Goal: Task Accomplishment & Management: Complete application form

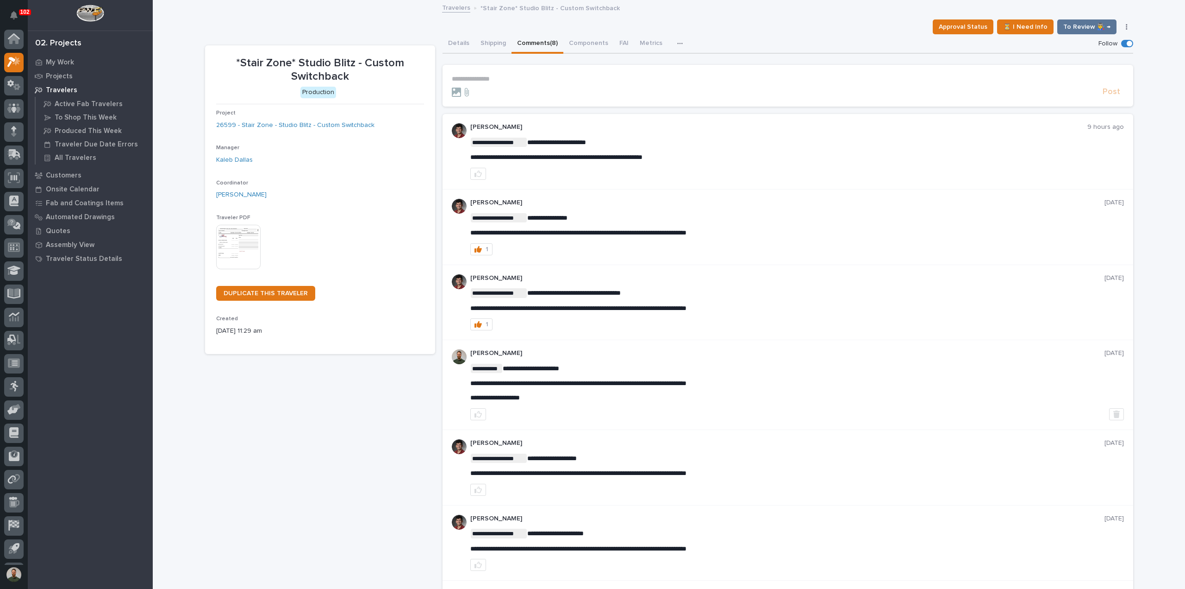
scroll to position [20, 0]
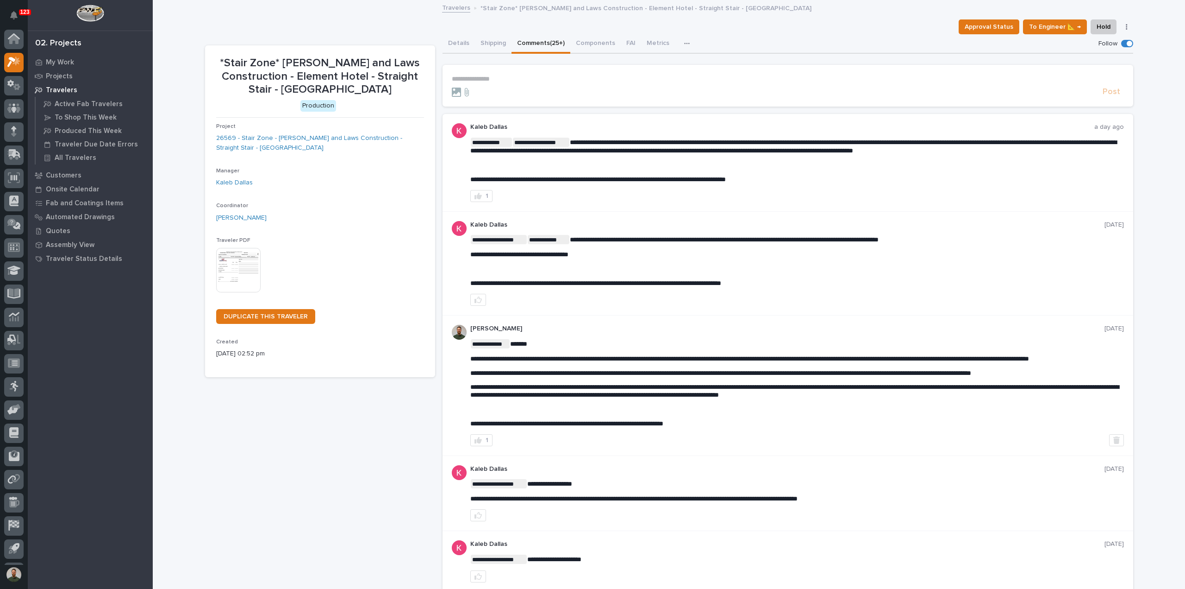
scroll to position [20, 0]
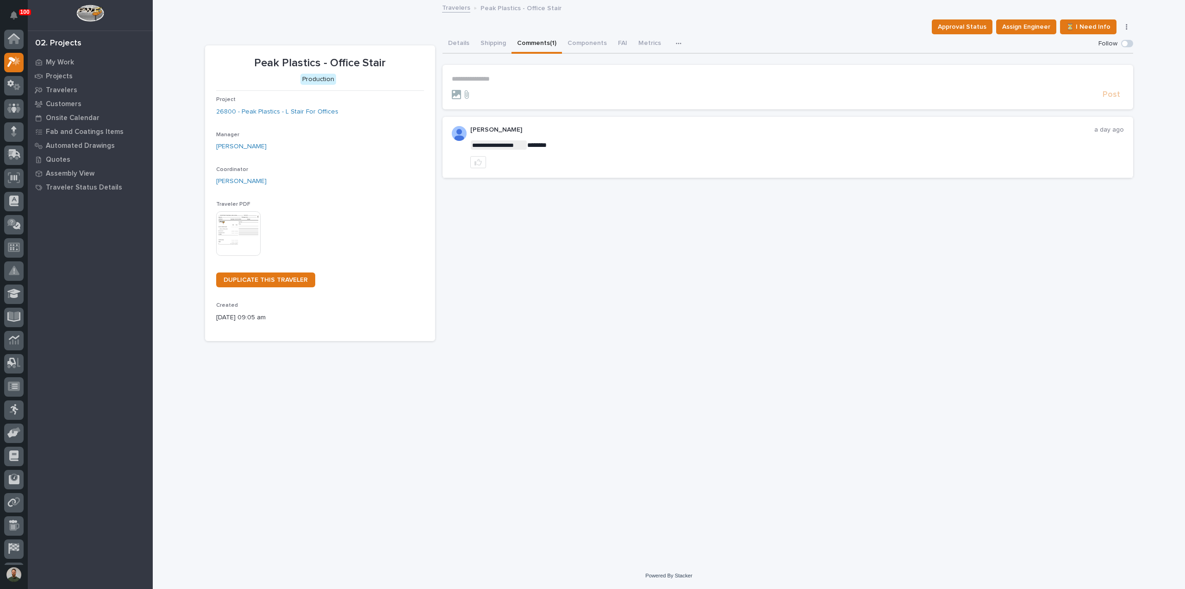
scroll to position [20, 0]
click at [533, 82] on p "**********" at bounding box center [788, 79] width 672 height 8
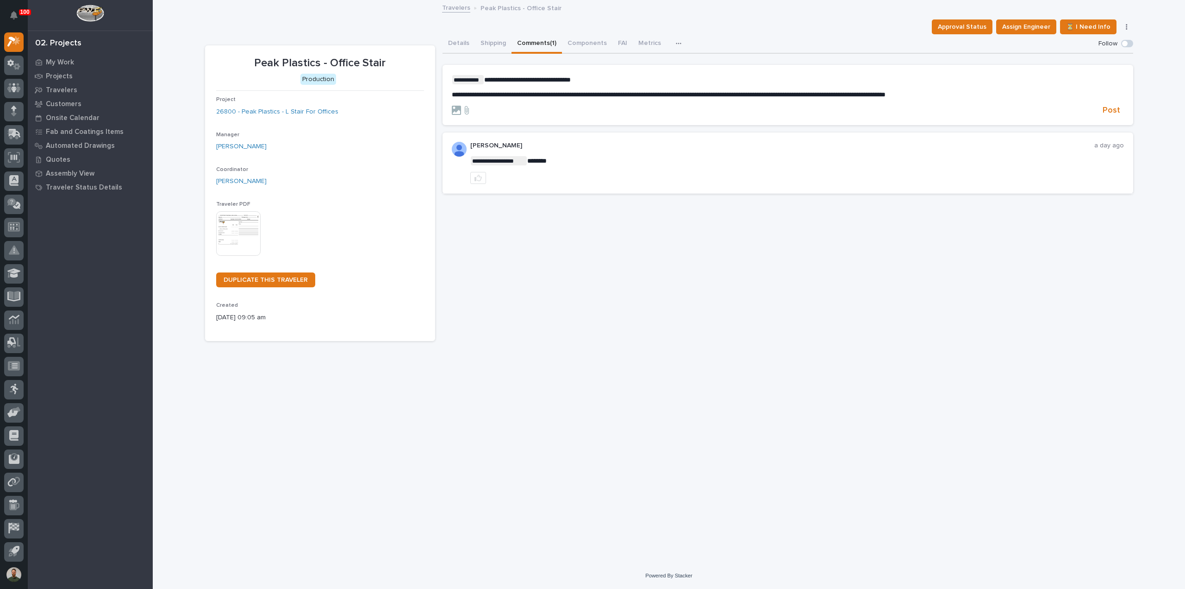
click at [886, 94] on span "**********" at bounding box center [669, 94] width 434 height 6
click at [1111, 109] on span "Post" at bounding box center [1112, 110] width 18 height 11
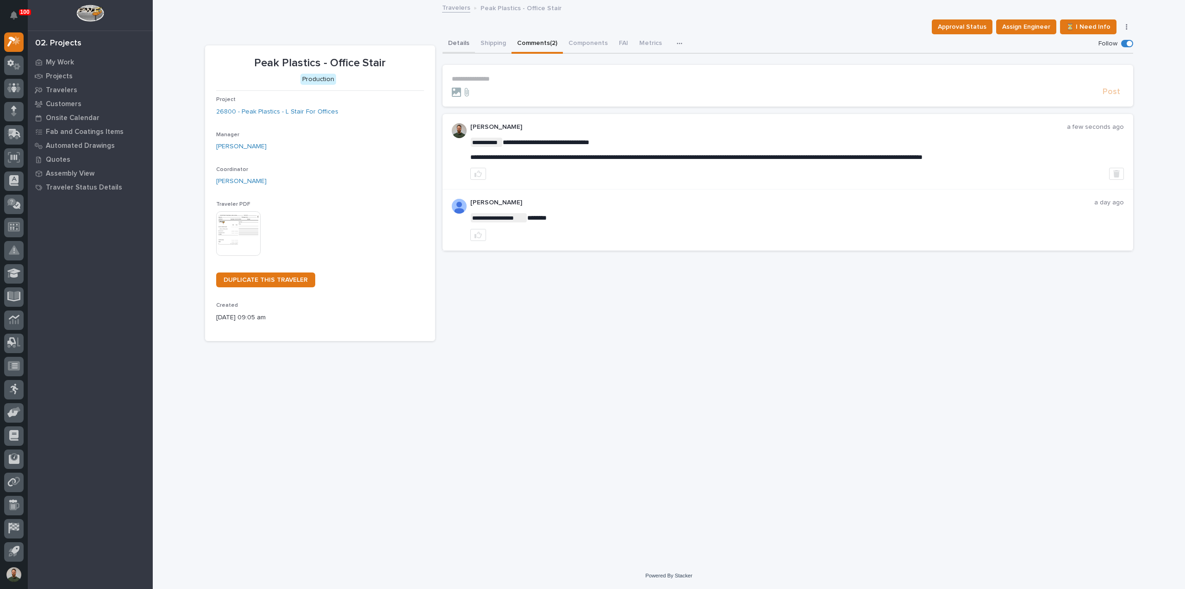
click at [449, 40] on button "Details" at bounding box center [459, 43] width 32 height 19
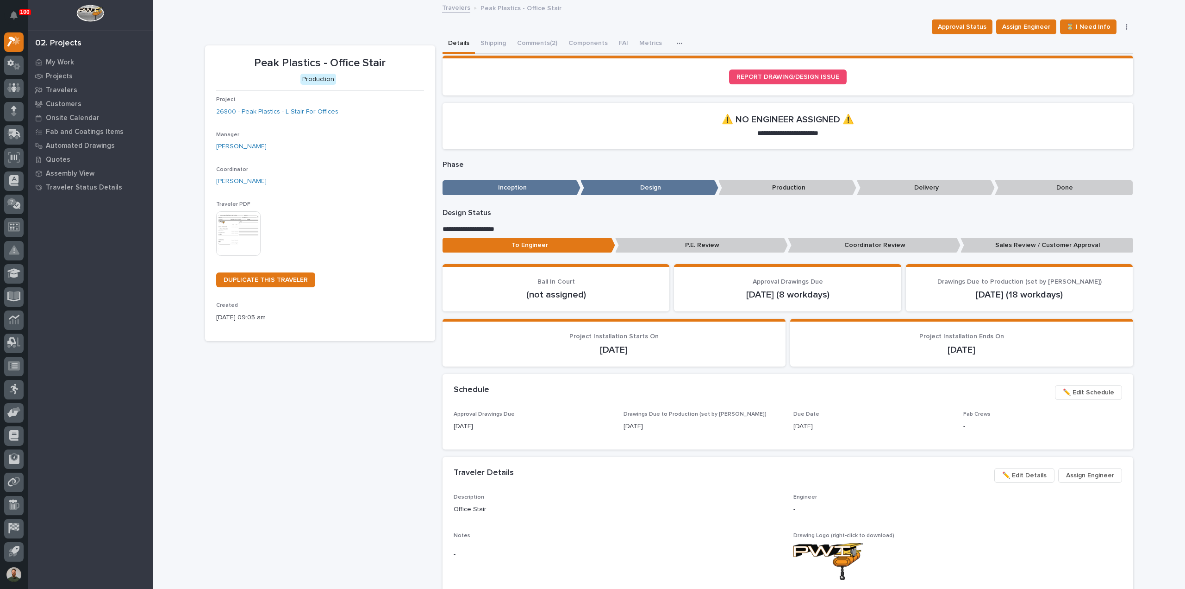
click at [1035, 472] on span "✏️ Edit Details" at bounding box center [1025, 475] width 44 height 11
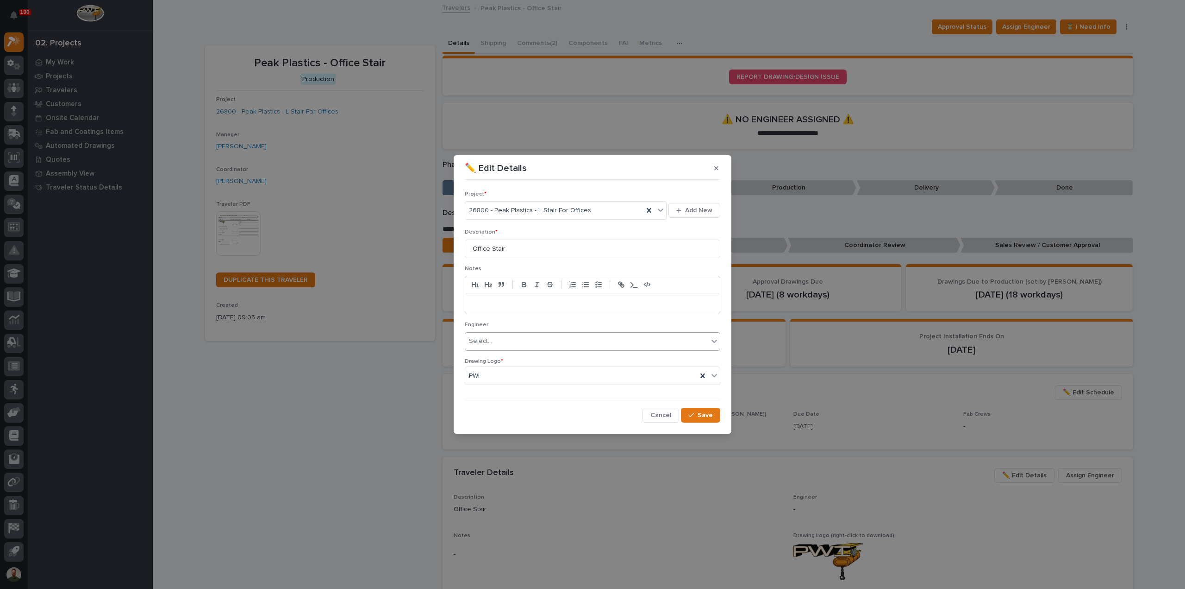
click at [535, 337] on div "Select..." at bounding box center [586, 340] width 243 height 15
type input "****"
click at [716, 412] on button "Save" at bounding box center [700, 415] width 39 height 15
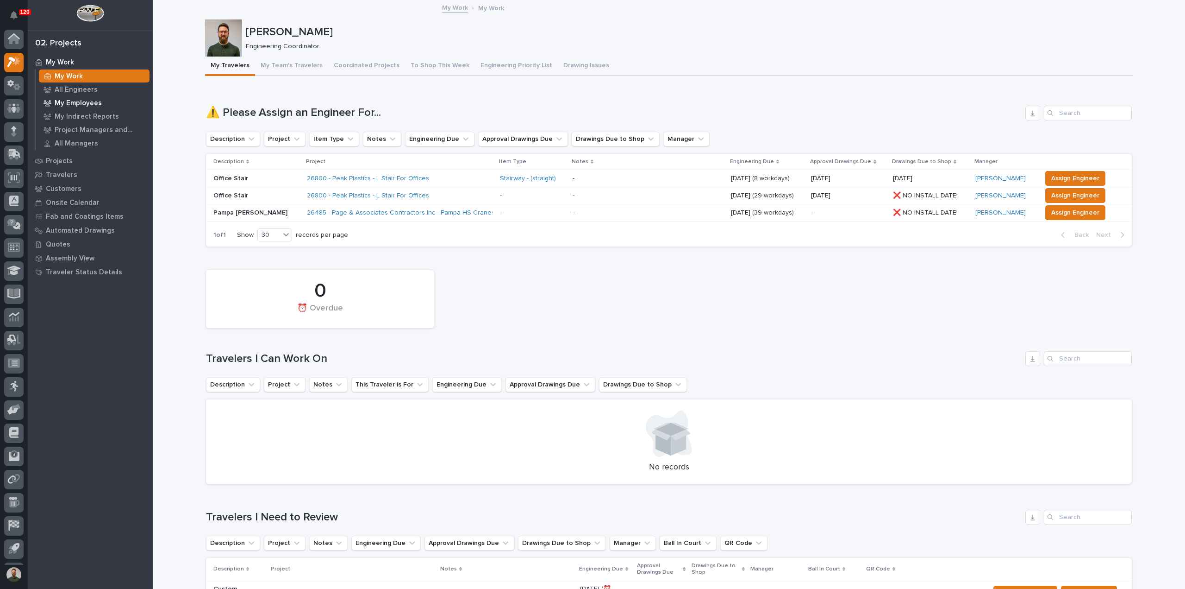
scroll to position [20, 0]
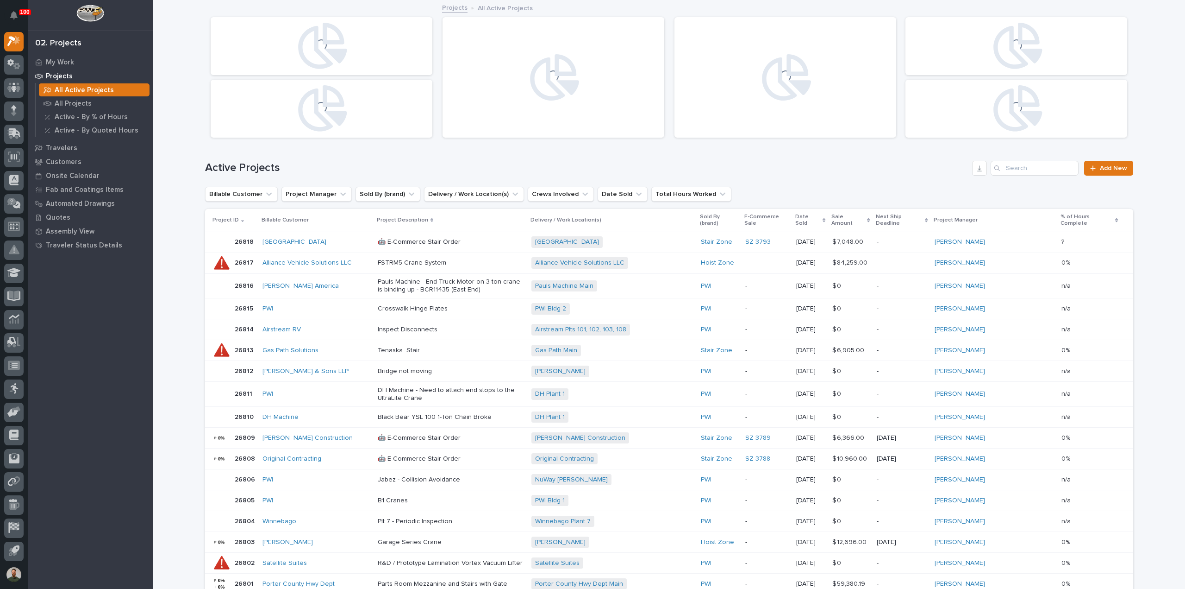
scroll to position [20, 0]
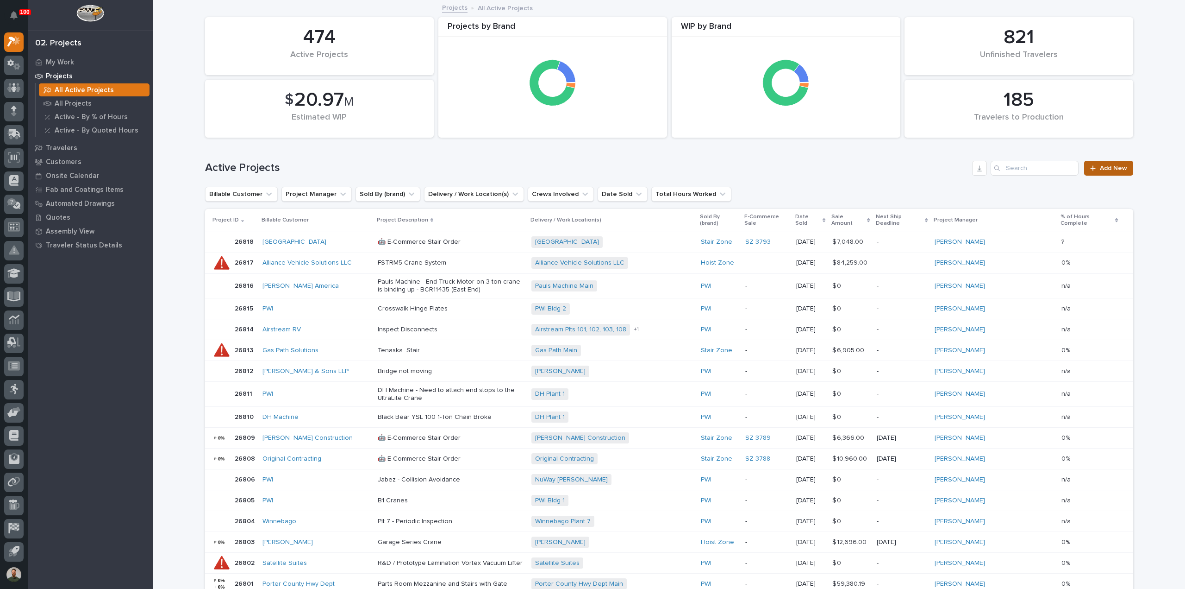
click at [1098, 163] on link "Add New" at bounding box center [1109, 168] width 49 height 15
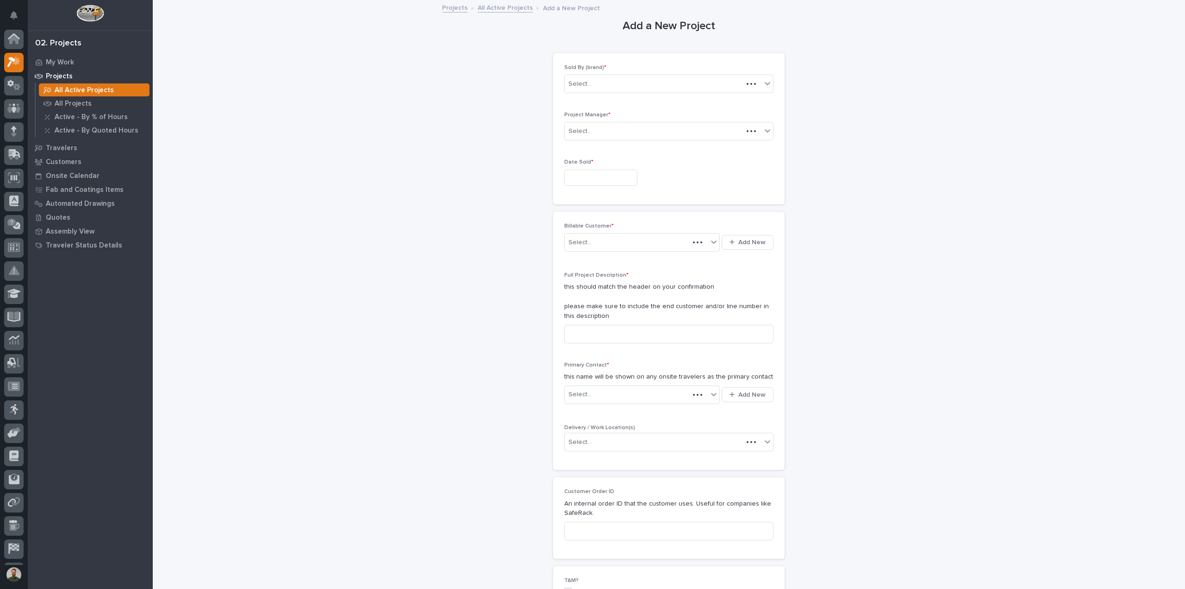
scroll to position [20, 0]
click at [614, 82] on div "Select..." at bounding box center [663, 83] width 197 height 15
click at [612, 119] on div "PWI" at bounding box center [665, 117] width 208 height 16
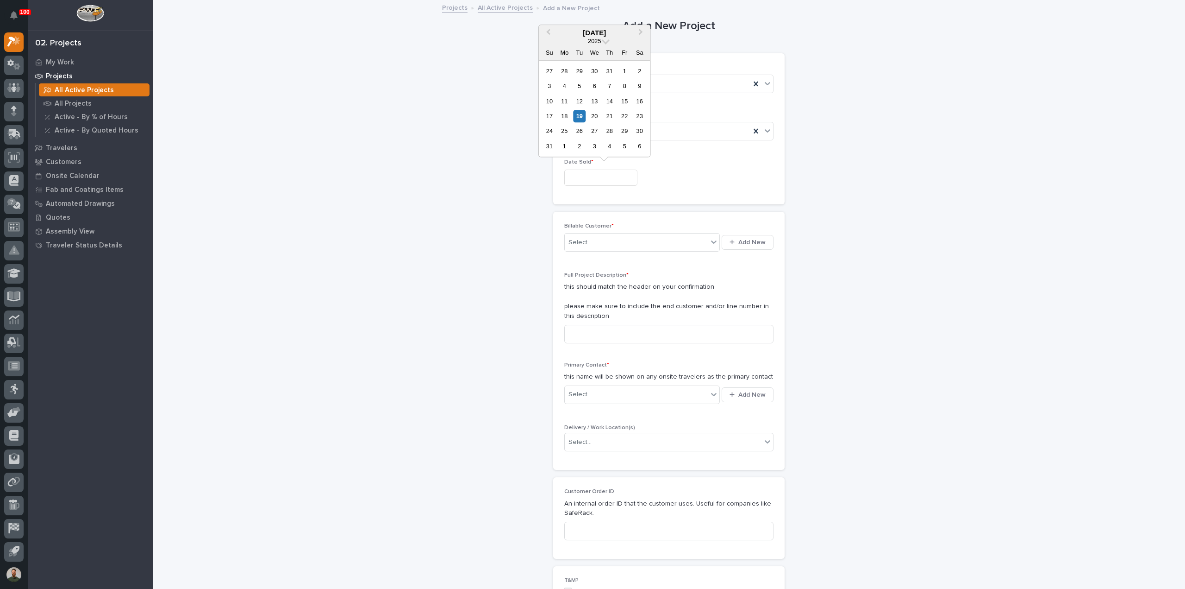
click at [596, 177] on input "text" at bounding box center [600, 177] width 73 height 16
click at [583, 102] on div "12" at bounding box center [579, 101] width 13 height 13
type input "**********"
click at [600, 244] on div "Select..." at bounding box center [636, 242] width 143 height 15
type input "********"
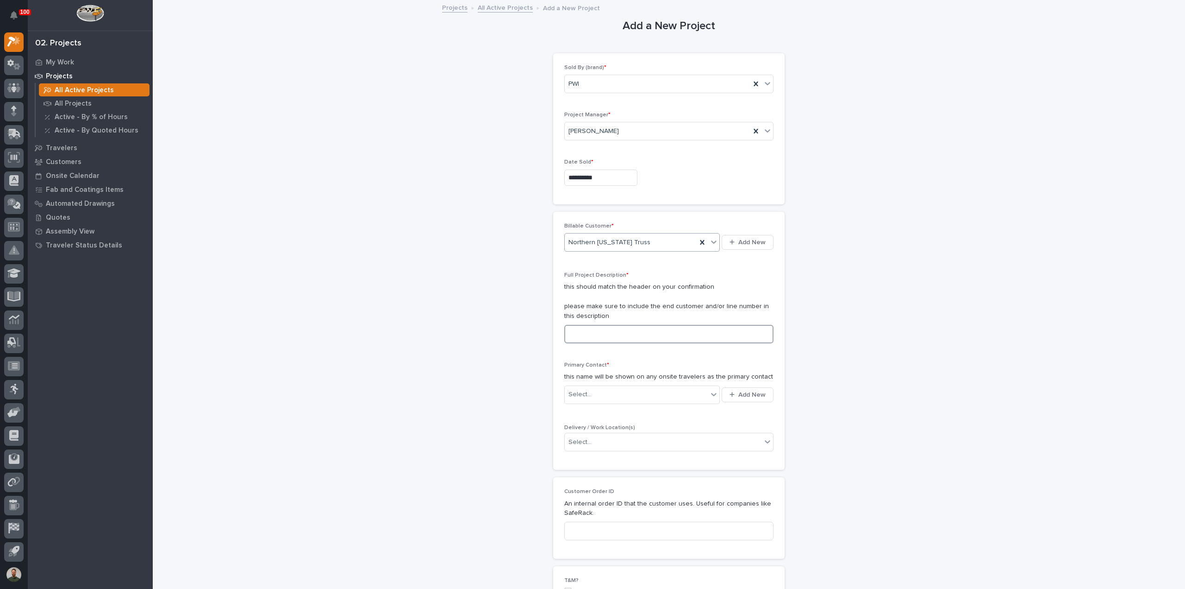
click at [604, 339] on input at bounding box center [668, 334] width 209 height 19
type input "Misc. Plates"
click at [618, 399] on div "Select..." at bounding box center [636, 394] width 143 height 15
type input "****"
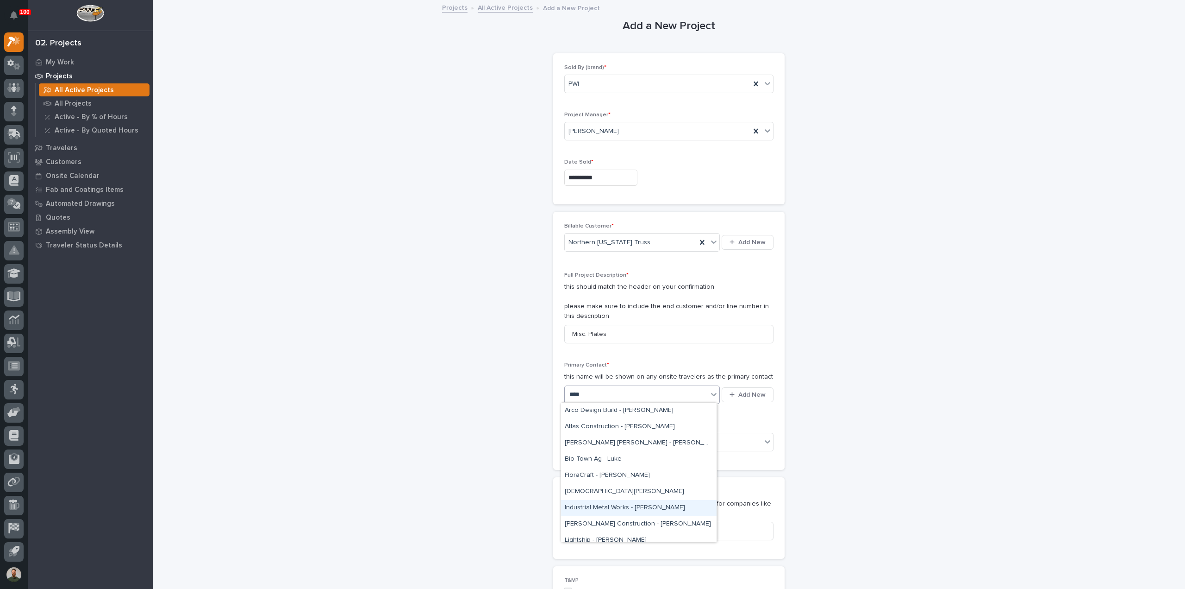
scroll to position [104, 0]
click at [632, 501] on div "NIT - Luke" at bounding box center [639, 501] width 156 height 16
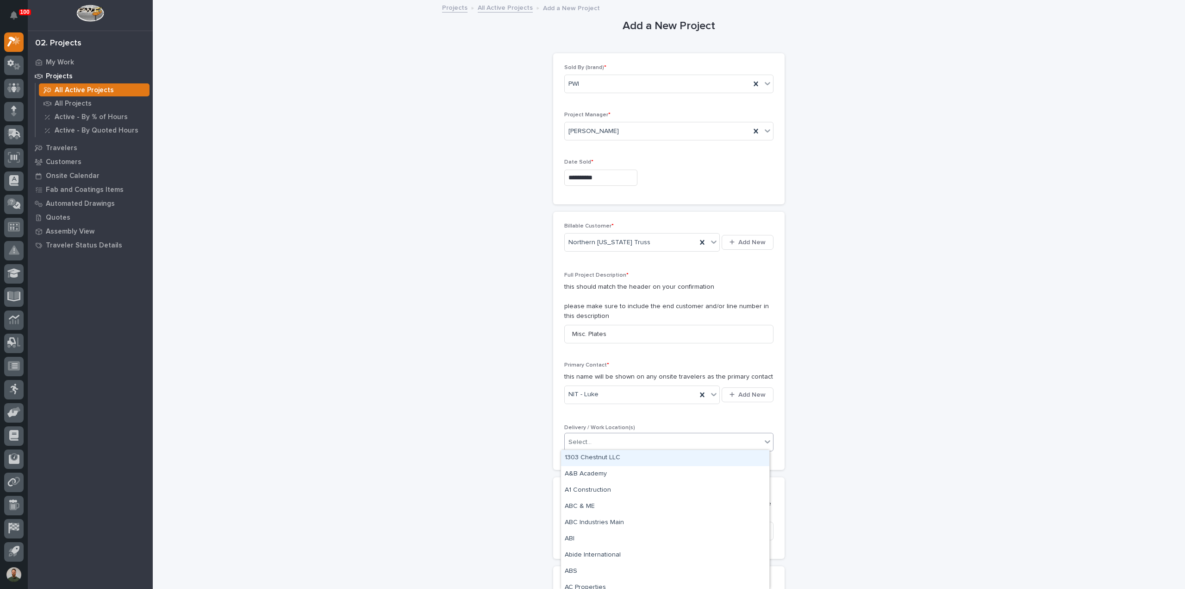
click at [592, 445] on div "Select..." at bounding box center [663, 441] width 197 height 15
type input "***"
click at [622, 586] on div "NIT (c.p.u.) - [PERSON_NAME]" at bounding box center [665, 587] width 208 height 16
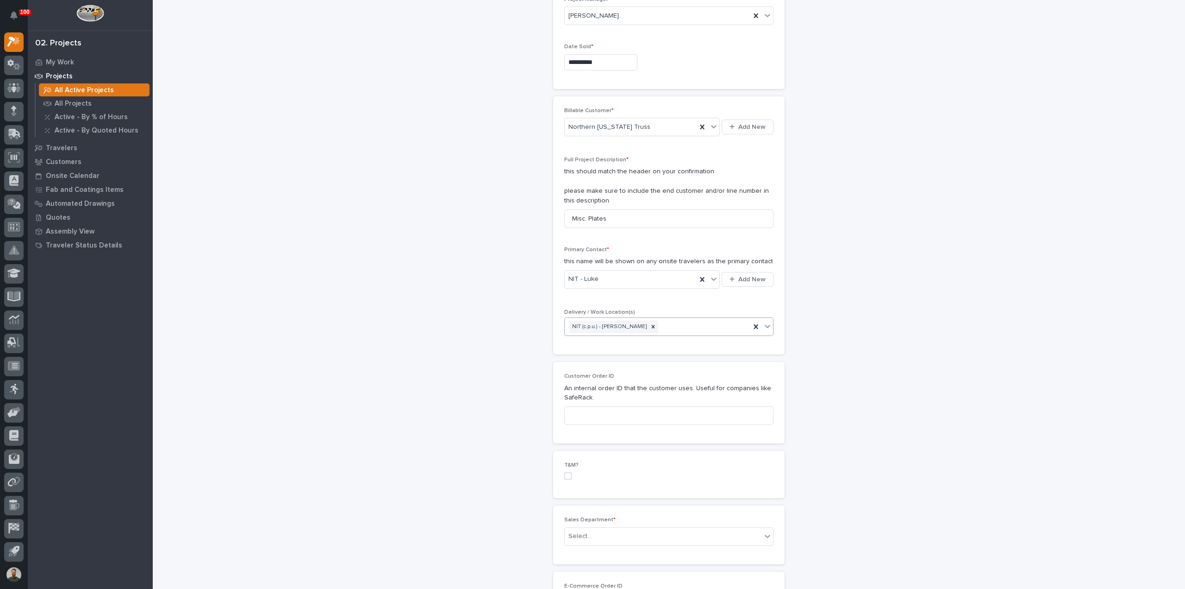
scroll to position [123, 0]
click at [559, 470] on div "T&M?" at bounding box center [669, 466] width 232 height 47
click at [564, 467] on span at bounding box center [567, 467] width 7 height 7
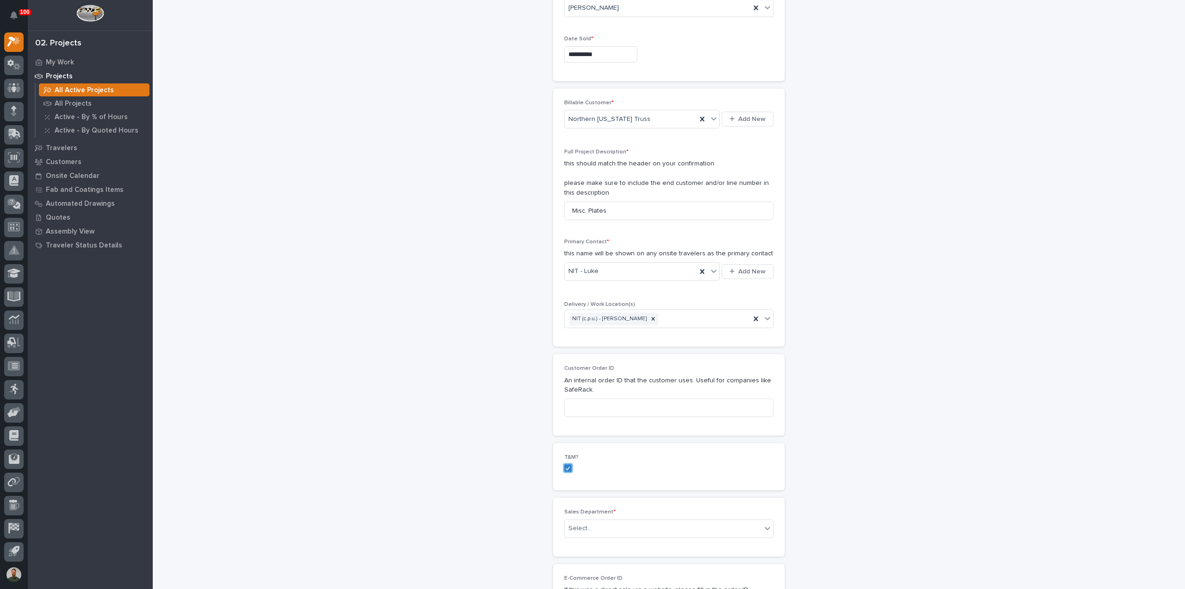
scroll to position [247, 0]
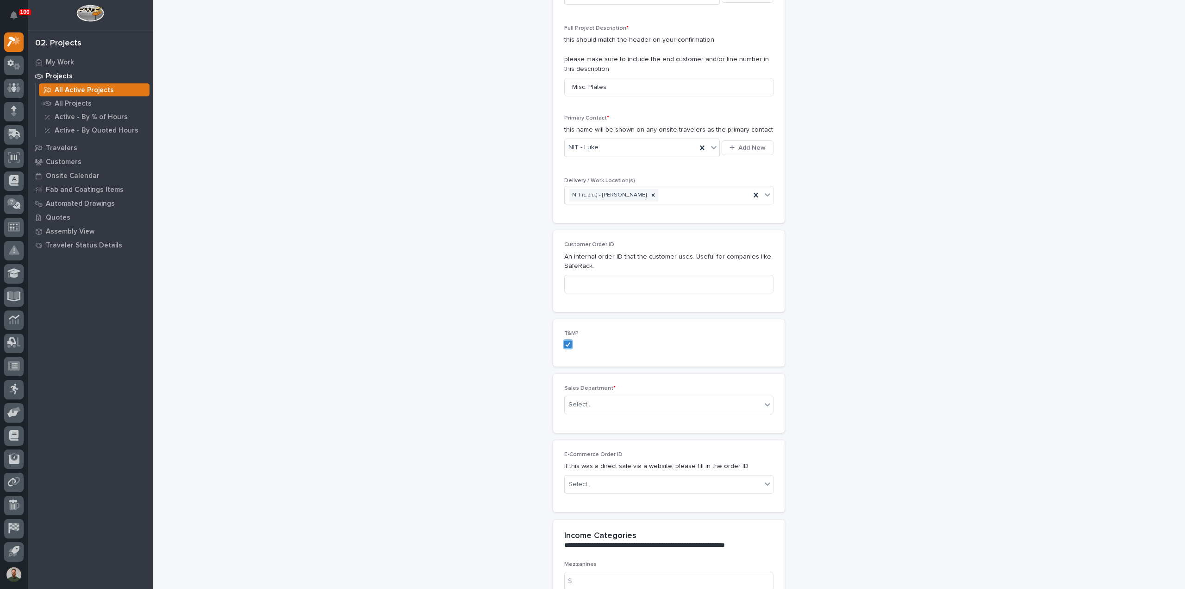
click at [439, 418] on div "**********" at bounding box center [669, 568] width 928 height 1629
click at [590, 409] on div "Select..." at bounding box center [663, 404] width 197 height 15
click at [596, 440] on span "Regional Sales" at bounding box center [589, 436] width 49 height 10
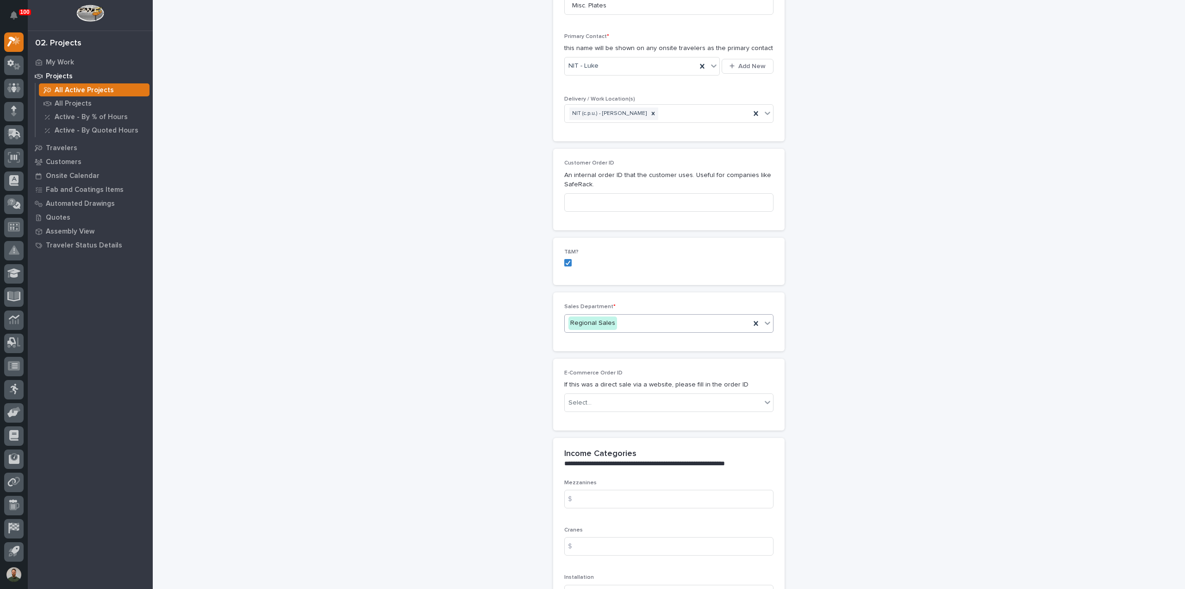
scroll to position [370, 0]
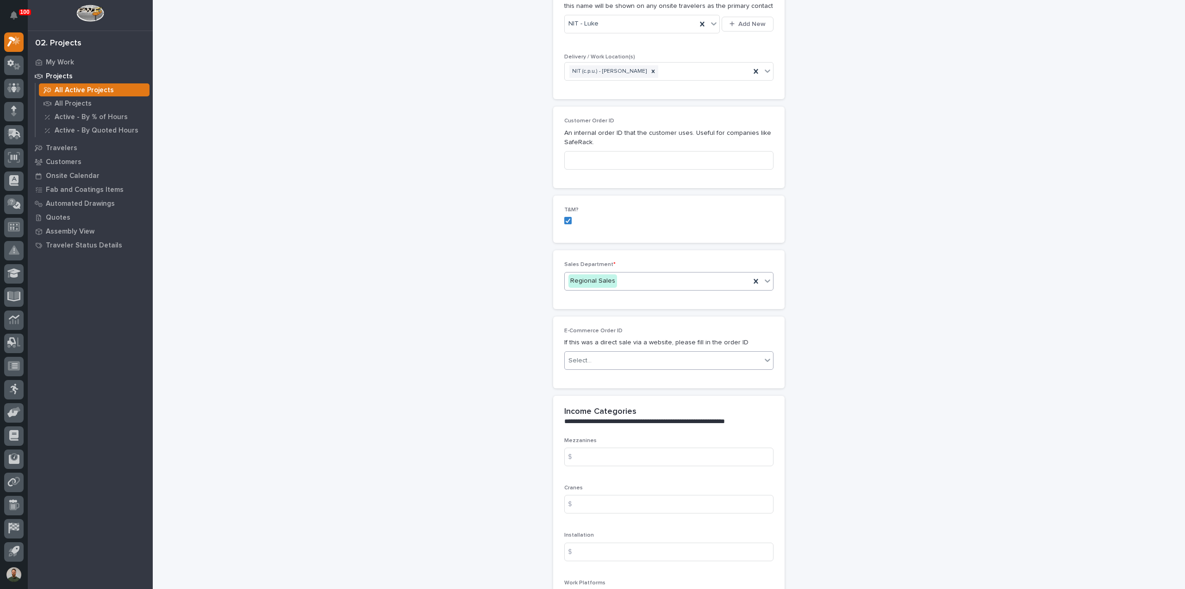
click at [623, 360] on div "Select..." at bounding box center [663, 360] width 197 height 15
click at [411, 383] on div "**********" at bounding box center [669, 443] width 928 height 1627
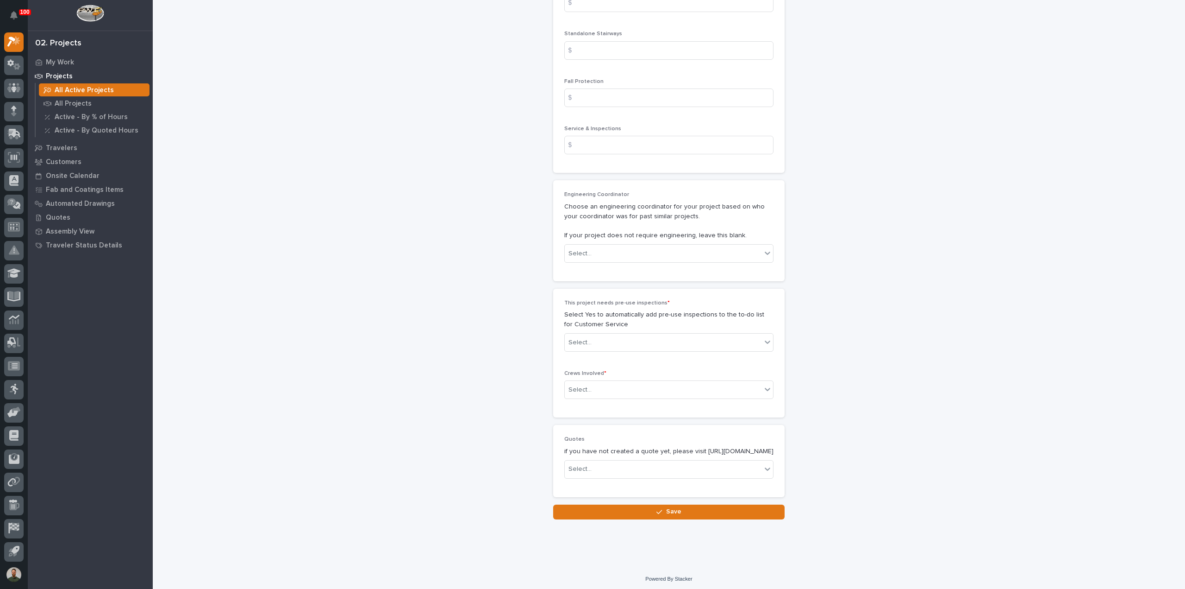
scroll to position [1111, 0]
click at [657, 512] on icon "button" at bounding box center [660, 509] width 6 height 6
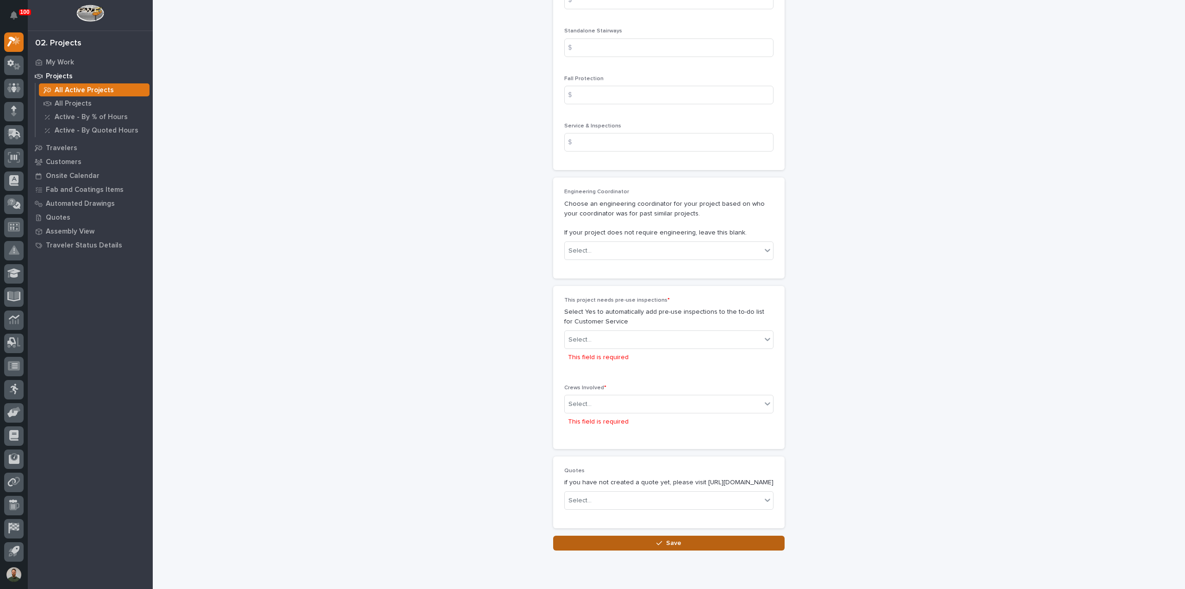
scroll to position [1151, 0]
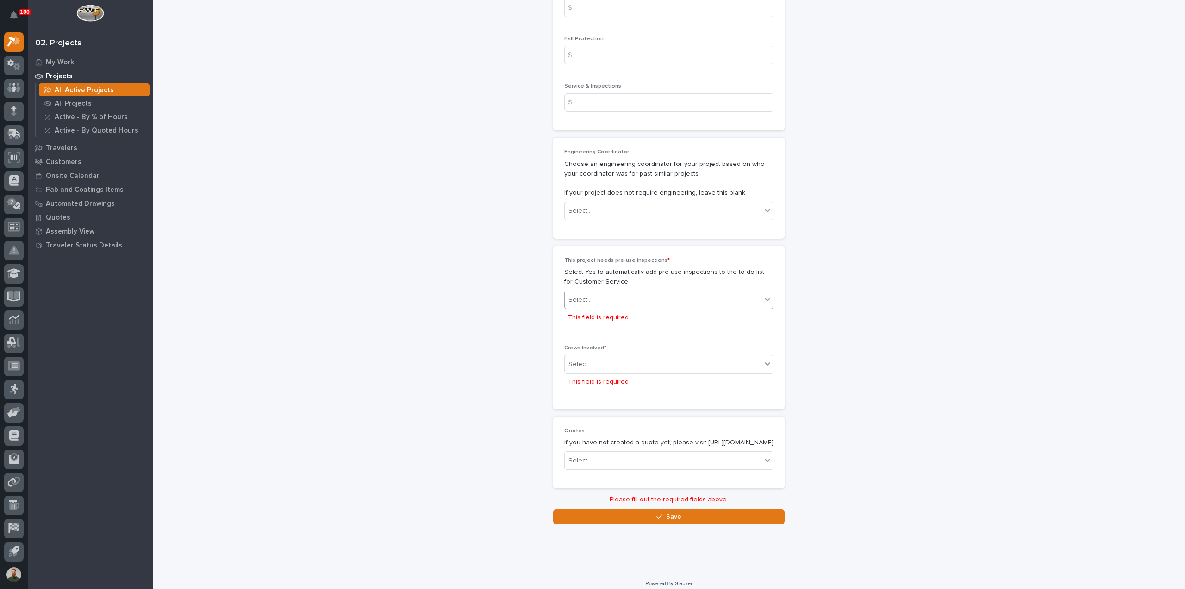
click at [600, 303] on div "Select..." at bounding box center [663, 299] width 197 height 15
click at [604, 332] on div "No" at bounding box center [665, 330] width 208 height 16
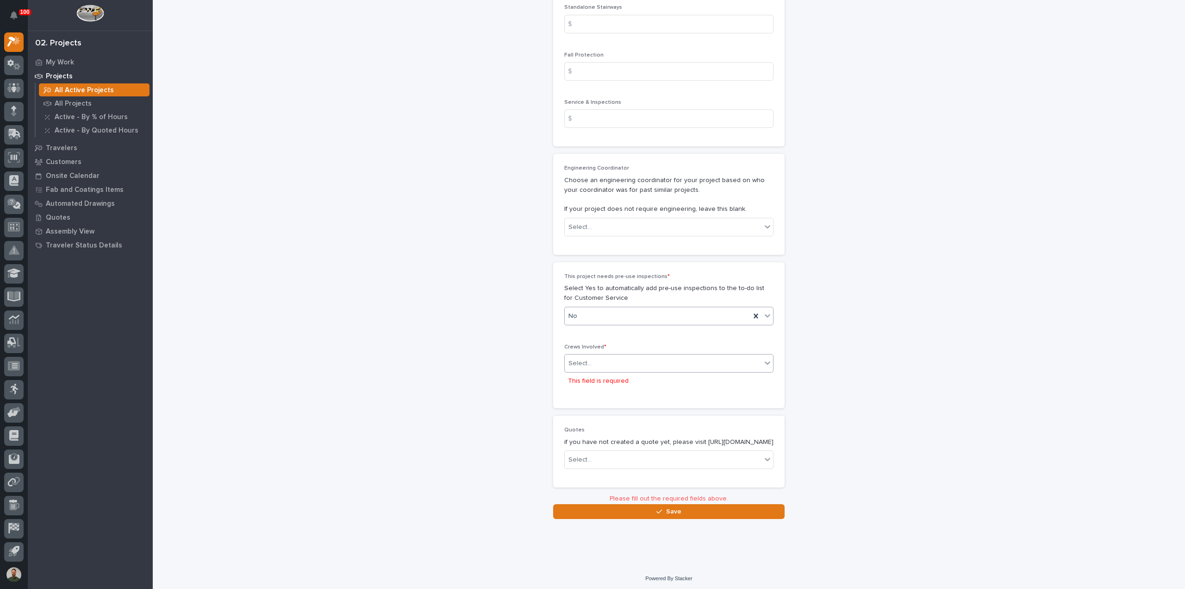
click at [606, 357] on div "Select..." at bounding box center [663, 363] width 197 height 15
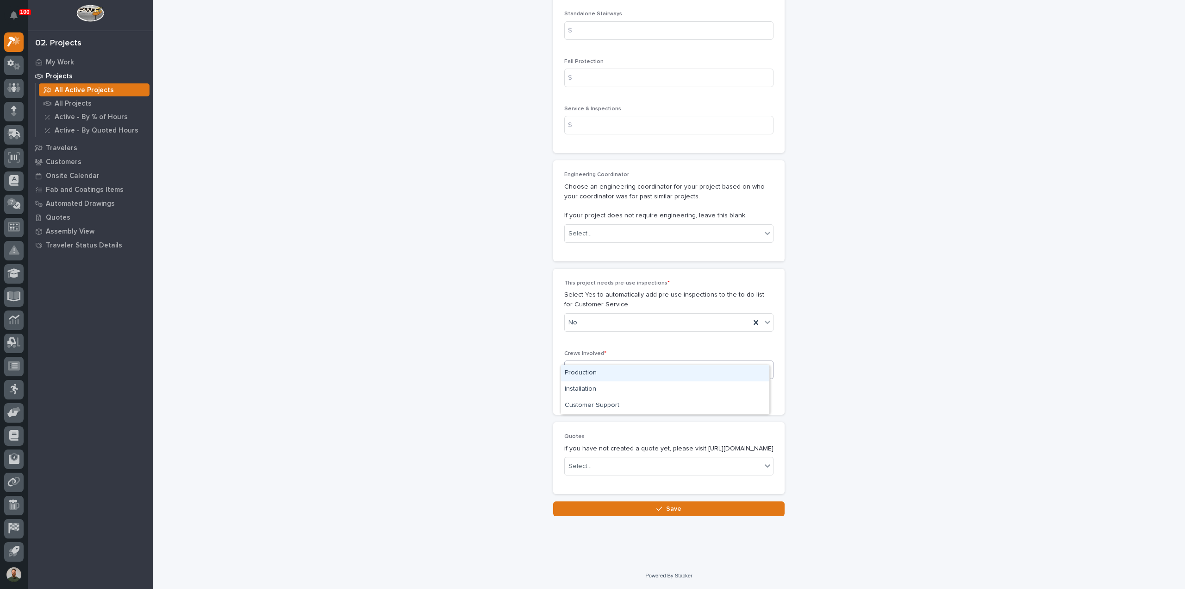
click at [603, 374] on div "Production" at bounding box center [665, 373] width 208 height 16
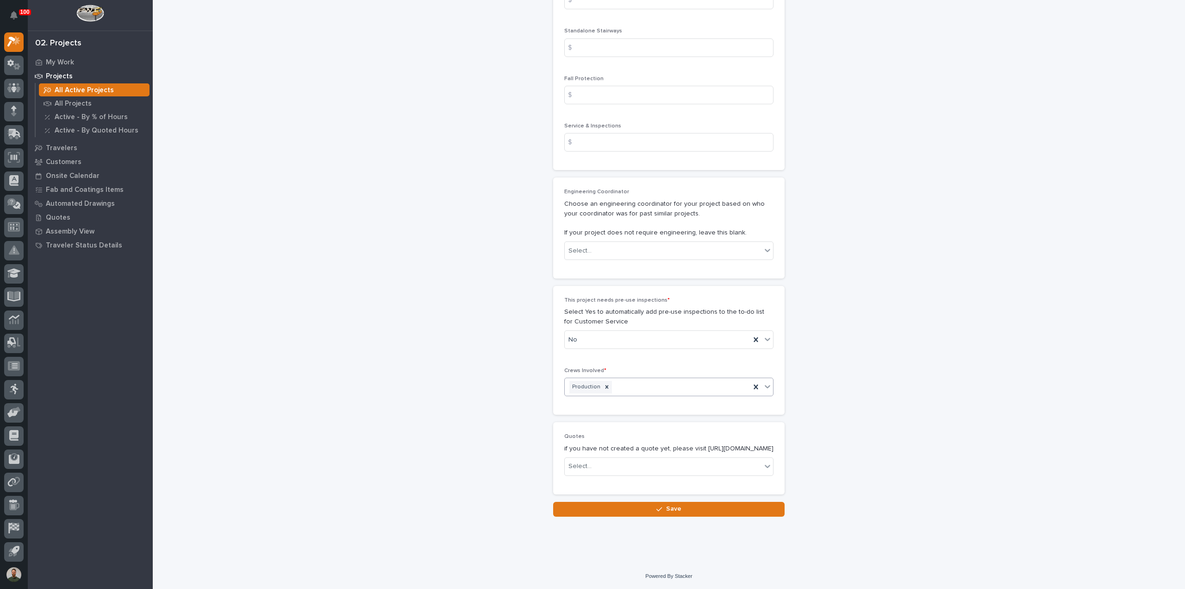
scroll to position [1117, 0]
click at [626, 509] on button "Save" at bounding box center [669, 509] width 232 height 15
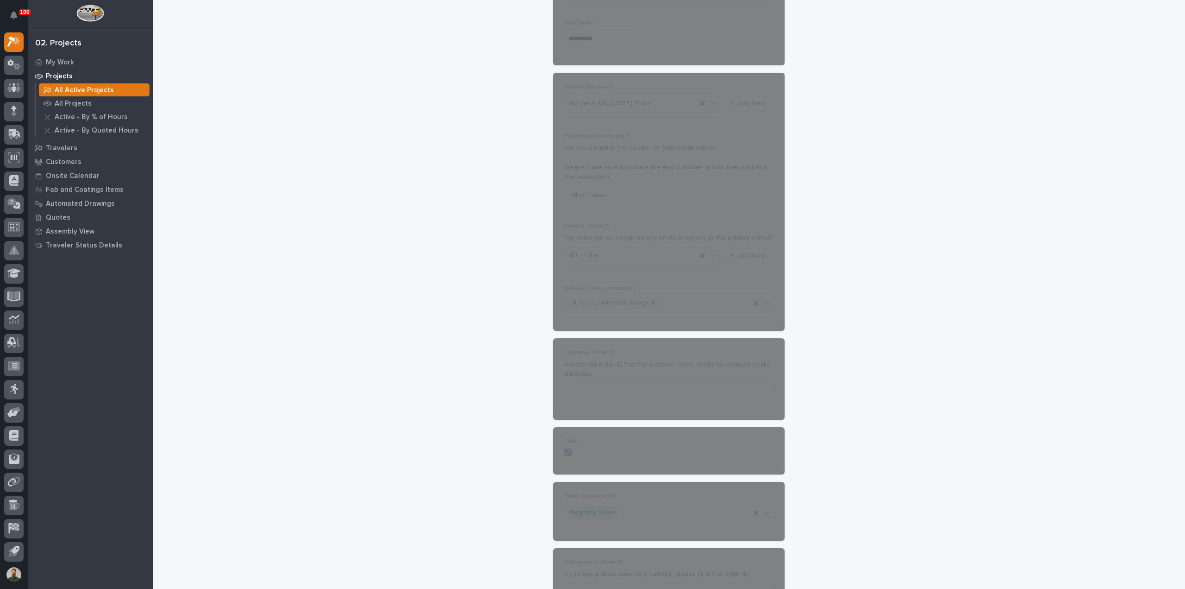
scroll to position [0, 0]
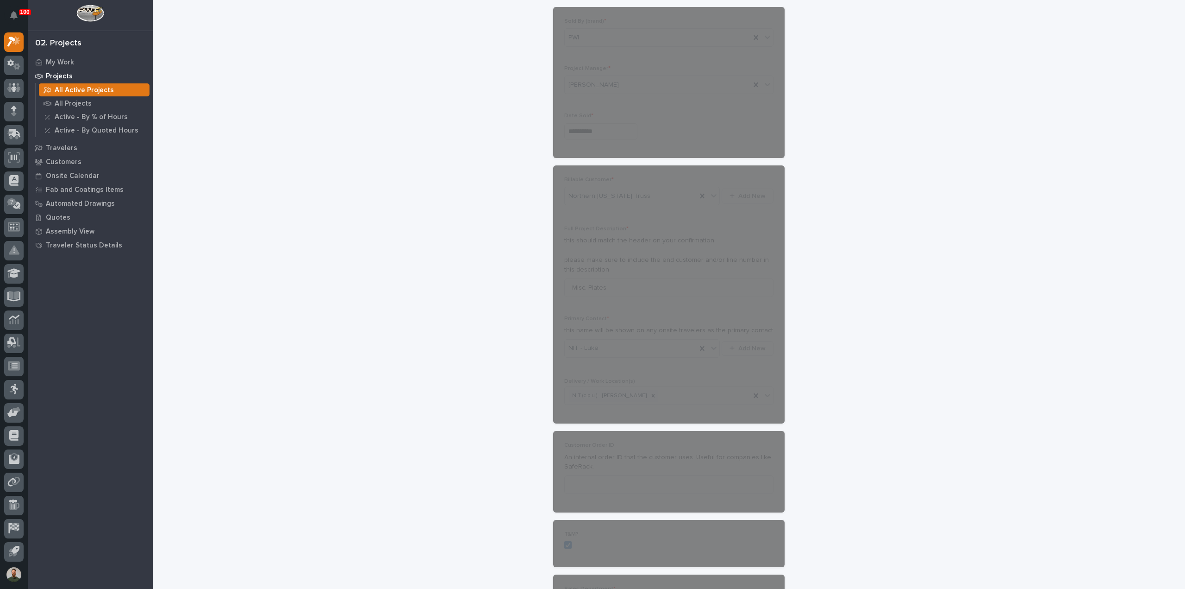
scroll to position [62, 0]
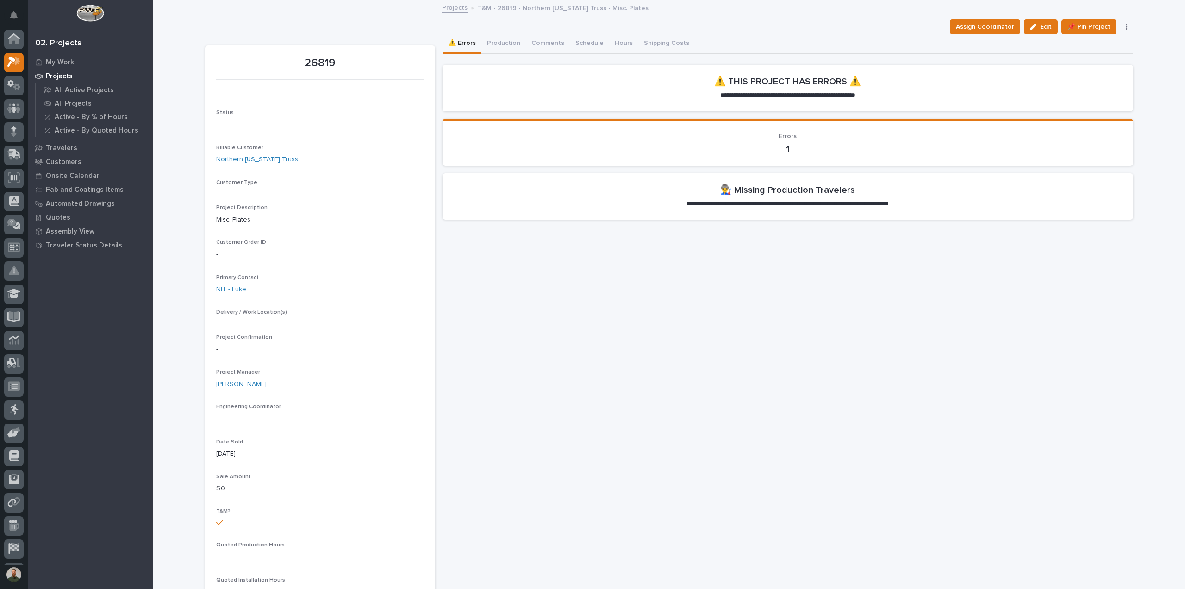
scroll to position [20, 0]
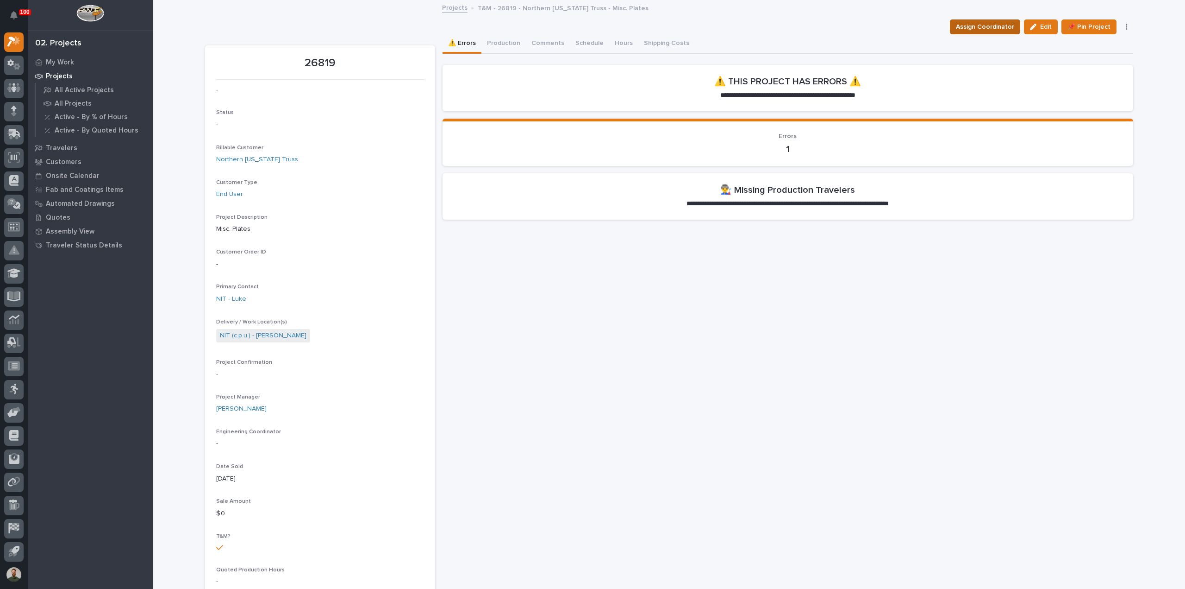
click at [984, 30] on span "Assign Coordinator" at bounding box center [985, 26] width 58 height 11
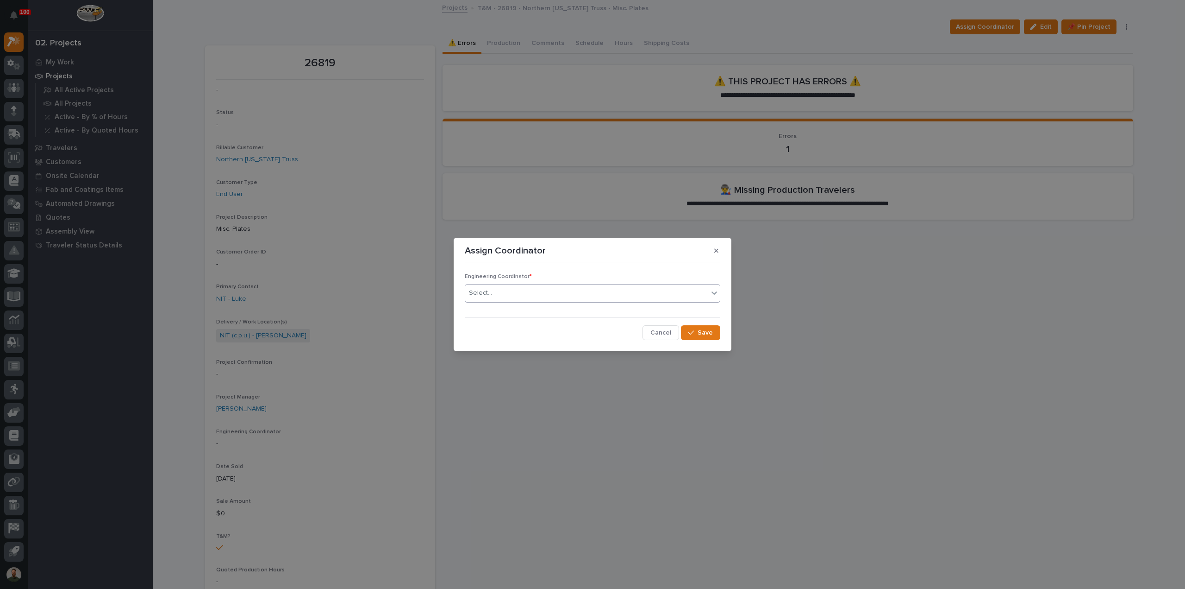
click at [568, 293] on div "Select..." at bounding box center [586, 292] width 243 height 15
type input "**"
click at [543, 314] on div "[PERSON_NAME]" at bounding box center [592, 311] width 255 height 16
click at [694, 329] on icon "button" at bounding box center [692, 332] width 6 height 6
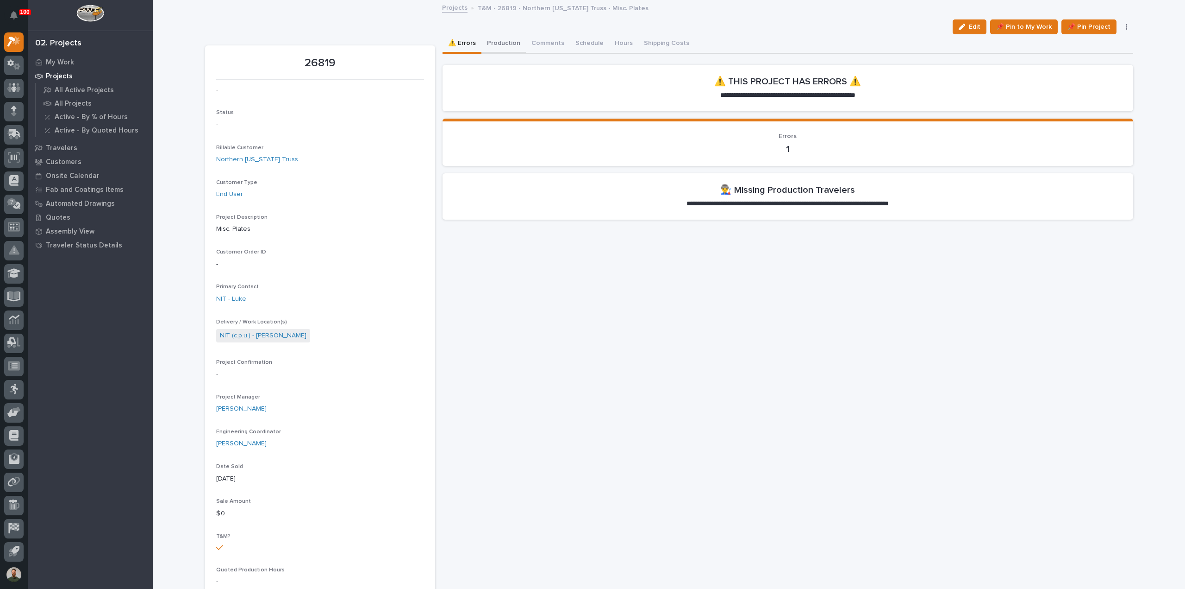
click at [501, 44] on button "Production" at bounding box center [504, 43] width 44 height 19
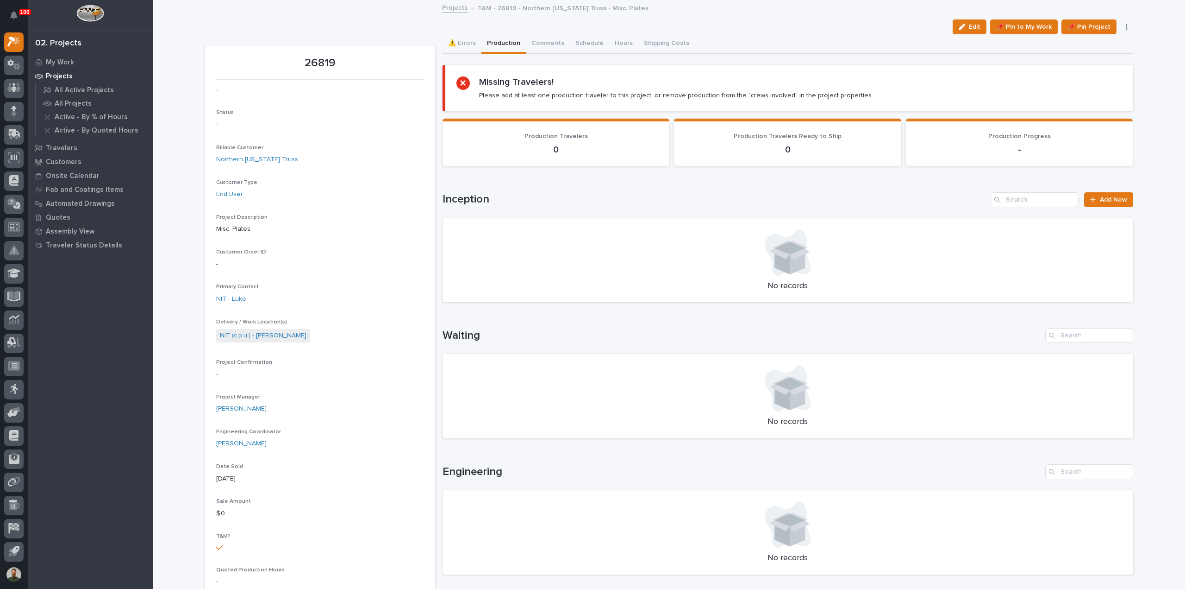
click at [591, 89] on div "Missing Travelers! Please add at least one production traveler to this project,…" at bounding box center [676, 87] width 394 height 23
click at [591, 94] on p "Please add at least one production traveler to this project, or remove producti…" at bounding box center [676, 95] width 394 height 8
click at [597, 87] on div "Missing Travelers! Please add at least one production traveler to this project,…" at bounding box center [676, 87] width 394 height 23
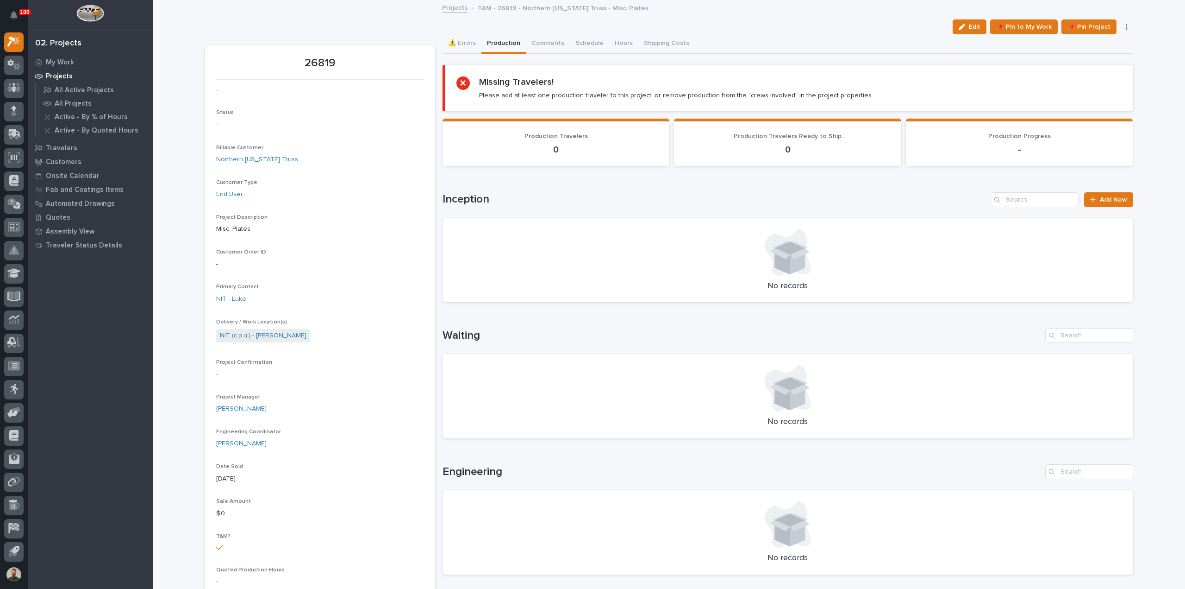
click at [599, 96] on p "Please add at least one production traveler to this project, or remove producti…" at bounding box center [676, 95] width 394 height 8
drag, startPoint x: 599, startPoint y: 96, endPoint x: 602, endPoint y: 88, distance: 8.3
click at [599, 94] on p "Please add at least one production traveler to this project, or remove producti…" at bounding box center [676, 95] width 394 height 8
click at [602, 88] on div "Missing Travelers! Please add at least one production traveler to this project,…" at bounding box center [676, 87] width 394 height 23
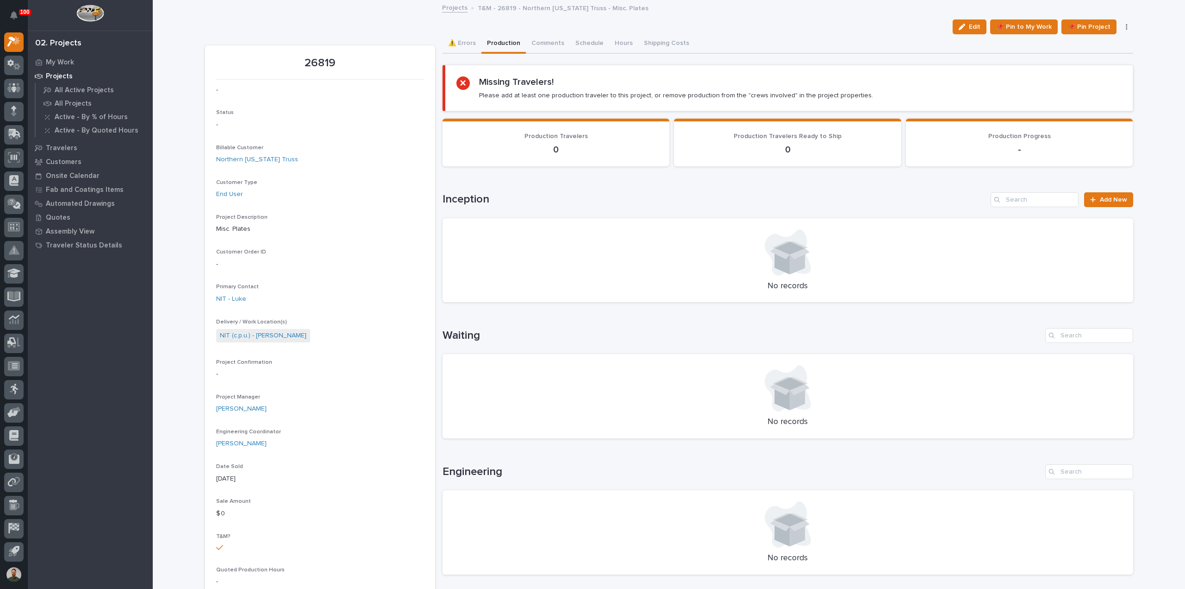
click at [609, 98] on p "Please add at least one production traveler to this project, or remove producti…" at bounding box center [676, 95] width 394 height 8
click at [614, 91] on p "Please add at least one production traveler to this project, or remove producti…" at bounding box center [676, 95] width 394 height 8
click at [1105, 202] on span "Add New" at bounding box center [1113, 199] width 27 height 6
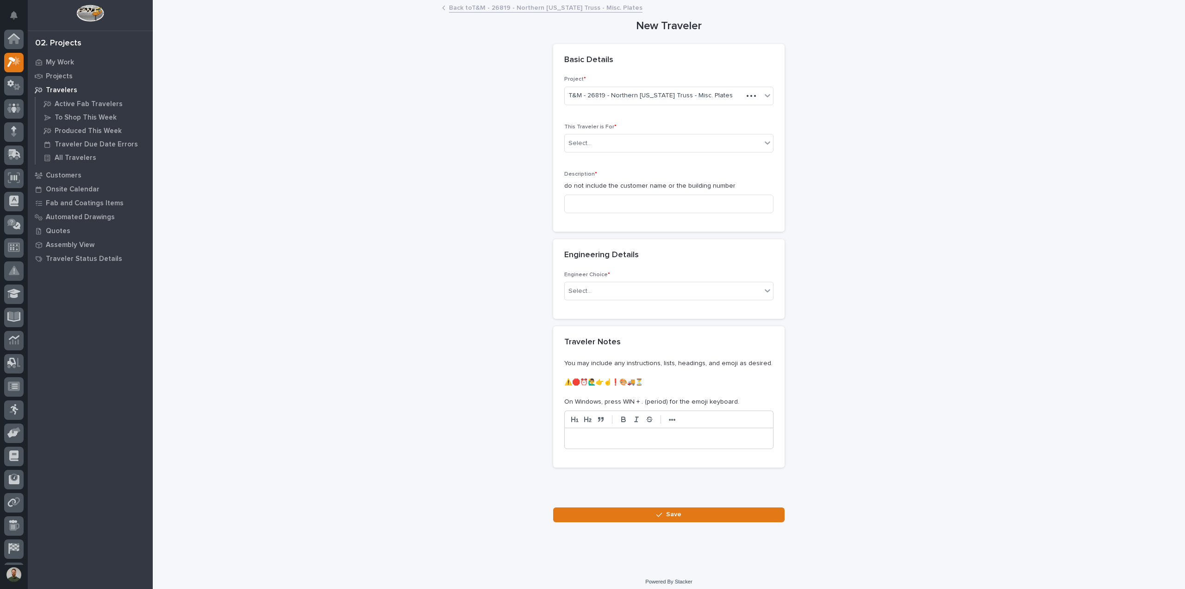
scroll to position [20, 0]
click at [600, 150] on div "Select..." at bounding box center [663, 143] width 197 height 15
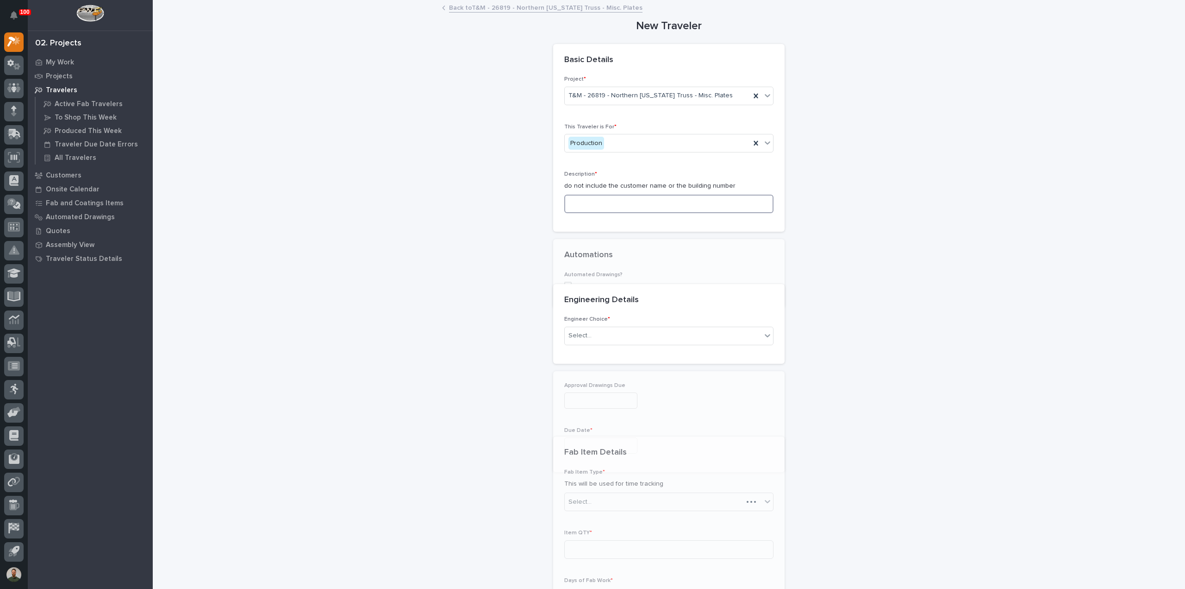
click at [605, 203] on input at bounding box center [668, 203] width 209 height 19
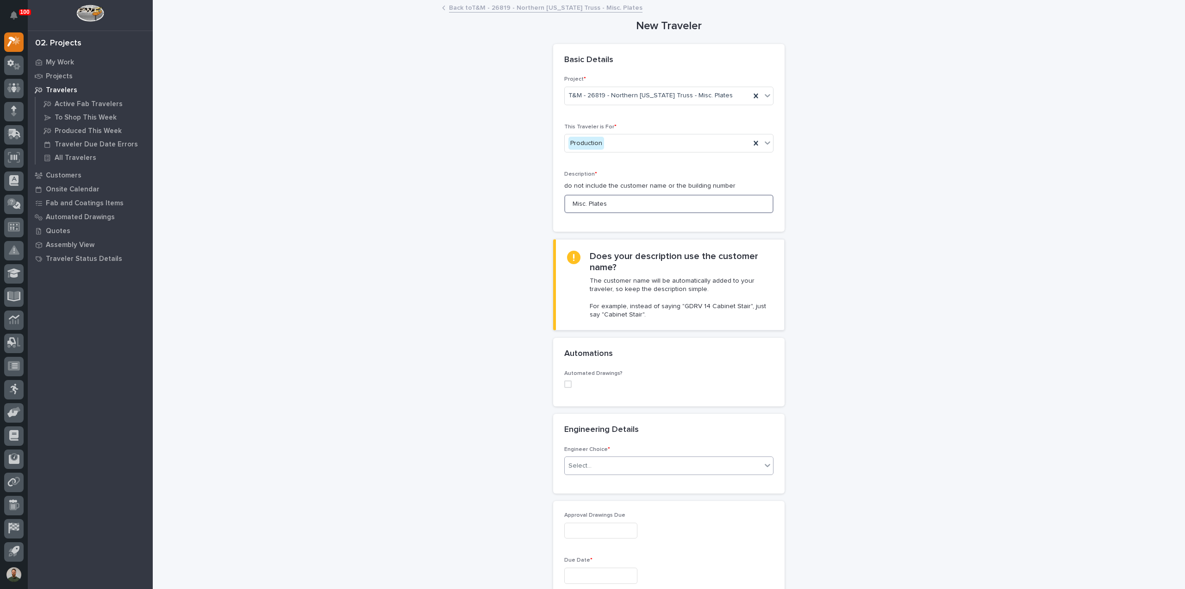
type input "Misc. Plates"
click at [641, 458] on div "Select..." at bounding box center [663, 465] width 197 height 15
click at [632, 509] on div "I know who will draw this" at bounding box center [665, 514] width 208 height 16
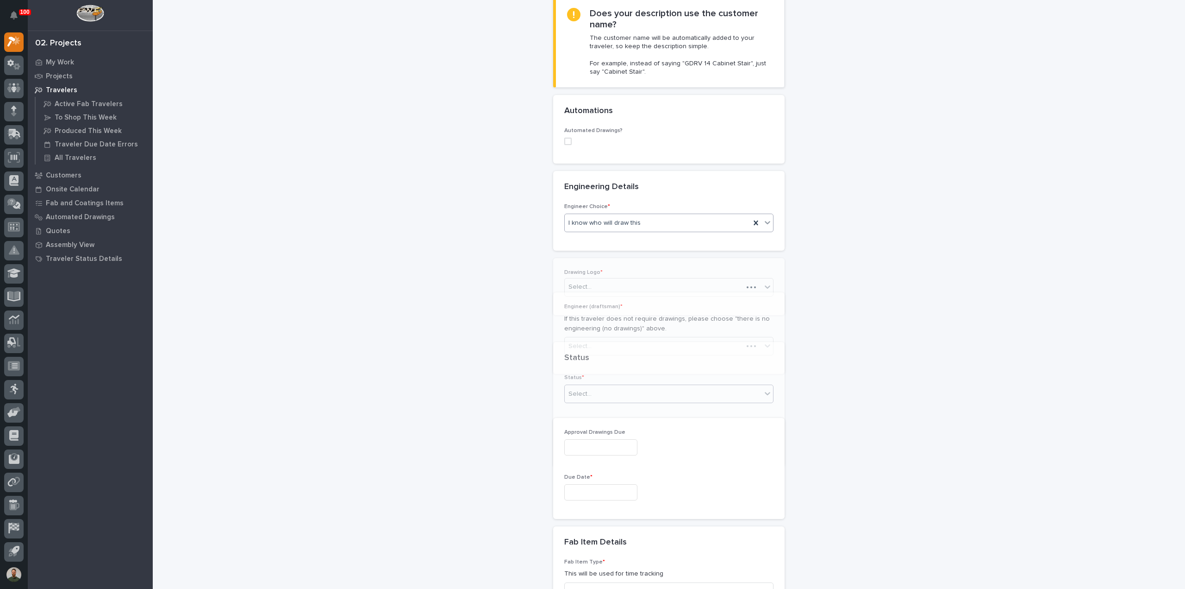
scroll to position [263, 0]
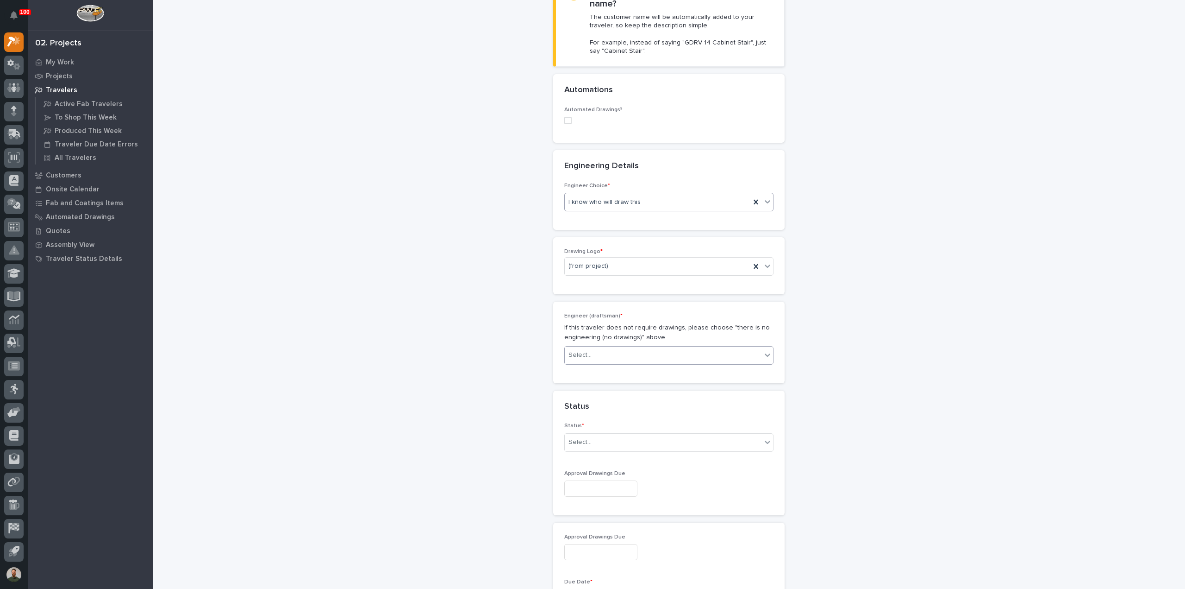
click at [605, 354] on div "Select..." at bounding box center [663, 354] width 197 height 15
type input "**"
click at [601, 370] on div "[PERSON_NAME]" at bounding box center [665, 371] width 208 height 16
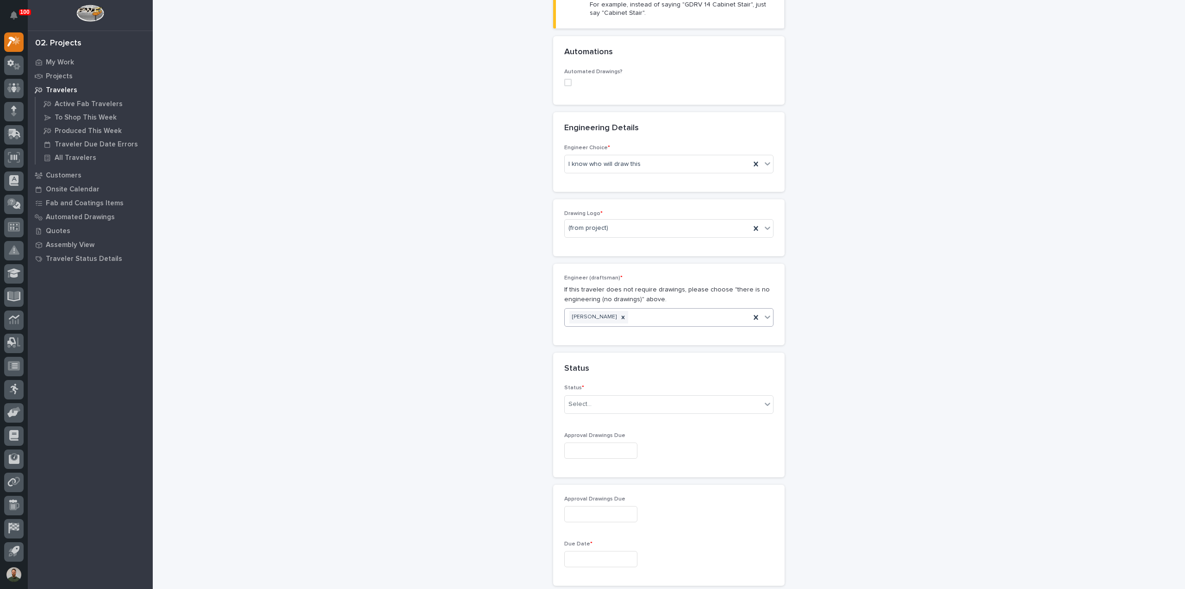
scroll to position [325, 0]
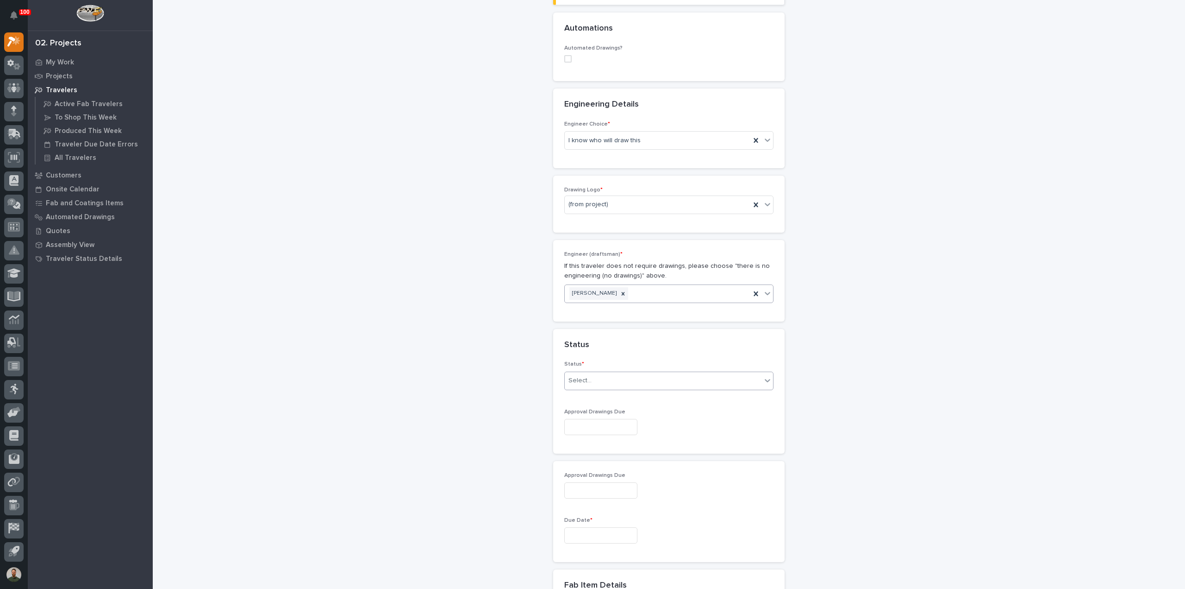
click at [600, 377] on div "Select..." at bounding box center [663, 380] width 197 height 15
click at [607, 412] on div "To Engineer" at bounding box center [665, 412] width 208 height 16
click at [606, 430] on input "text" at bounding box center [600, 427] width 73 height 16
click at [626, 363] on div "22" at bounding box center [625, 363] width 13 height 13
type input "**********"
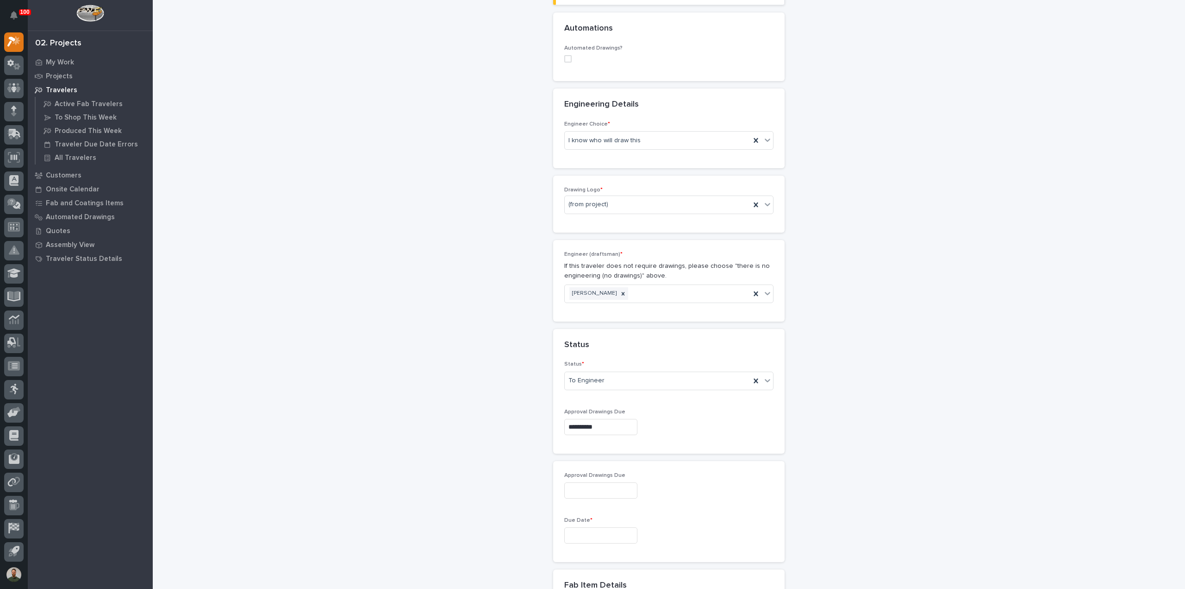
type input "**********"
click at [608, 528] on input "text" at bounding box center [600, 535] width 73 height 16
click at [641, 389] on span "Next Month" at bounding box center [641, 388] width 0 height 12
click at [598, 441] on div "10" at bounding box center [595, 441] width 13 height 13
click at [615, 538] on input "**********" at bounding box center [600, 535] width 73 height 16
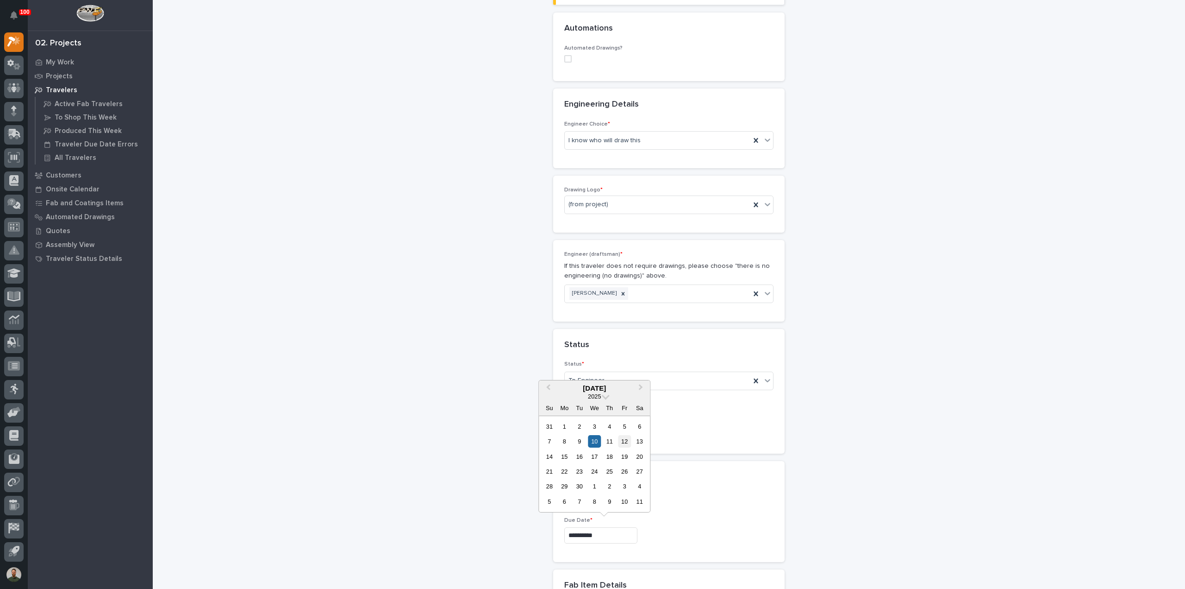
click at [621, 442] on div "12" at bounding box center [625, 441] width 13 height 13
type input "**********"
click at [521, 521] on div "**********" at bounding box center [669, 409] width 928 height 1467
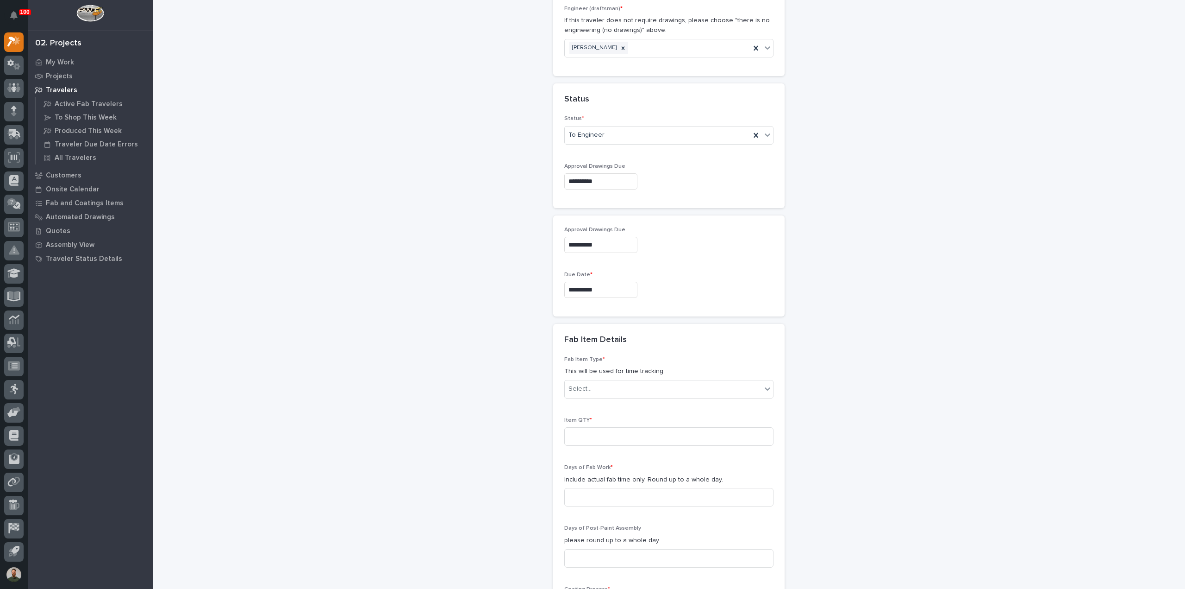
scroll to position [572, 0]
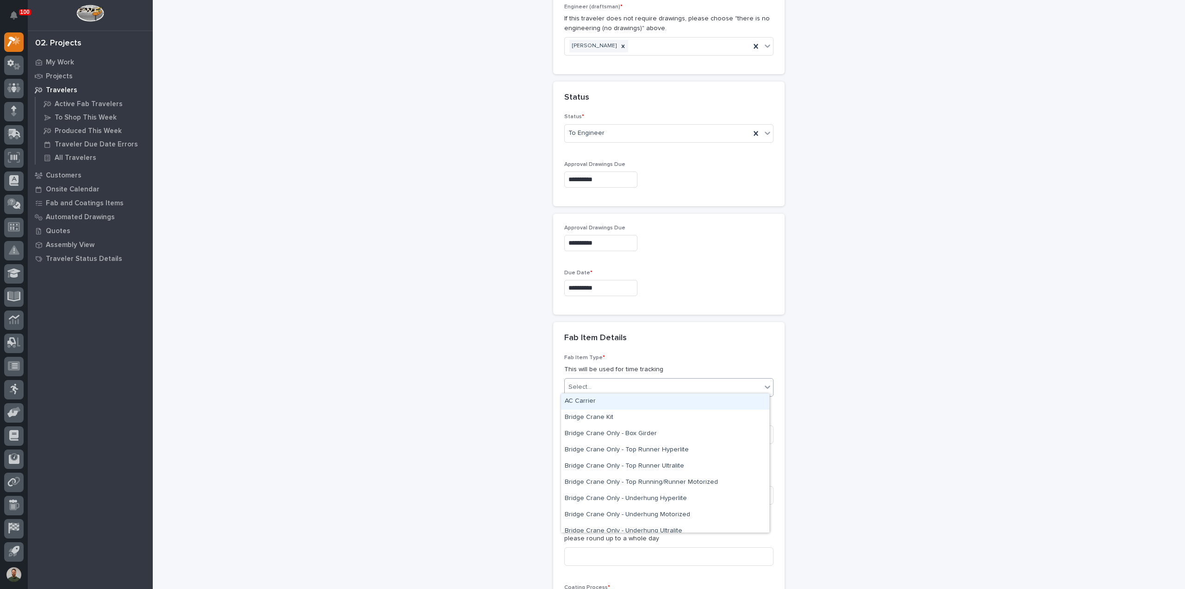
click at [592, 382] on div "Select..." at bounding box center [663, 386] width 197 height 15
type input "*****"
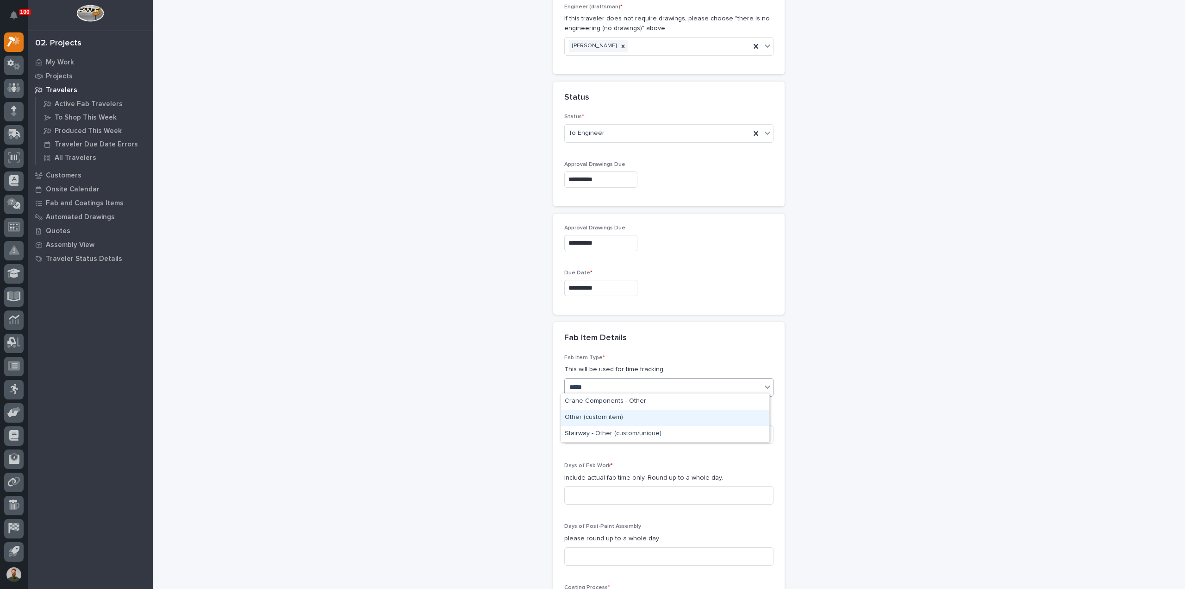
click at [626, 418] on div "Other (custom item)" at bounding box center [665, 417] width 208 height 16
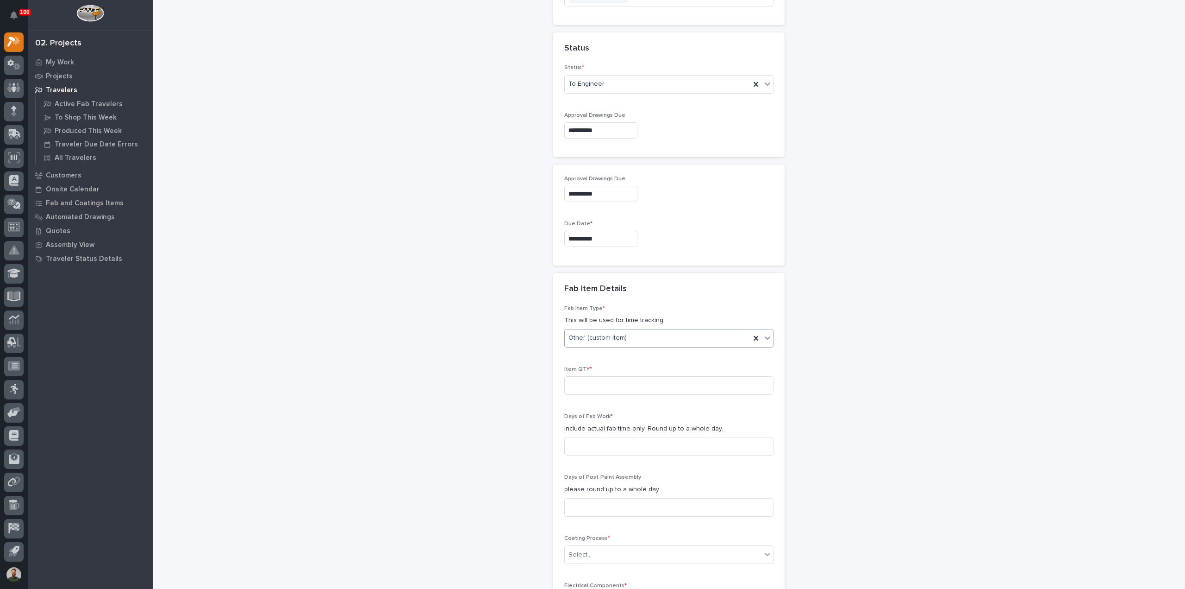
scroll to position [634, 0]
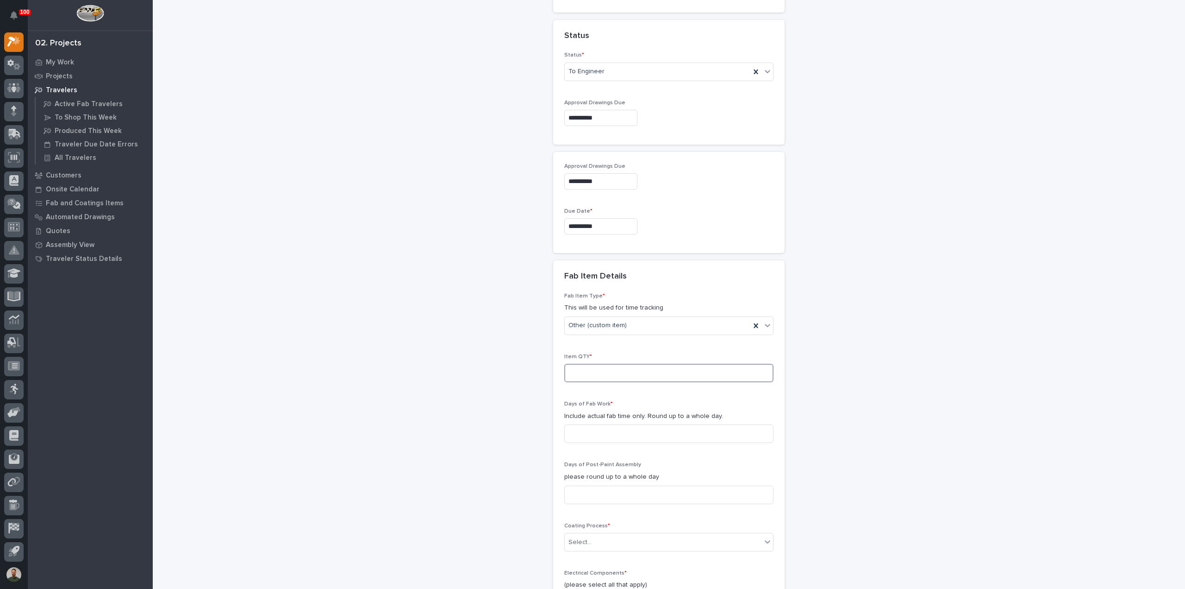
click at [621, 369] on input at bounding box center [668, 373] width 209 height 19
click at [615, 371] on input at bounding box center [668, 373] width 209 height 19
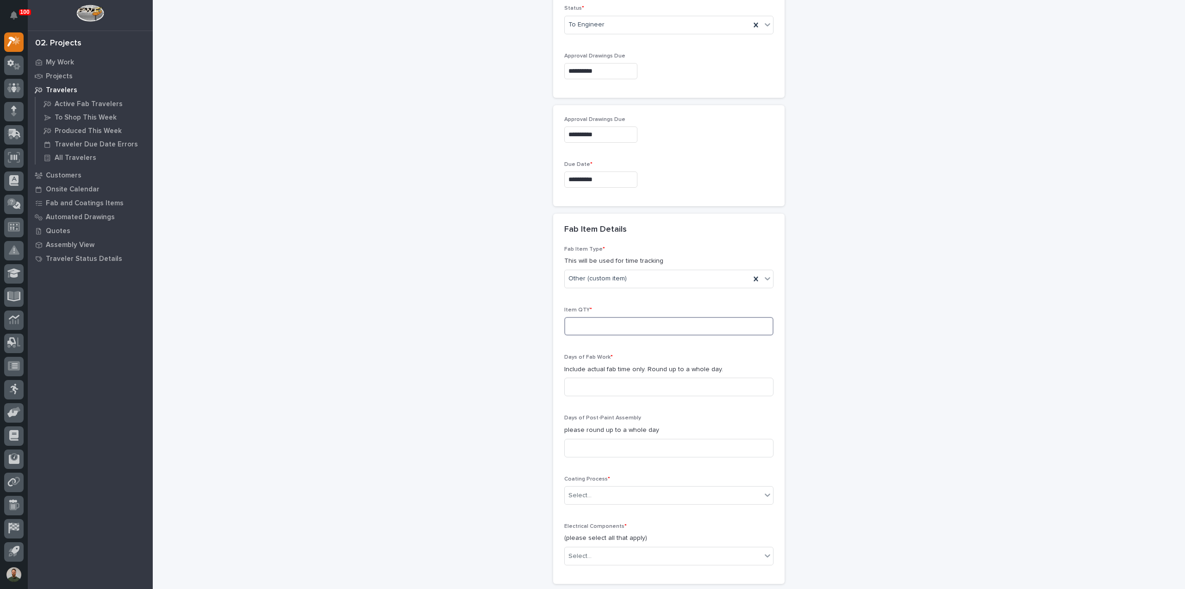
scroll to position [696, 0]
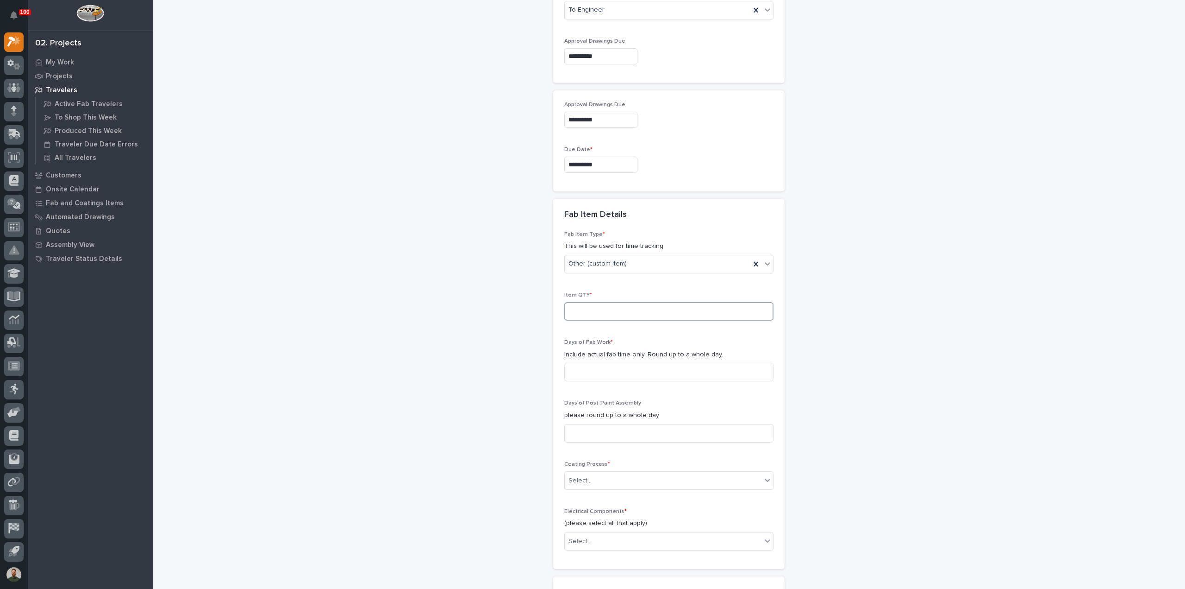
click at [602, 306] on input at bounding box center [668, 311] width 209 height 19
type input "32"
click at [624, 387] on div "Fab Item Type * This will be used for time tracking Other (custom item) Item QT…" at bounding box center [668, 394] width 209 height 327
click at [616, 373] on input at bounding box center [668, 372] width 209 height 19
type input "1"
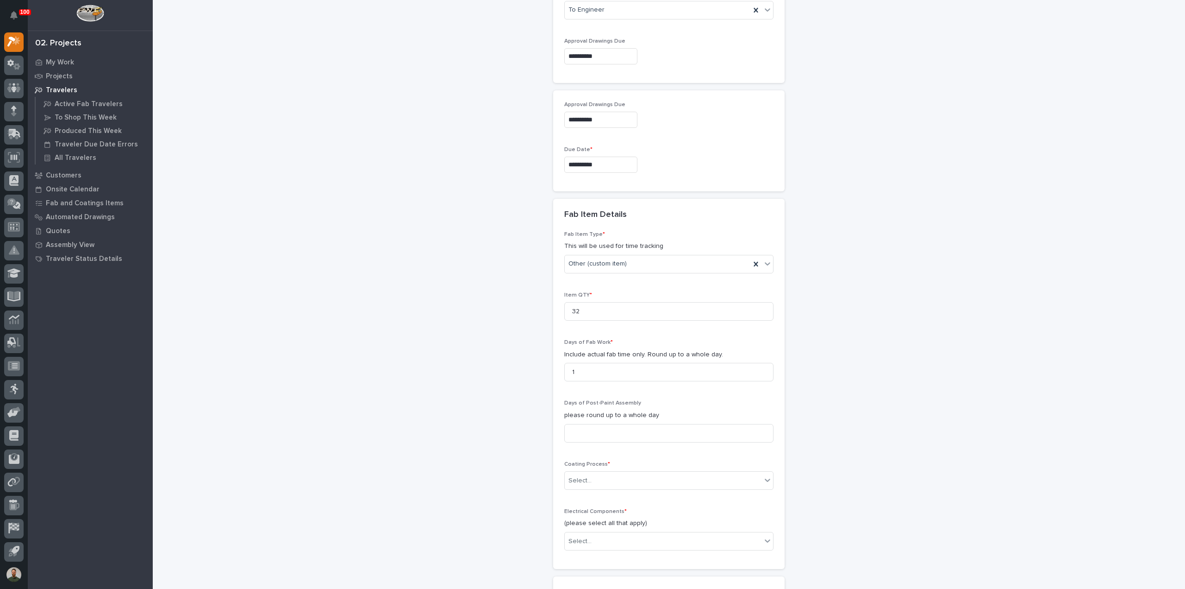
click at [582, 389] on div "Fab Item Type * This will be used for time tracking Other (custom item) Item QT…" at bounding box center [668, 394] width 209 height 327
click at [600, 425] on input at bounding box center [668, 433] width 209 height 19
type input "1"
click at [610, 476] on div "Select..." at bounding box center [663, 480] width 197 height 15
click at [602, 513] on div "In-House Paint/Powder" at bounding box center [665, 510] width 208 height 16
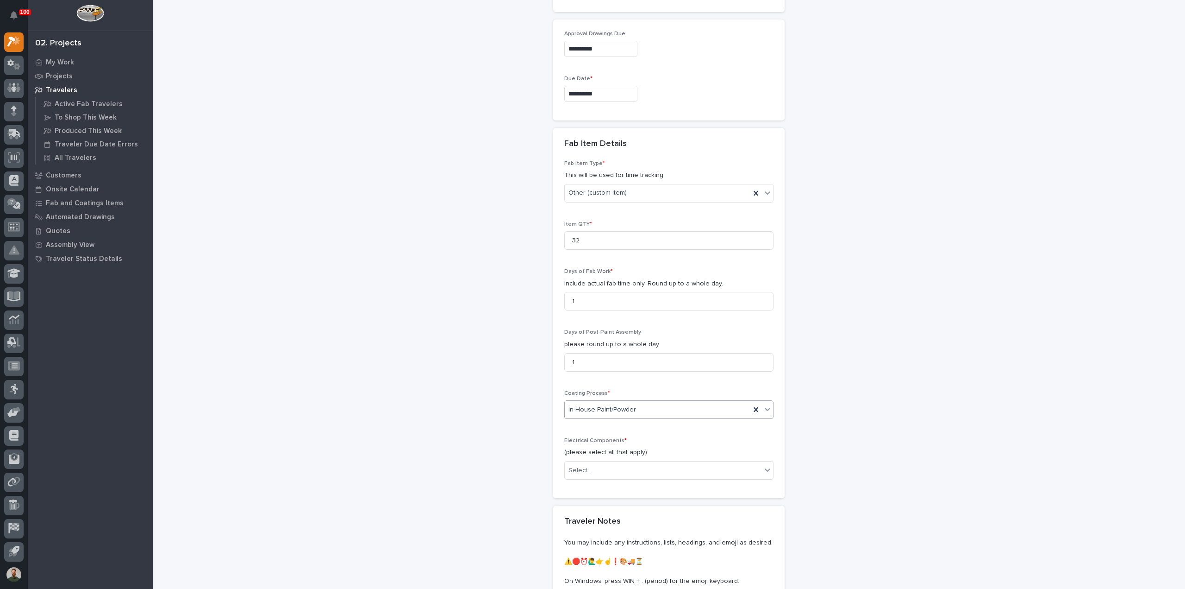
scroll to position [819, 0]
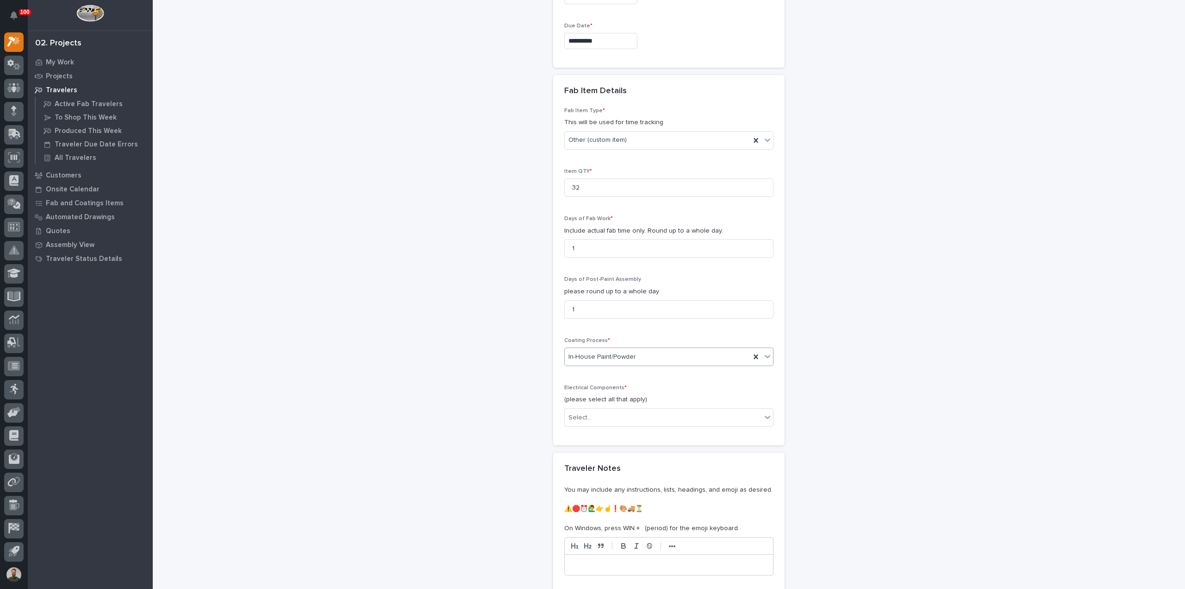
click at [621, 423] on div "Electrical Components * (please select all that apply) Select..." at bounding box center [668, 409] width 209 height 50
click at [622, 415] on div "Select..." at bounding box center [663, 417] width 197 height 15
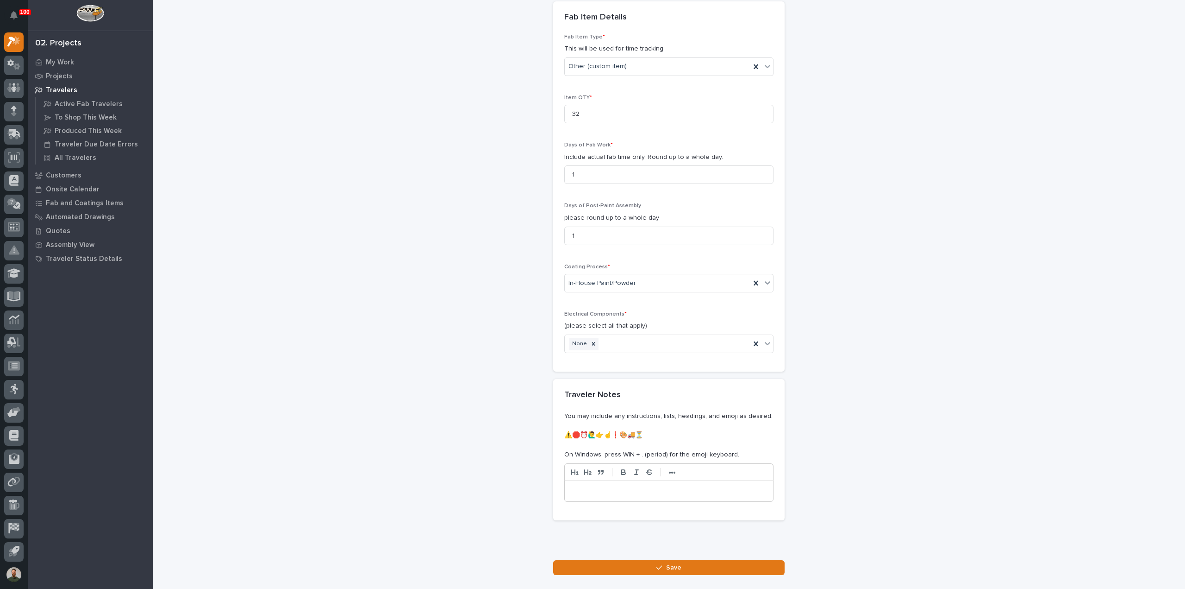
scroll to position [947, 0]
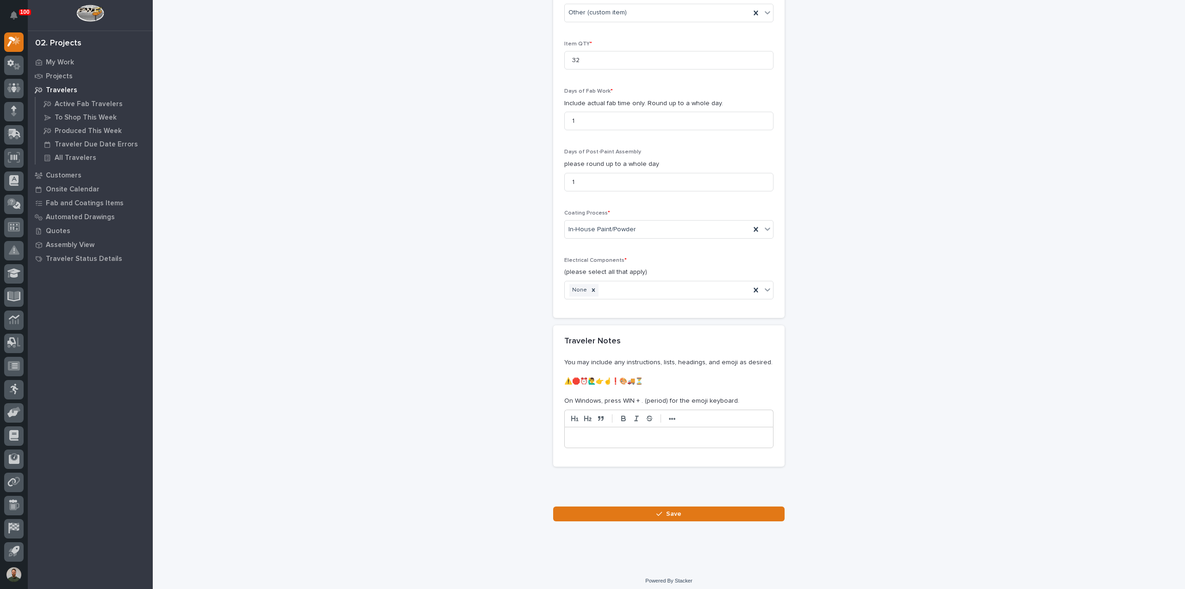
click at [657, 510] on icon "button" at bounding box center [660, 513] width 6 height 6
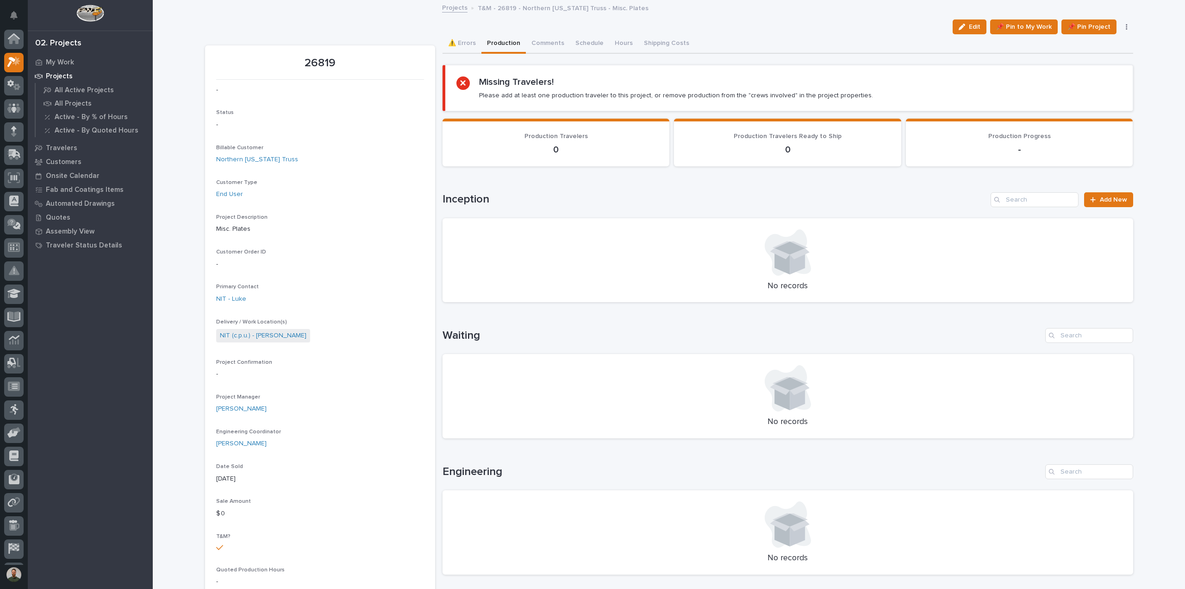
scroll to position [20, 0]
click at [1107, 200] on span "Add New" at bounding box center [1113, 199] width 27 height 6
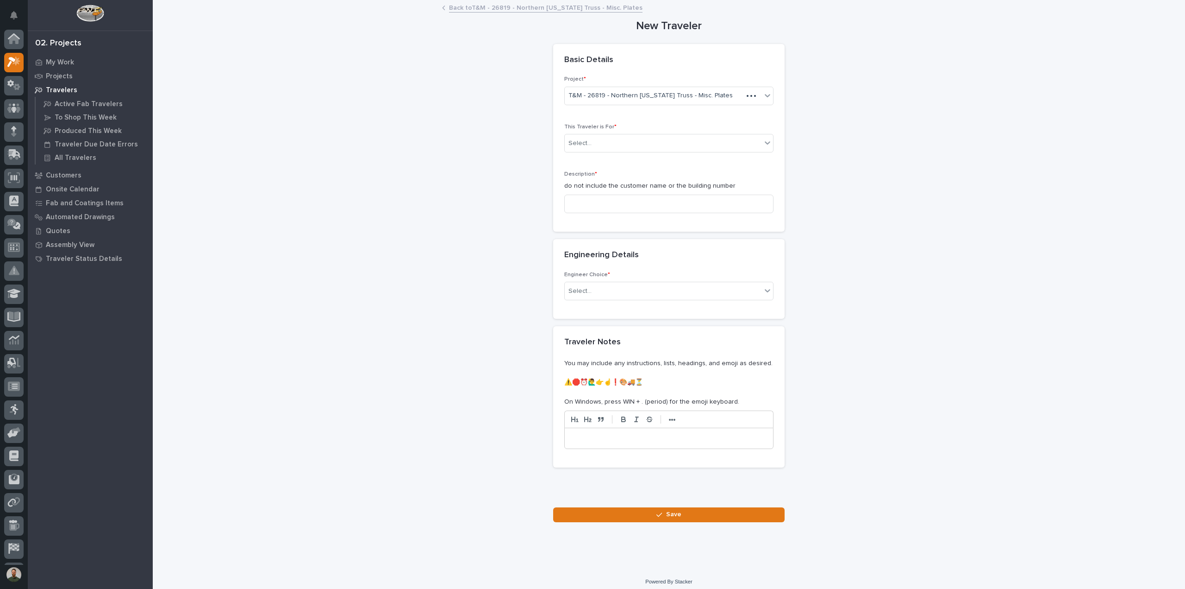
scroll to position [20, 0]
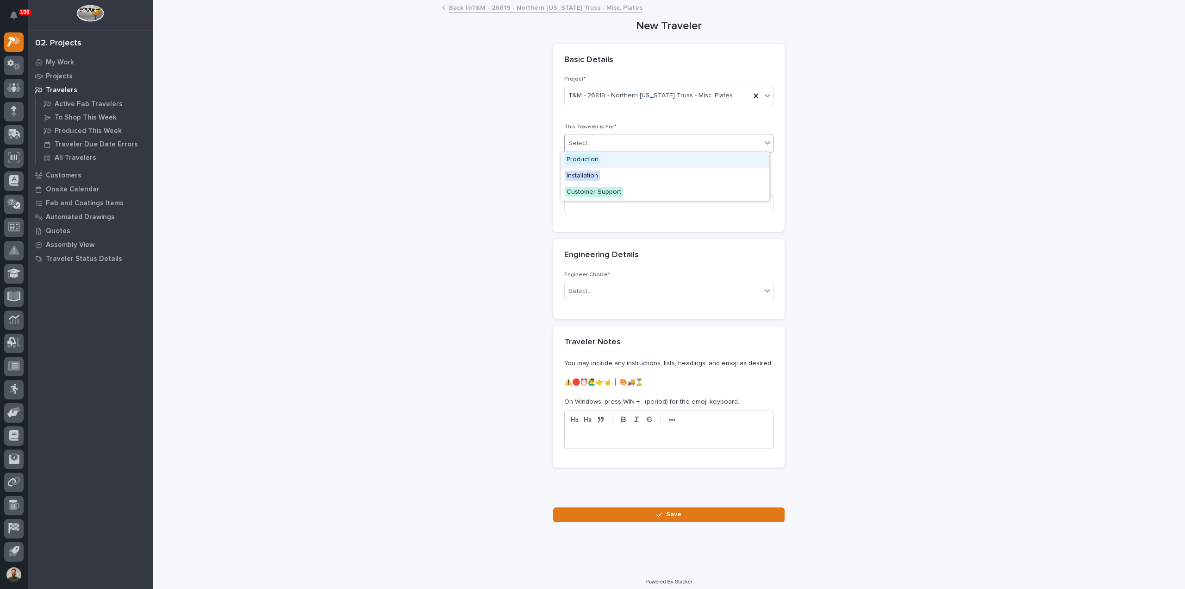
drag, startPoint x: 603, startPoint y: 144, endPoint x: 609, endPoint y: 157, distance: 14.5
click at [604, 144] on div "Select..." at bounding box center [663, 143] width 197 height 15
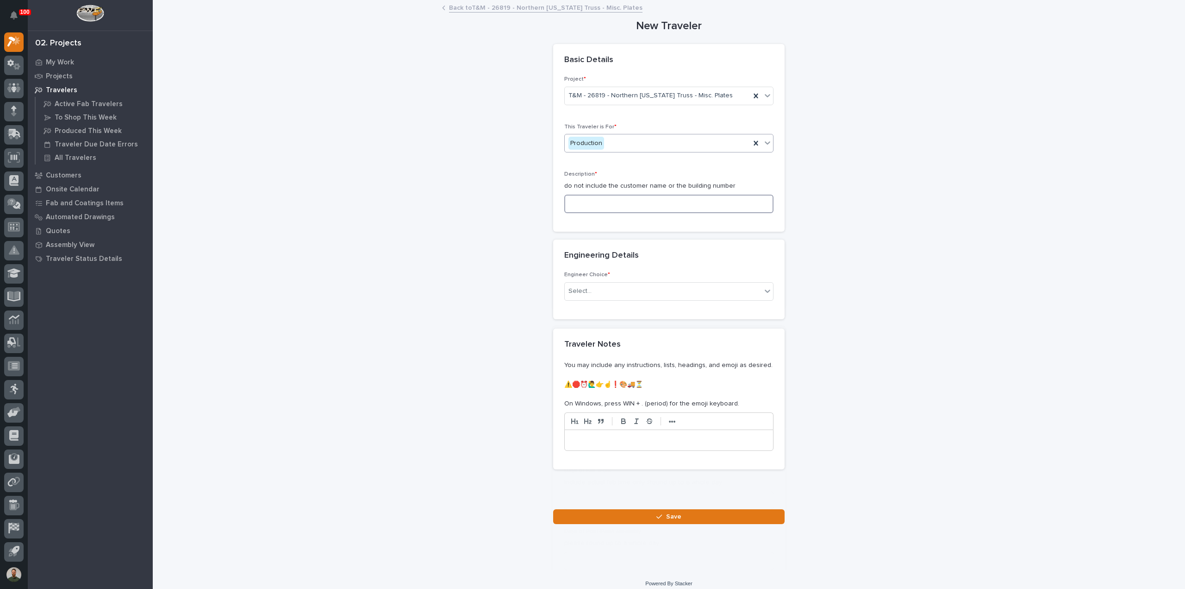
click at [593, 201] on input at bounding box center [668, 203] width 209 height 19
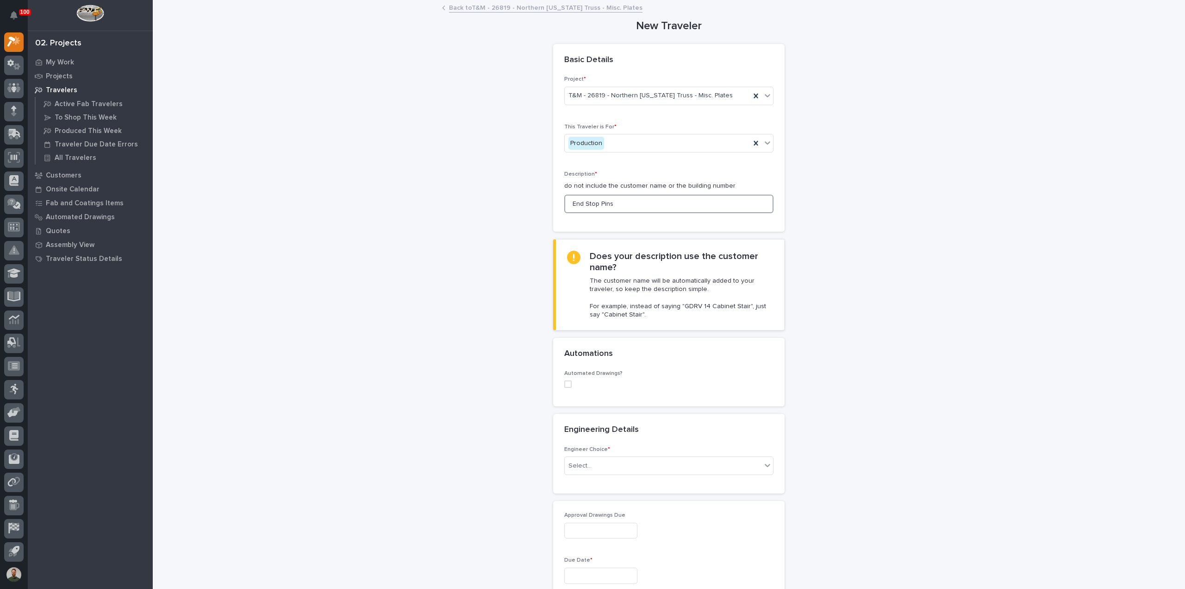
type input "End Stop Pins"
click at [469, 334] on div "**********" at bounding box center [669, 591] width 928 height 1181
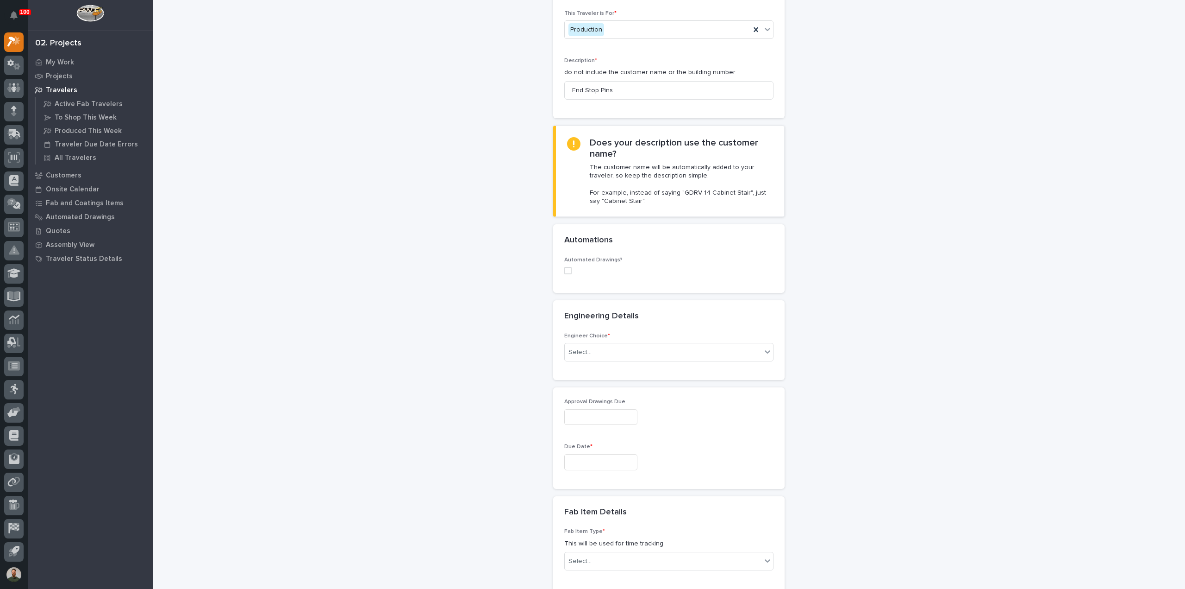
scroll to position [123, 0]
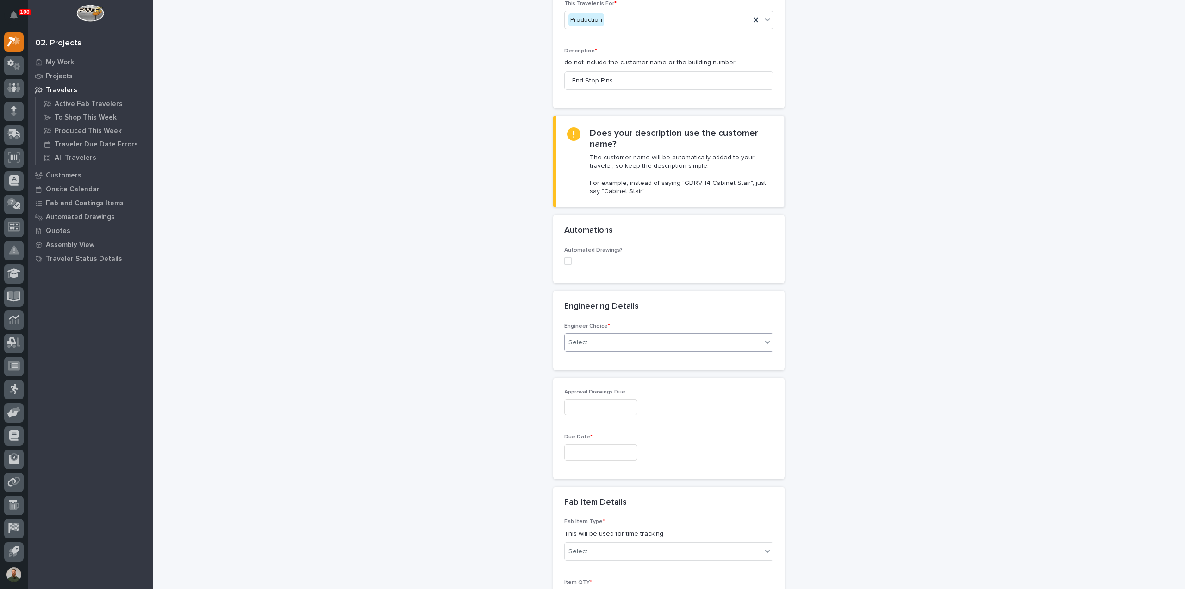
click at [595, 347] on div "Select..." at bounding box center [663, 342] width 197 height 15
click at [612, 388] on div "I know who will draw this" at bounding box center [665, 391] width 208 height 16
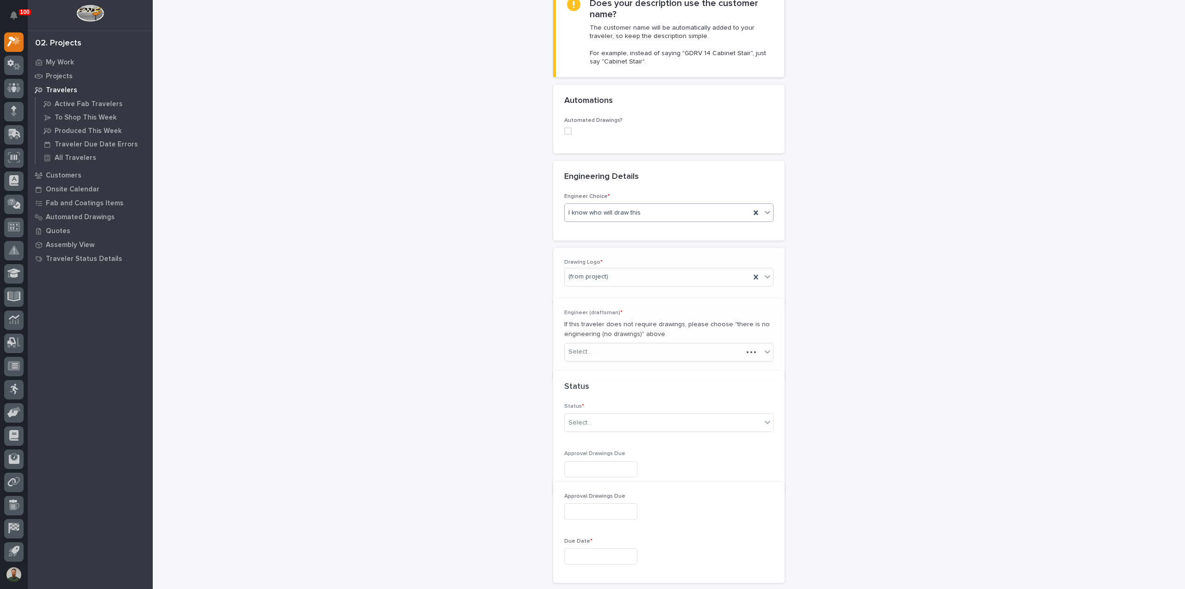
scroll to position [265, 0]
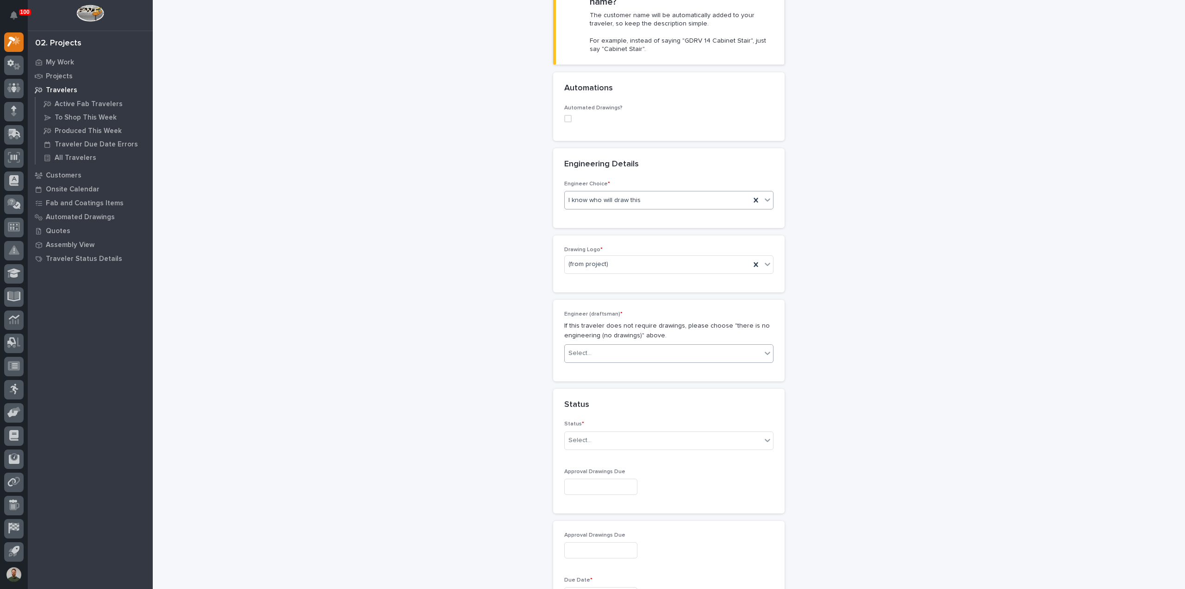
click at [608, 348] on div "Select..." at bounding box center [663, 352] width 197 height 15
type input "**"
click at [592, 370] on div "[PERSON_NAME]" at bounding box center [665, 369] width 208 height 16
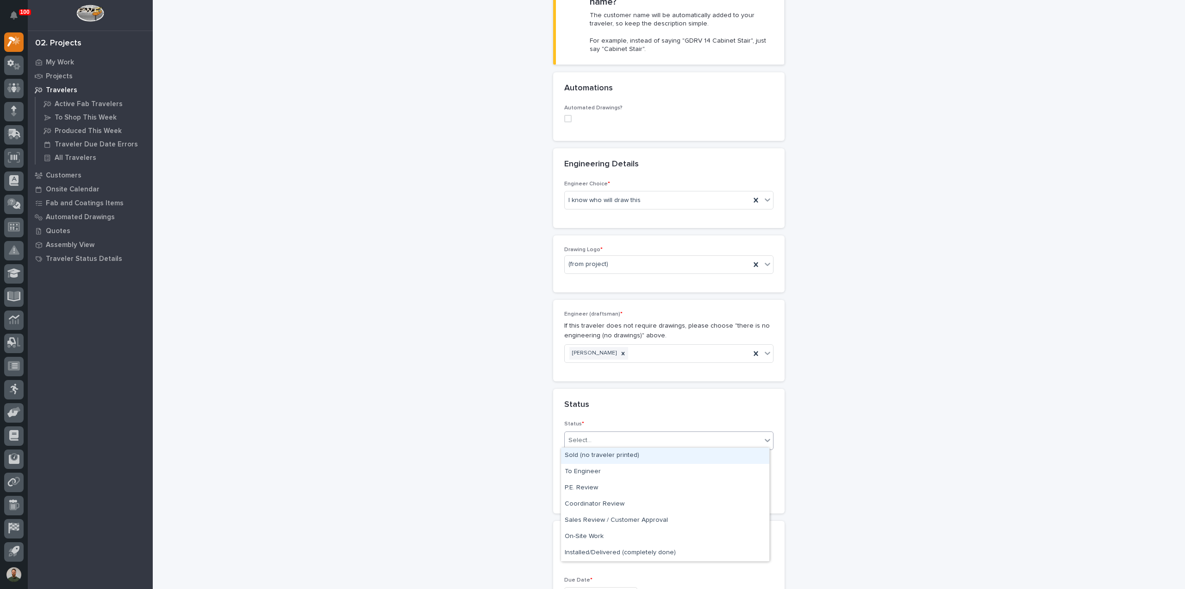
click at [615, 433] on div "Select..." at bounding box center [663, 440] width 197 height 15
click at [620, 474] on div "To Engineer" at bounding box center [665, 472] width 208 height 16
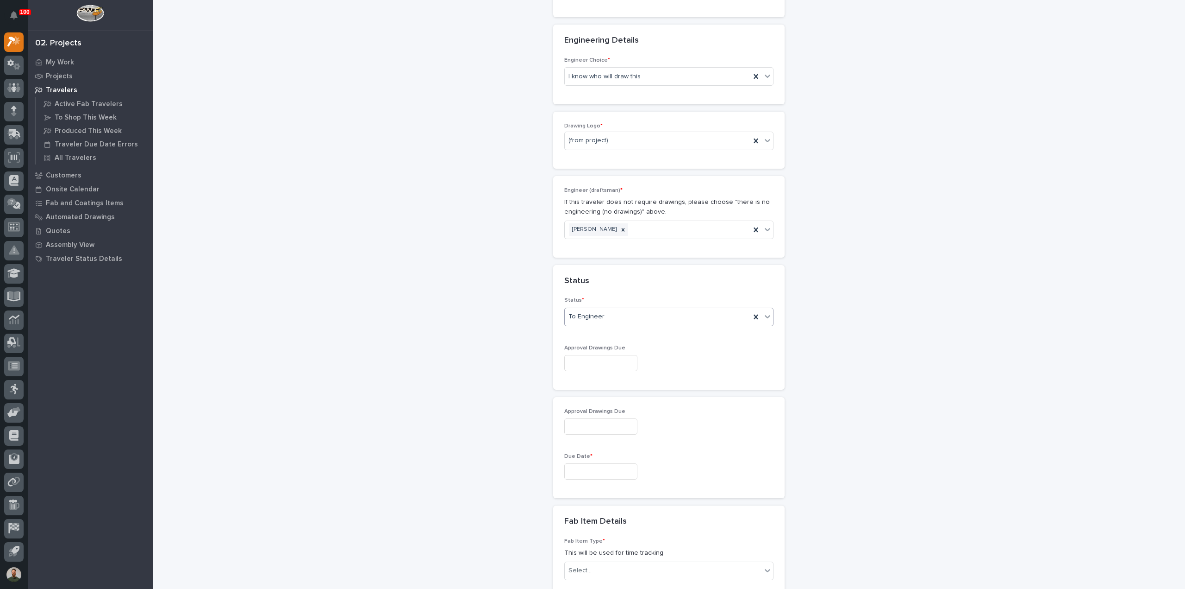
click at [606, 362] on input "text" at bounding box center [600, 363] width 73 height 16
click at [643, 217] on button "Next Month" at bounding box center [641, 217] width 15 height 15
click at [552, 217] on button "Previous Month" at bounding box center [547, 217] width 15 height 15
click at [641, 215] on span "Next Month" at bounding box center [641, 217] width 0 height 12
click at [596, 265] on div "10" at bounding box center [595, 269] width 13 height 13
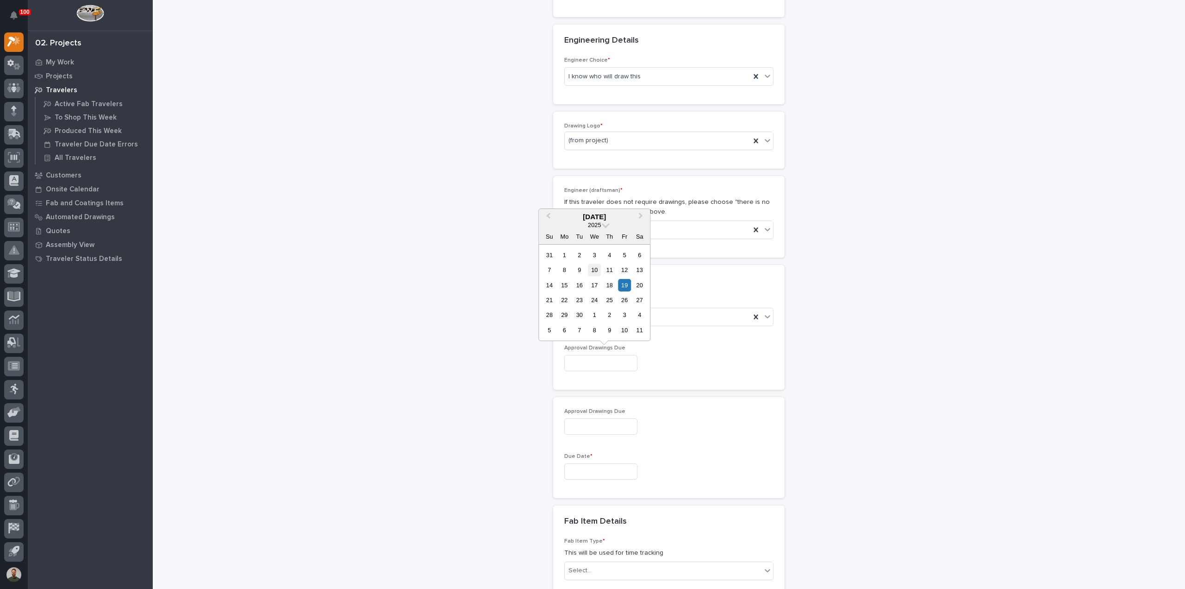
type input "**********"
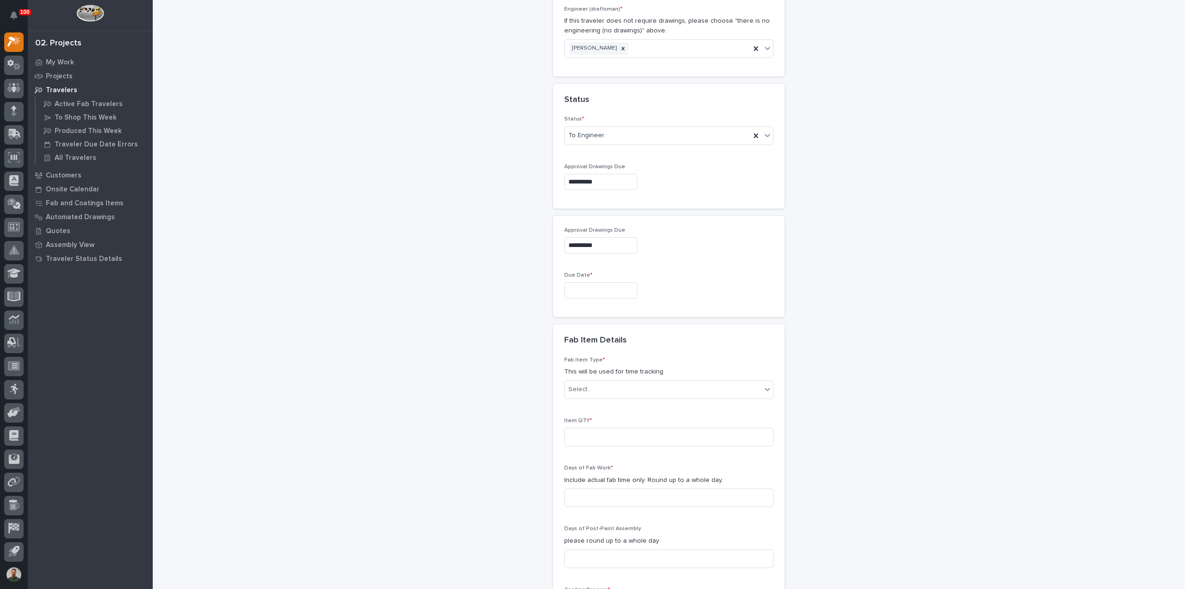
scroll to position [574, 0]
click at [598, 282] on input "text" at bounding box center [600, 286] width 73 height 16
click at [641, 140] on span "Next Month" at bounding box center [641, 139] width 0 height 12
click at [598, 195] on div "10" at bounding box center [595, 192] width 13 height 13
type input "**********"
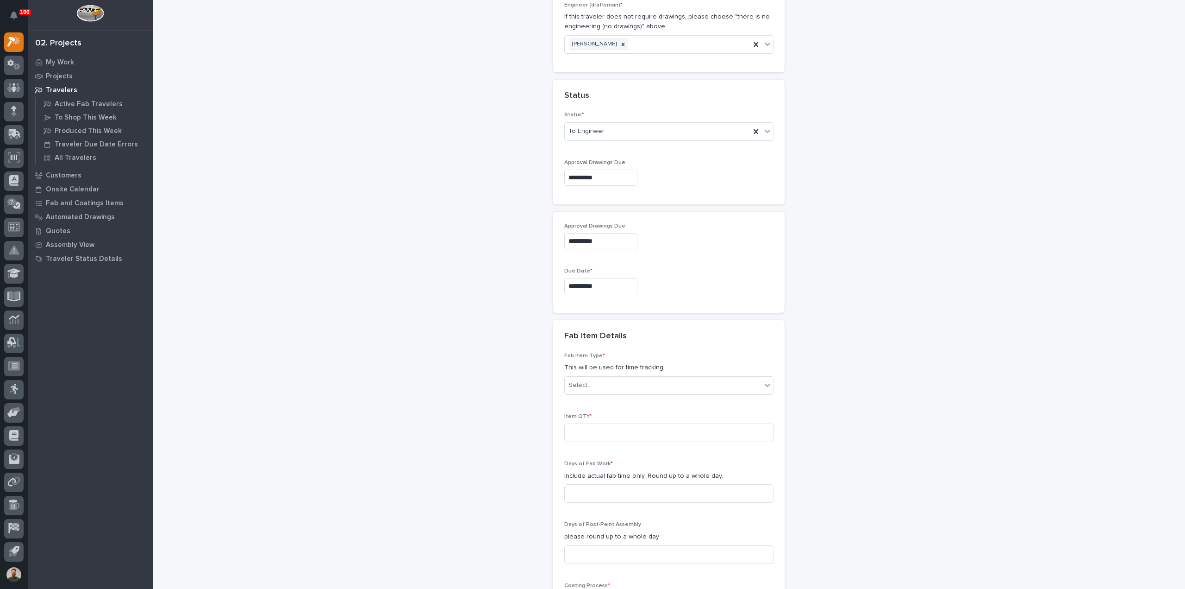
click at [609, 244] on input "**********" at bounding box center [600, 241] width 73 height 16
click at [549, 97] on button "Previous Month" at bounding box center [547, 95] width 15 height 15
click at [624, 181] on div "22" at bounding box center [625, 178] width 13 height 13
type input "**********"
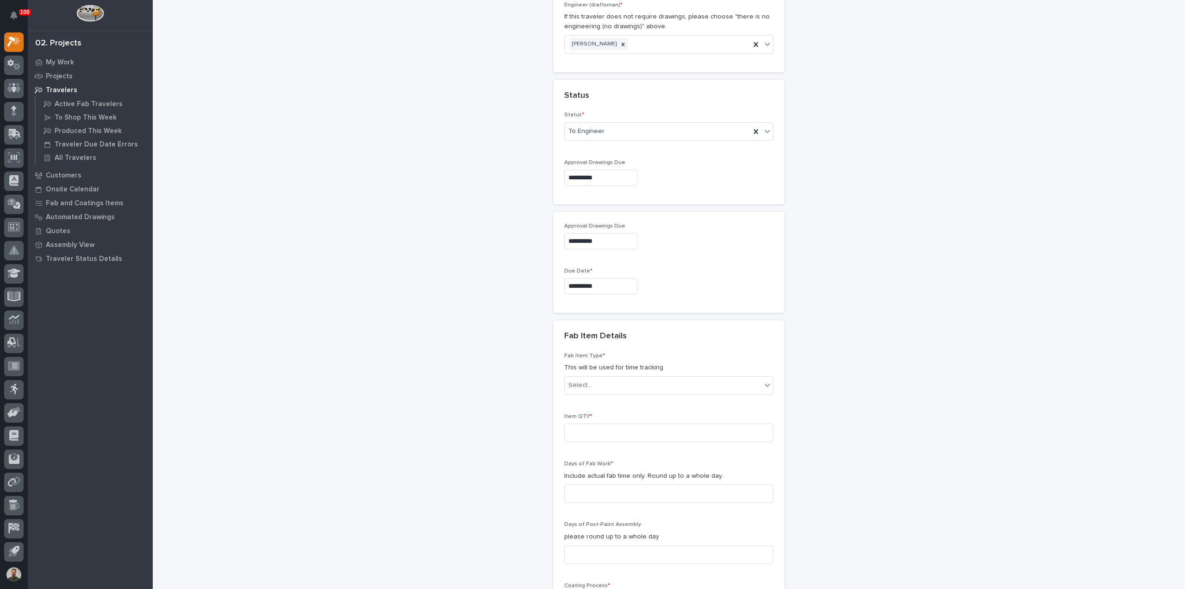
drag, startPoint x: 524, startPoint y: 317, endPoint x: 533, endPoint y: 327, distance: 13.2
click at [525, 318] on div "**********" at bounding box center [669, 160] width 928 height 1467
click at [603, 386] on div "Select..." at bounding box center [663, 384] width 197 height 15
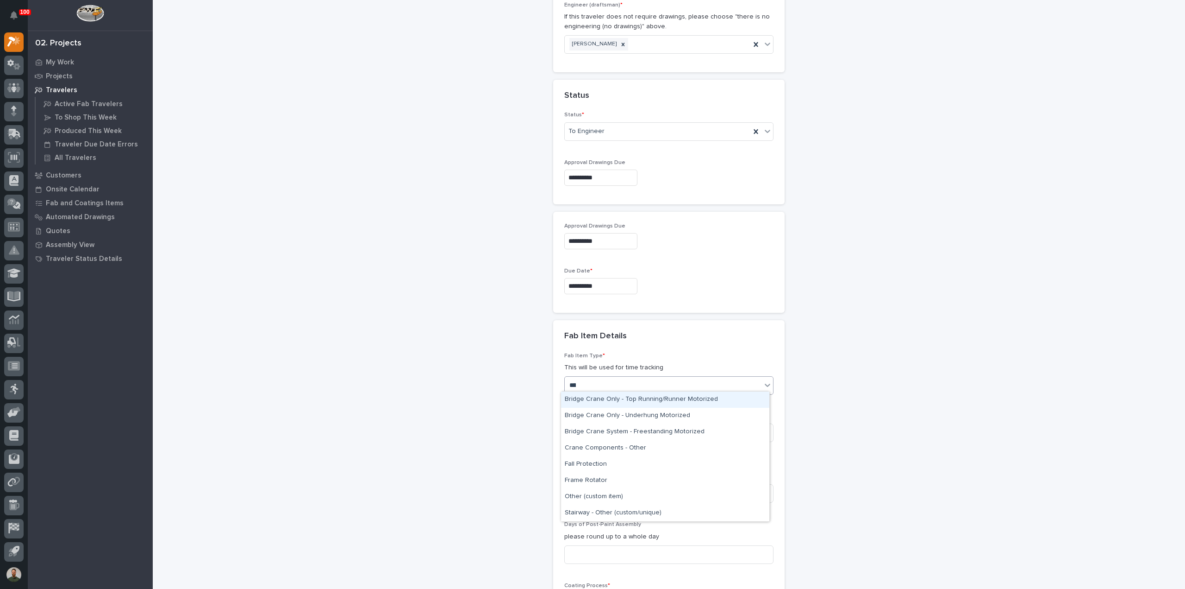
type input "*****"
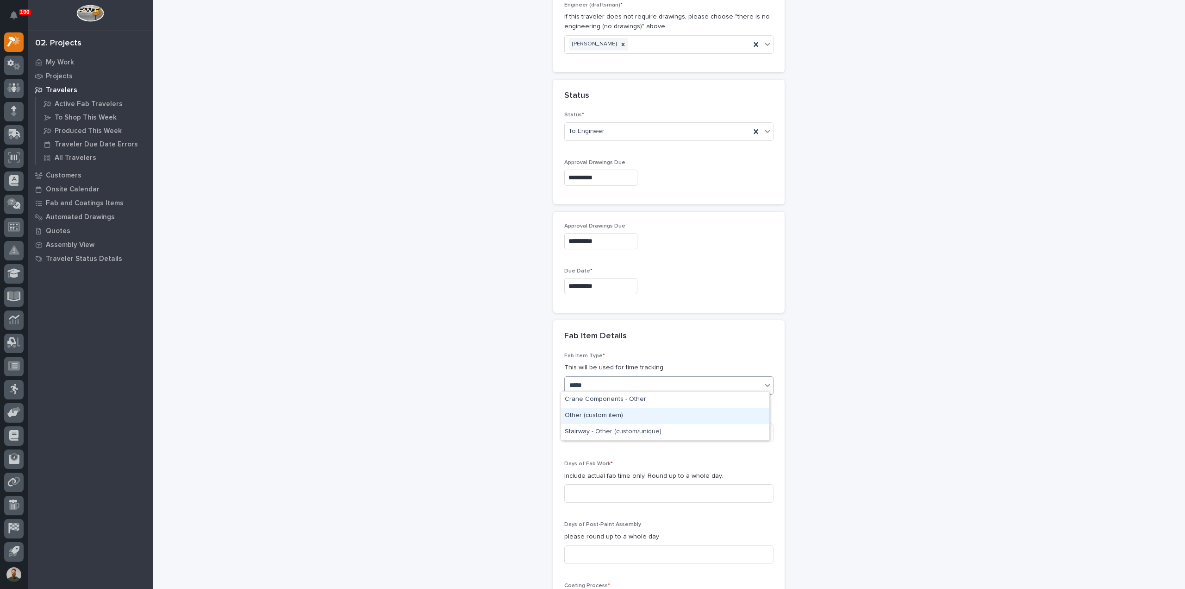
drag, startPoint x: 603, startPoint y: 407, endPoint x: 608, endPoint y: 427, distance: 20.7
click at [606, 411] on div "Other (custom item)" at bounding box center [665, 416] width 208 height 16
click at [592, 433] on input at bounding box center [668, 432] width 209 height 19
type input "4"
click at [601, 494] on input at bounding box center [668, 493] width 209 height 19
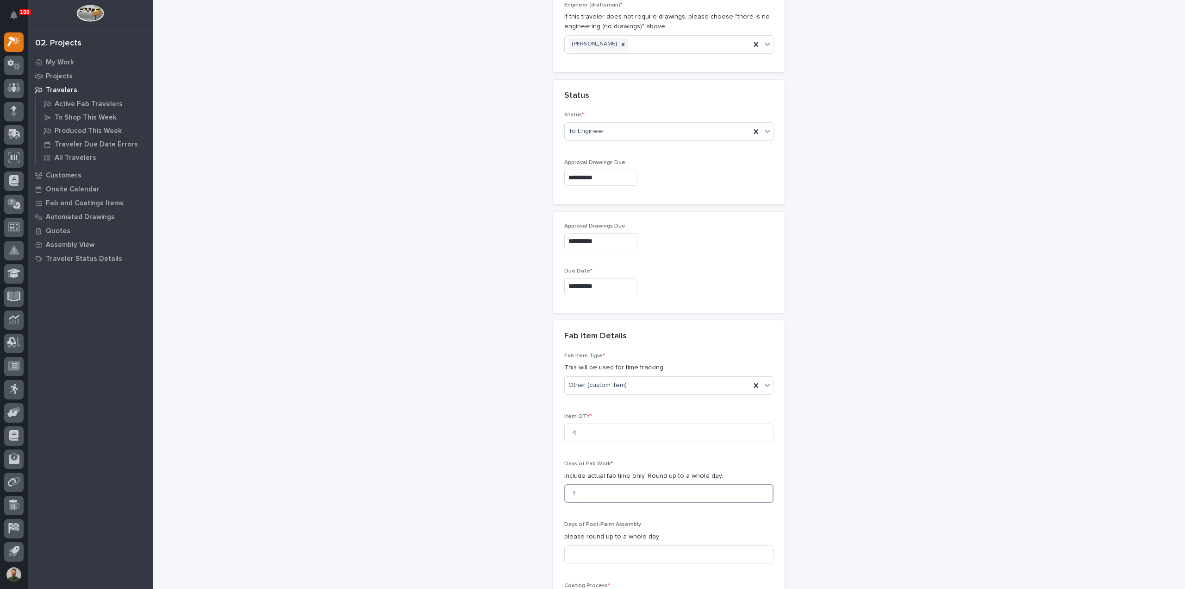
type input "1"
click at [484, 474] on div "**********" at bounding box center [669, 160] width 928 height 1467
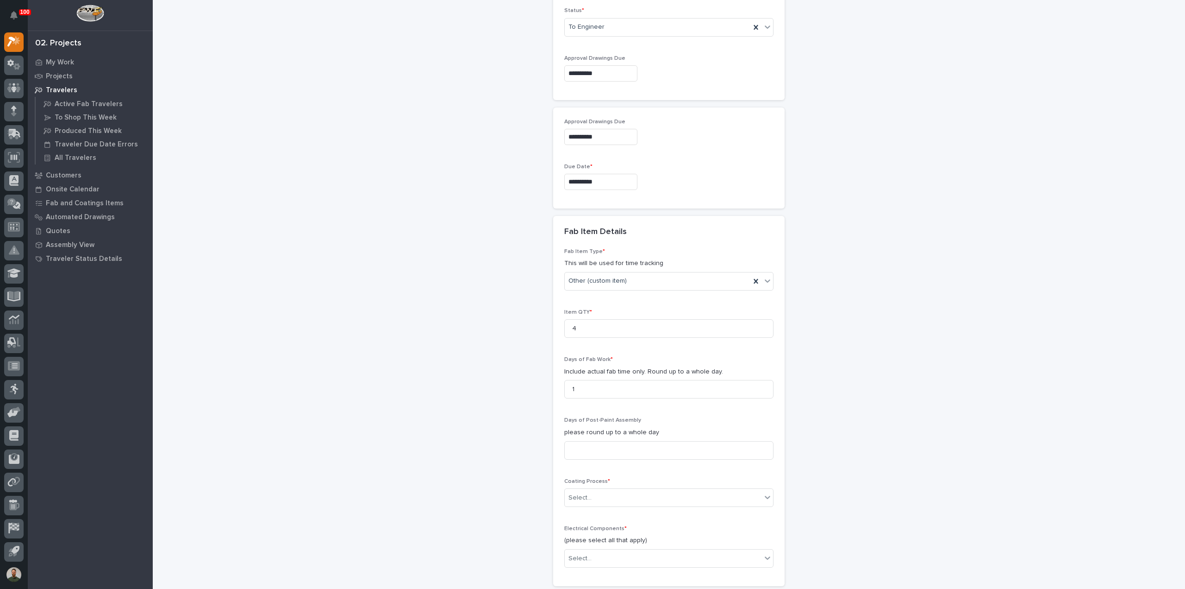
scroll to position [697, 0]
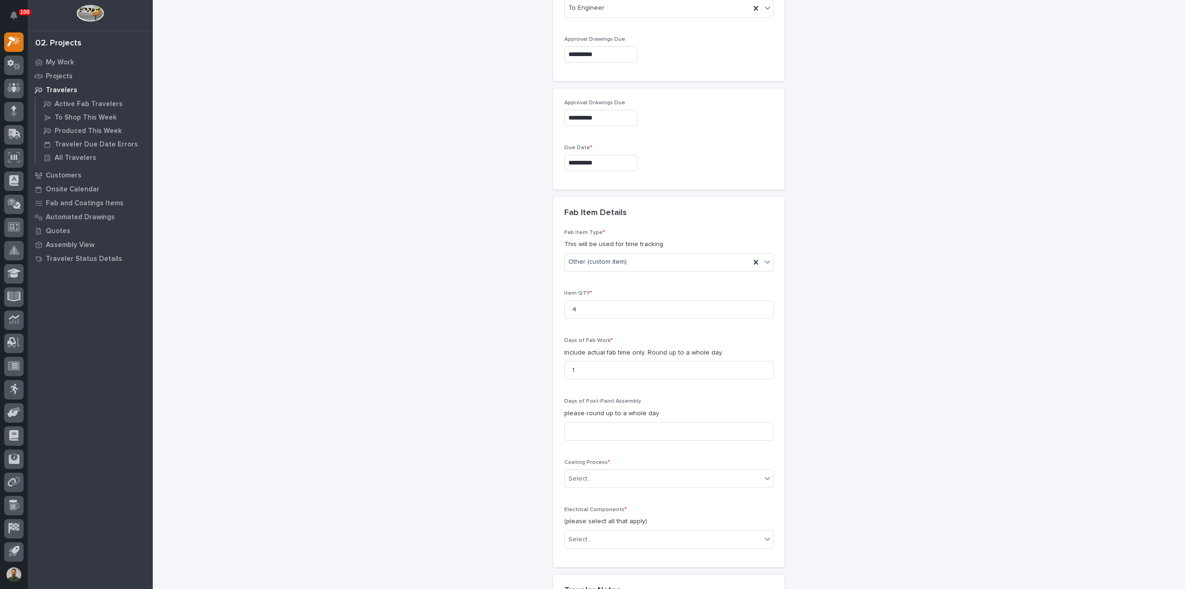
click at [608, 437] on div "Days of Post-Paint Assembly please round up to a whole day" at bounding box center [668, 423] width 209 height 50
click at [604, 429] on input at bounding box center [668, 431] width 209 height 19
type input "0"
click at [608, 475] on div "Select..." at bounding box center [663, 478] width 197 height 15
click at [597, 522] on div "No Paint" at bounding box center [665, 524] width 208 height 16
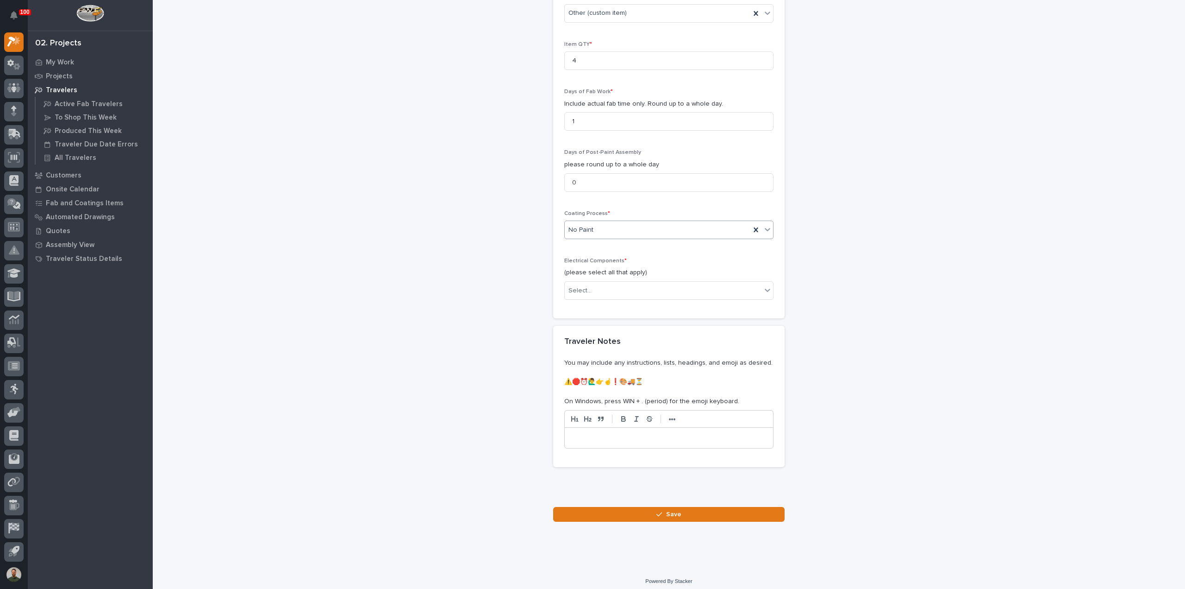
scroll to position [947, 0]
drag, startPoint x: 631, startPoint y: 272, endPoint x: 626, endPoint y: 285, distance: 13.9
click at [630, 272] on p "(please select all that apply)" at bounding box center [668, 272] width 209 height 10
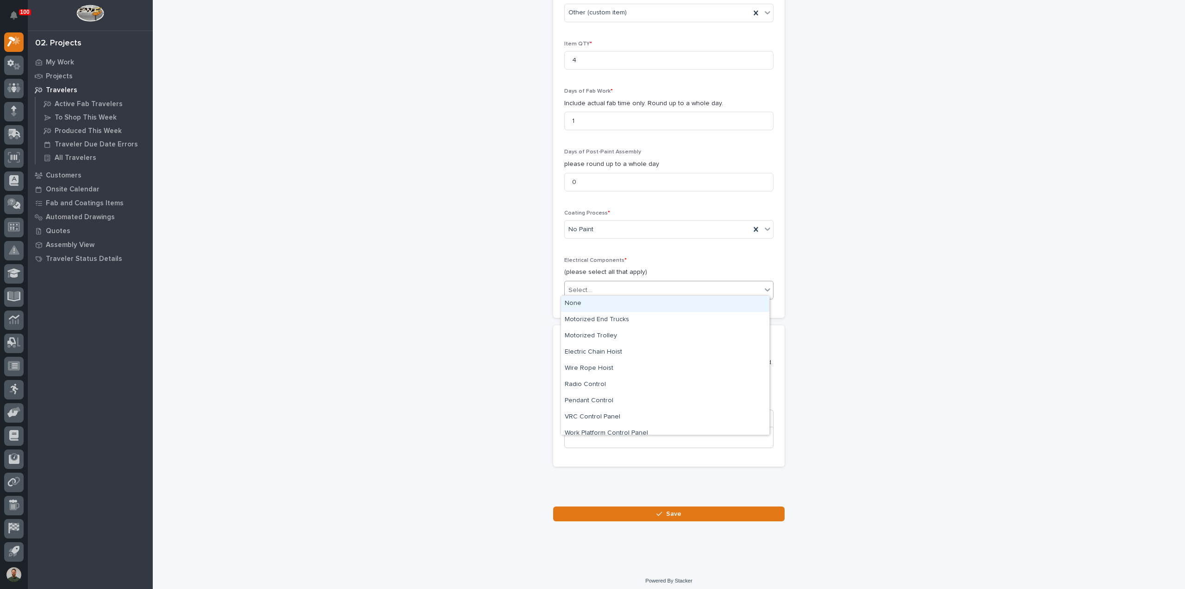
click at [626, 286] on div "Select..." at bounding box center [663, 289] width 197 height 15
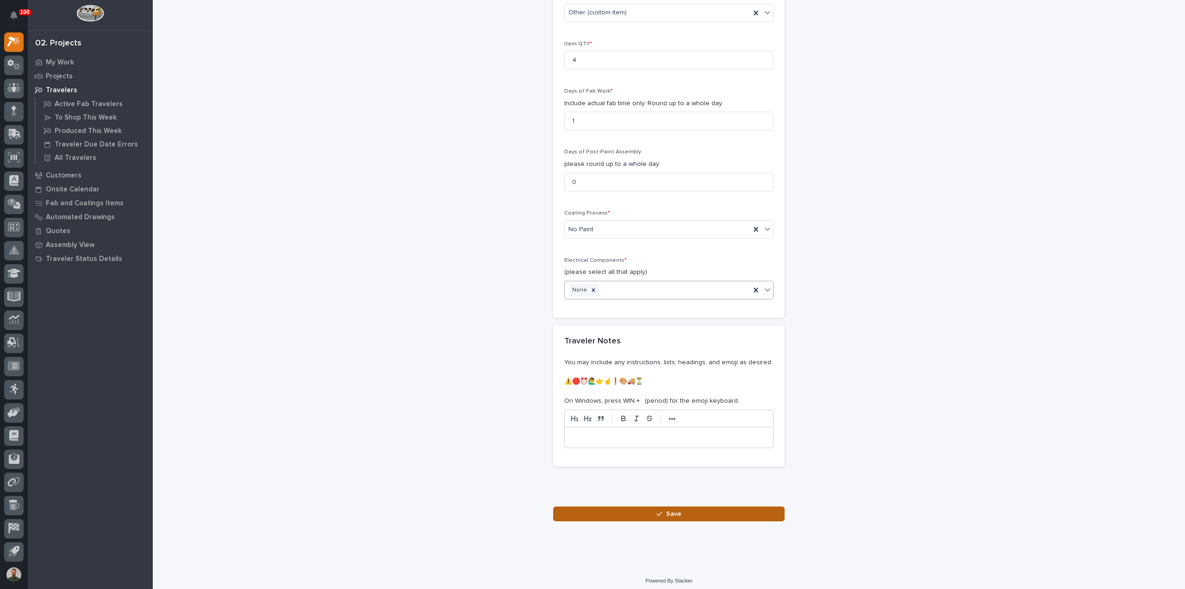
click at [666, 509] on span "Save" at bounding box center [673, 513] width 15 height 8
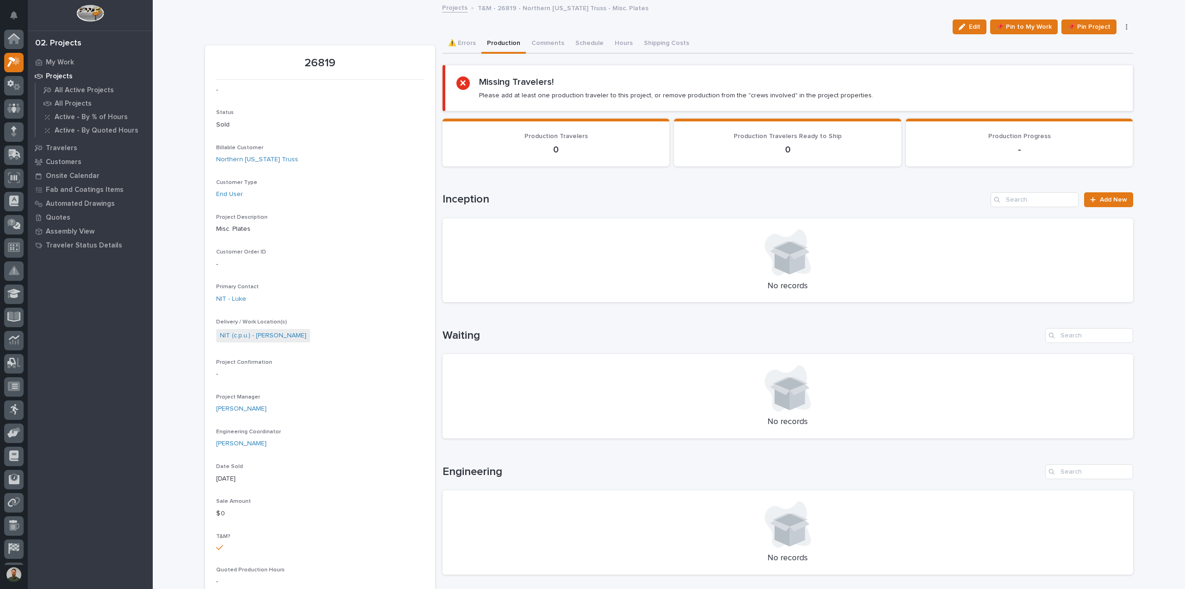
scroll to position [20, 0]
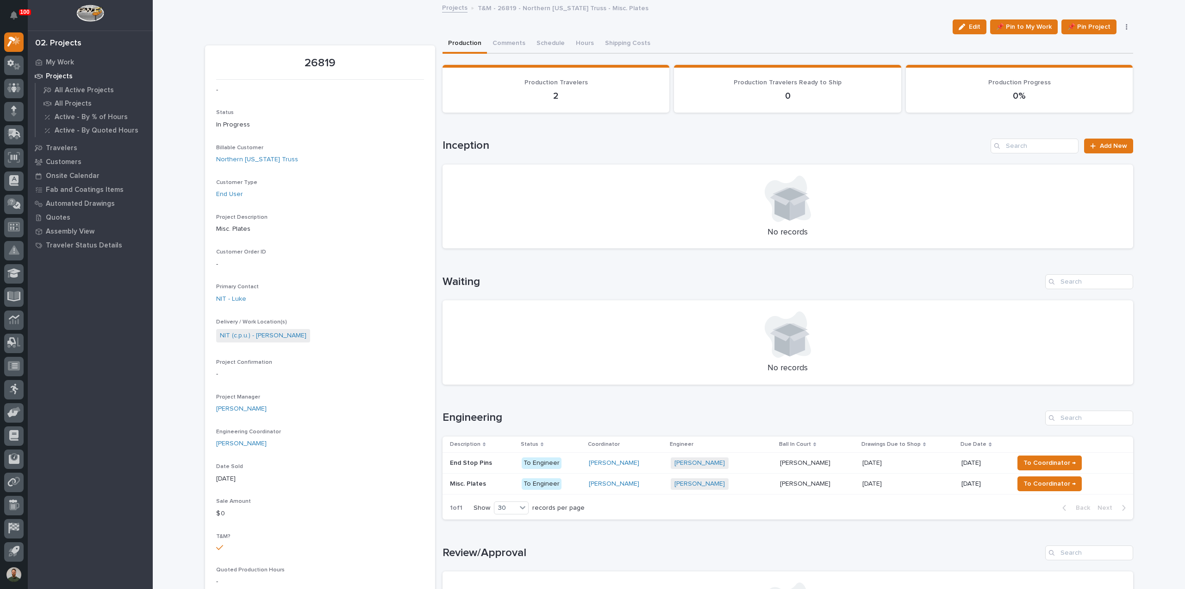
click at [483, 483] on p at bounding box center [482, 484] width 64 height 8
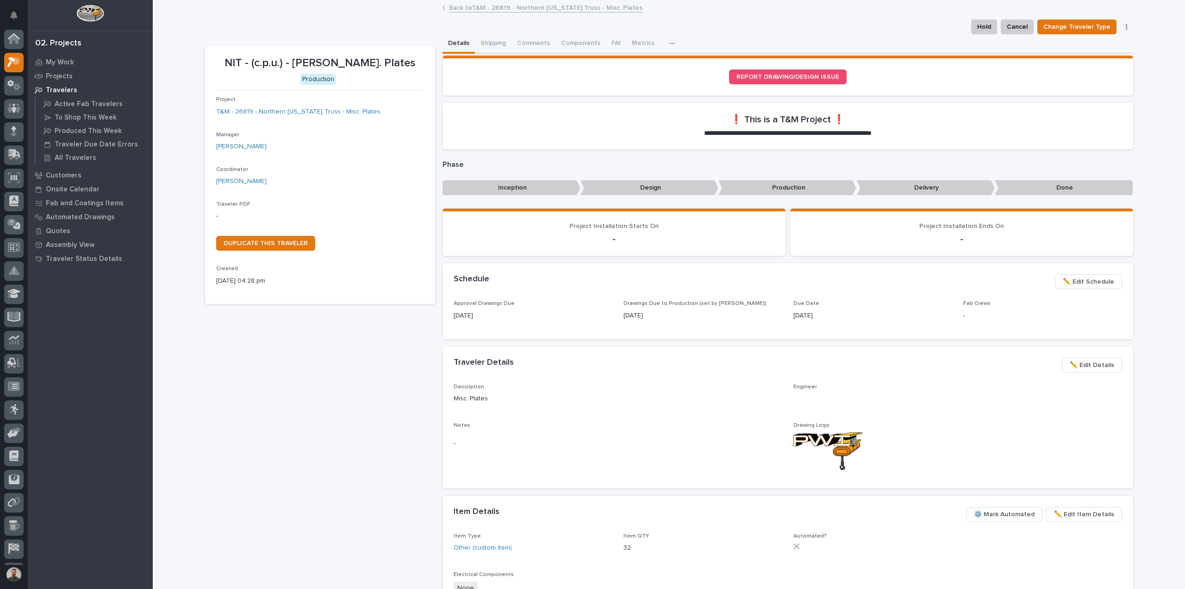
scroll to position [20, 0]
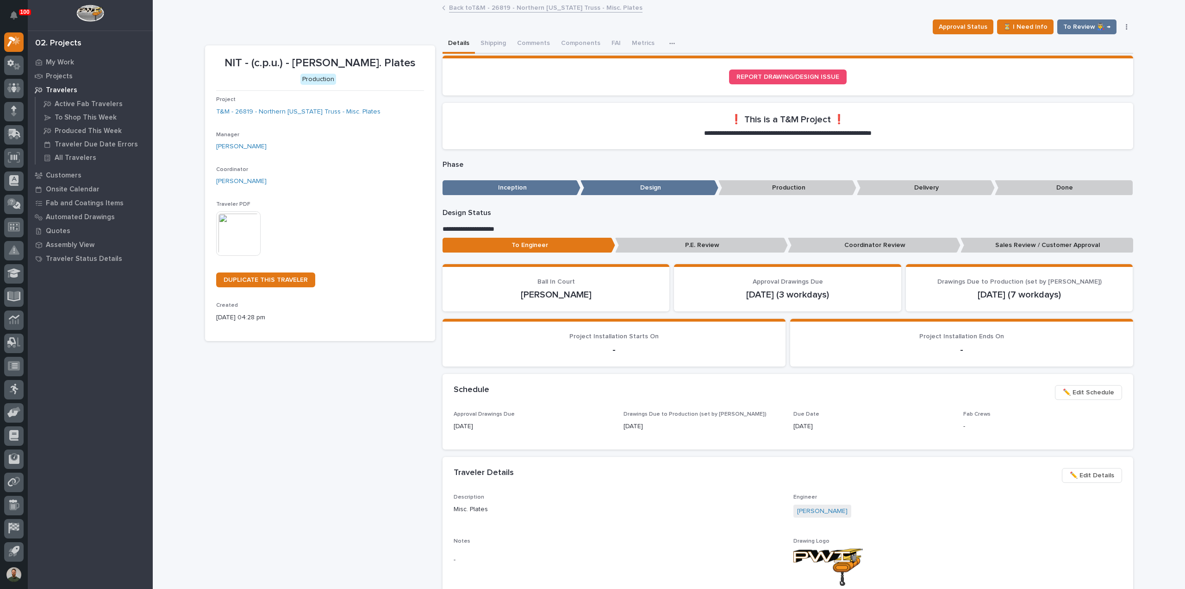
click at [1086, 471] on span "✏️ Edit Details" at bounding box center [1092, 475] width 44 height 11
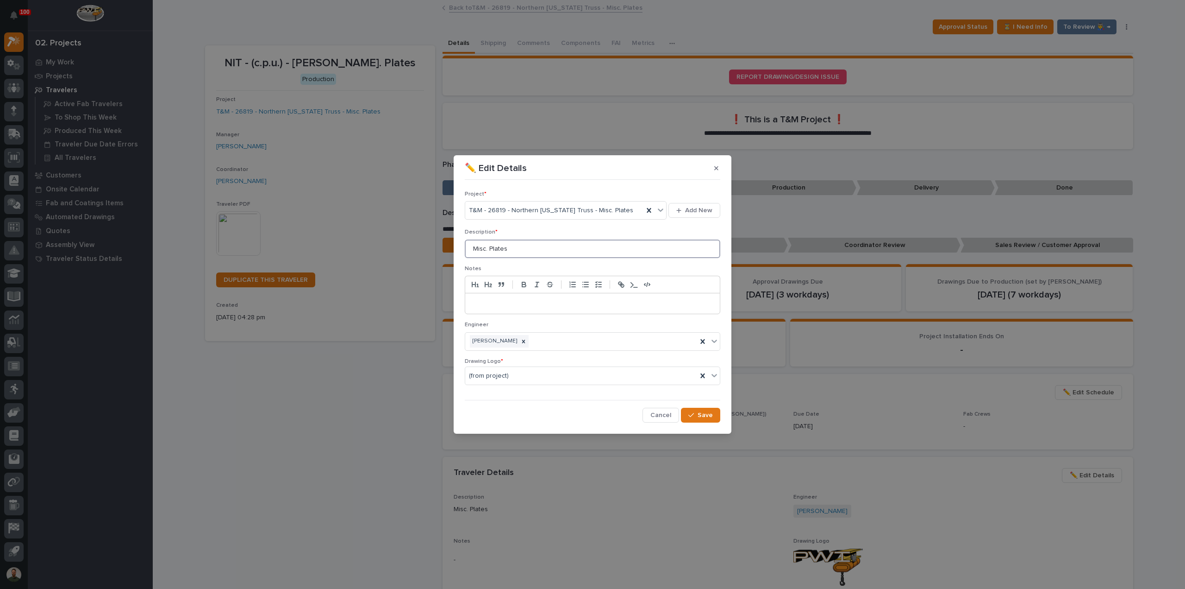
click at [521, 251] on input "Misc. Plates" at bounding box center [593, 248] width 256 height 19
type input "Misc. Plates & End Stops"
click at [703, 413] on span "Save" at bounding box center [705, 415] width 15 height 8
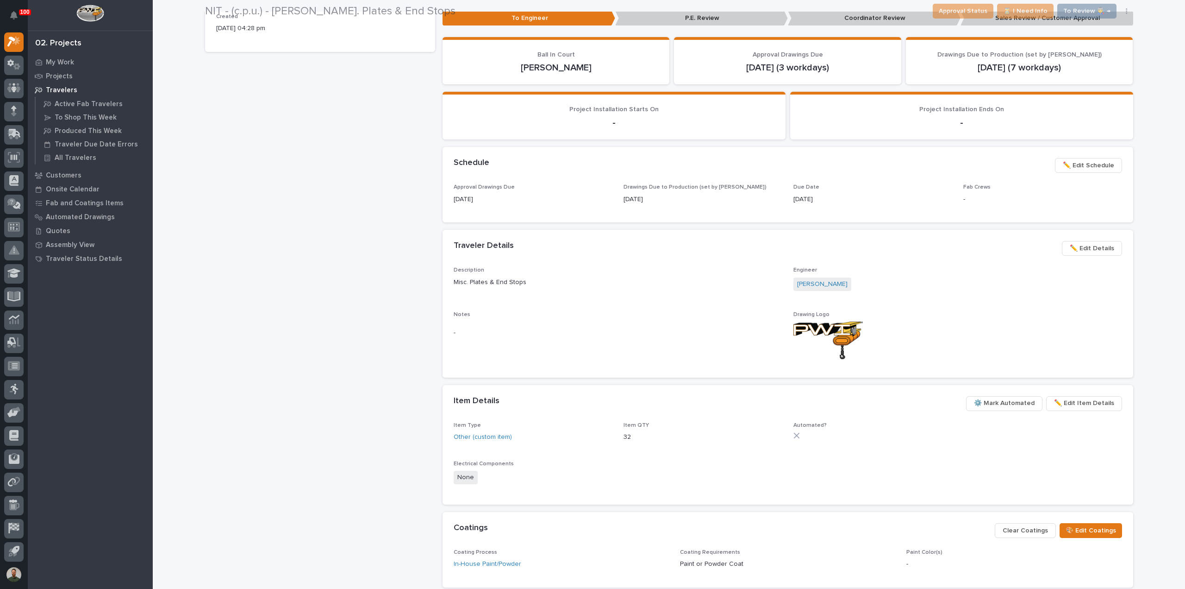
scroll to position [273, 0]
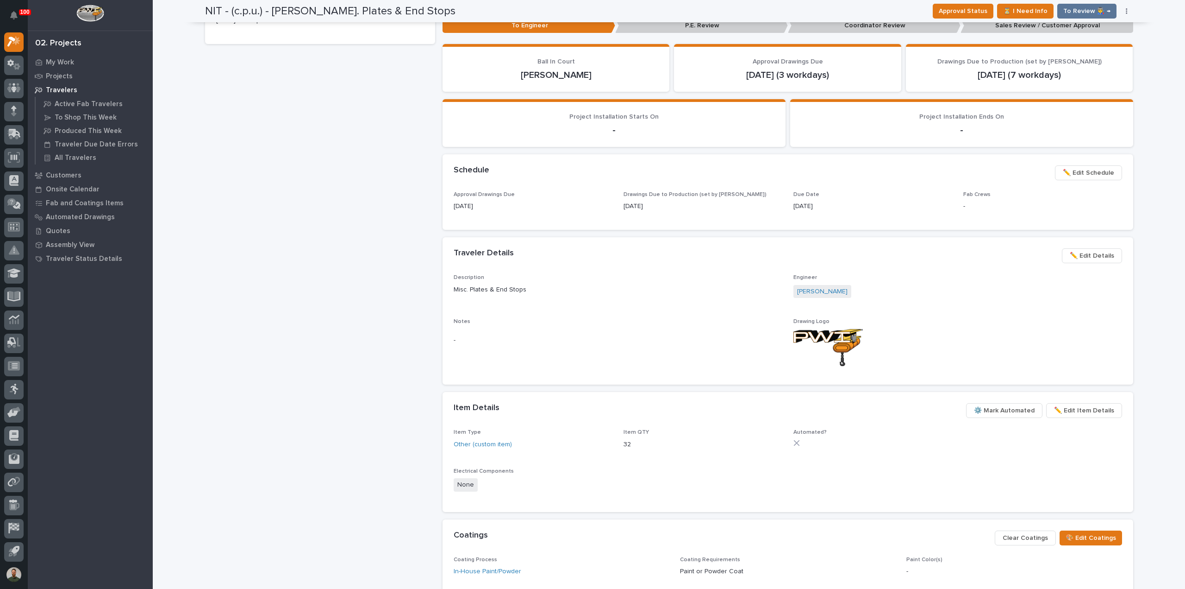
click at [1072, 415] on span "✏️ Edit Item Details" at bounding box center [1084, 410] width 60 height 11
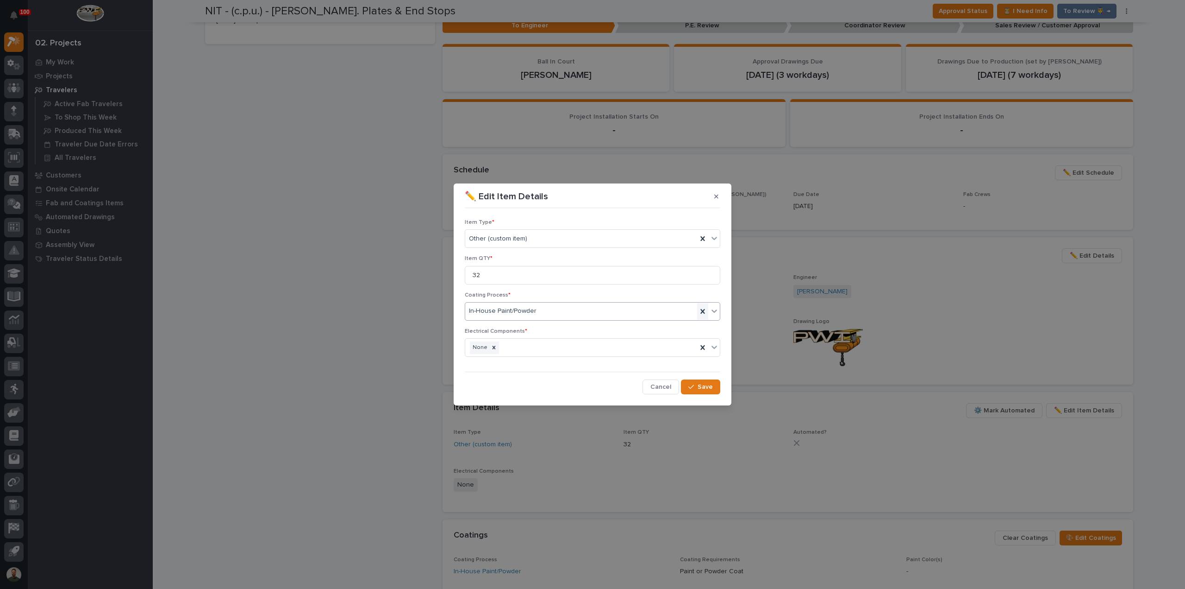
click at [705, 309] on icon at bounding box center [702, 311] width 9 height 9
click at [513, 314] on div "Select..." at bounding box center [586, 310] width 243 height 15
click at [507, 360] on div "No Paint" at bounding box center [592, 361] width 255 height 16
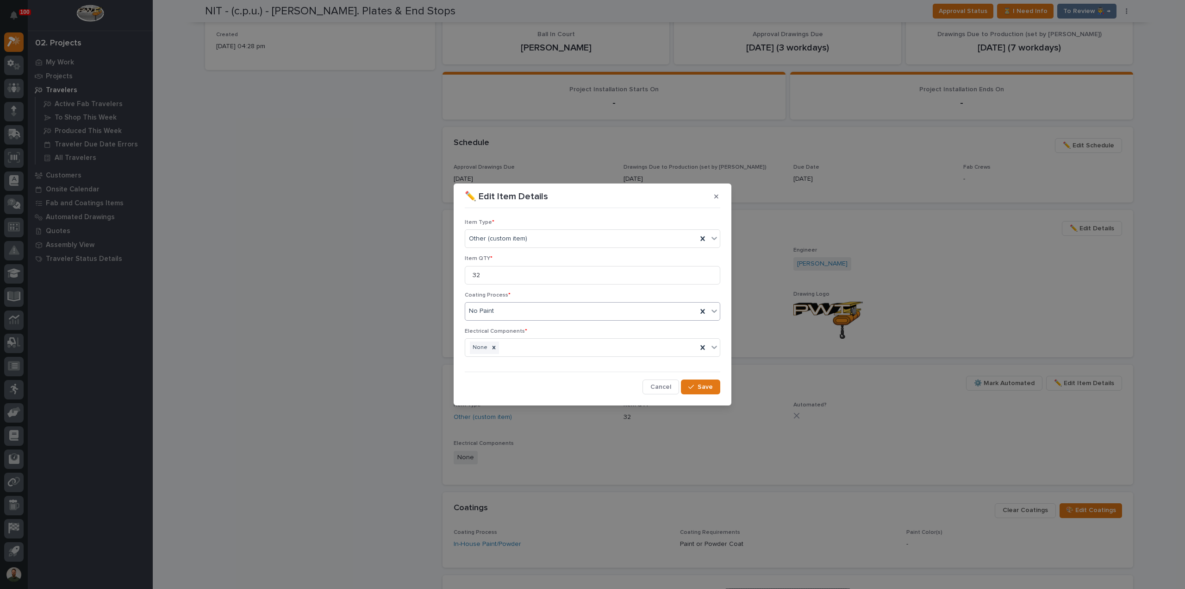
scroll to position [246, 0]
click at [514, 277] on input "32" at bounding box center [593, 275] width 256 height 19
type input "36"
click at [715, 385] on button "Save" at bounding box center [700, 386] width 39 height 15
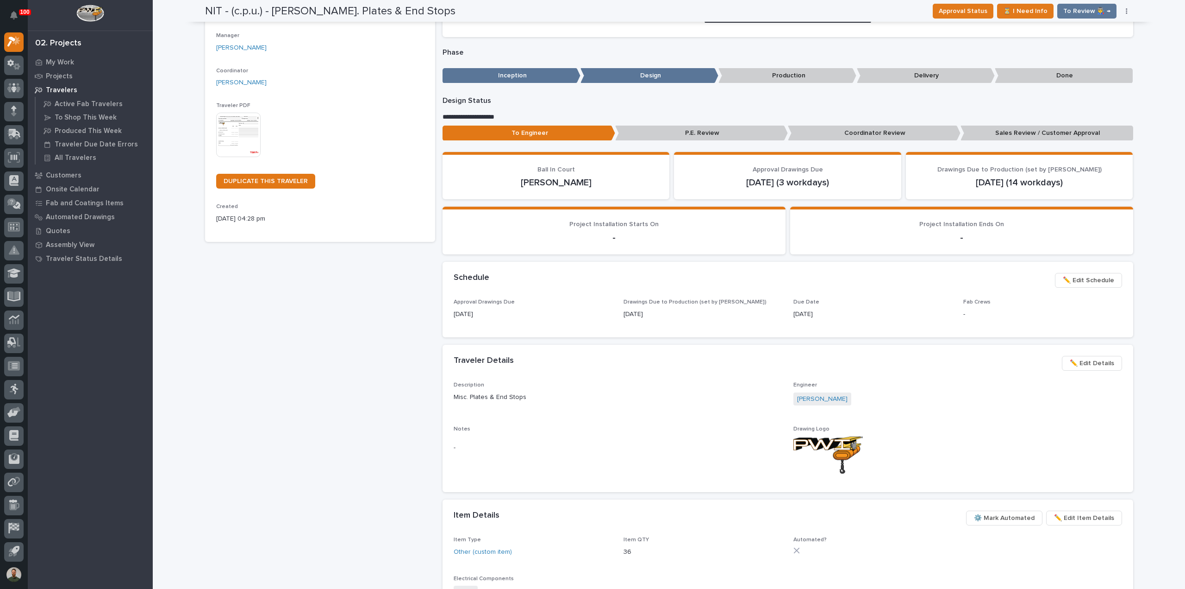
scroll to position [0, 0]
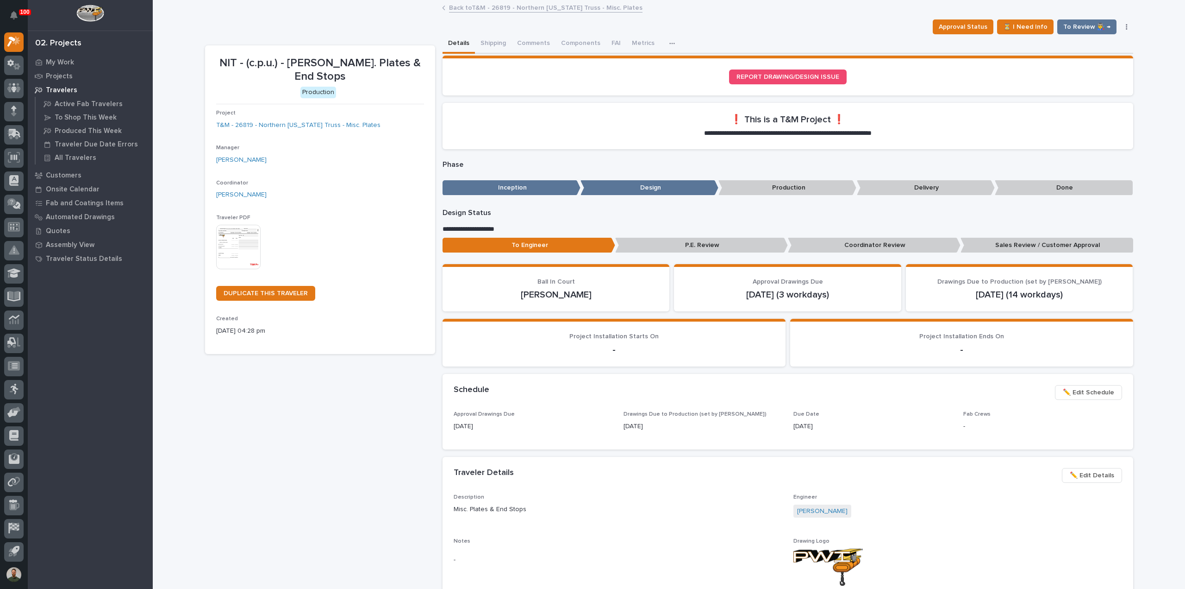
click at [237, 246] on img at bounding box center [238, 247] width 44 height 44
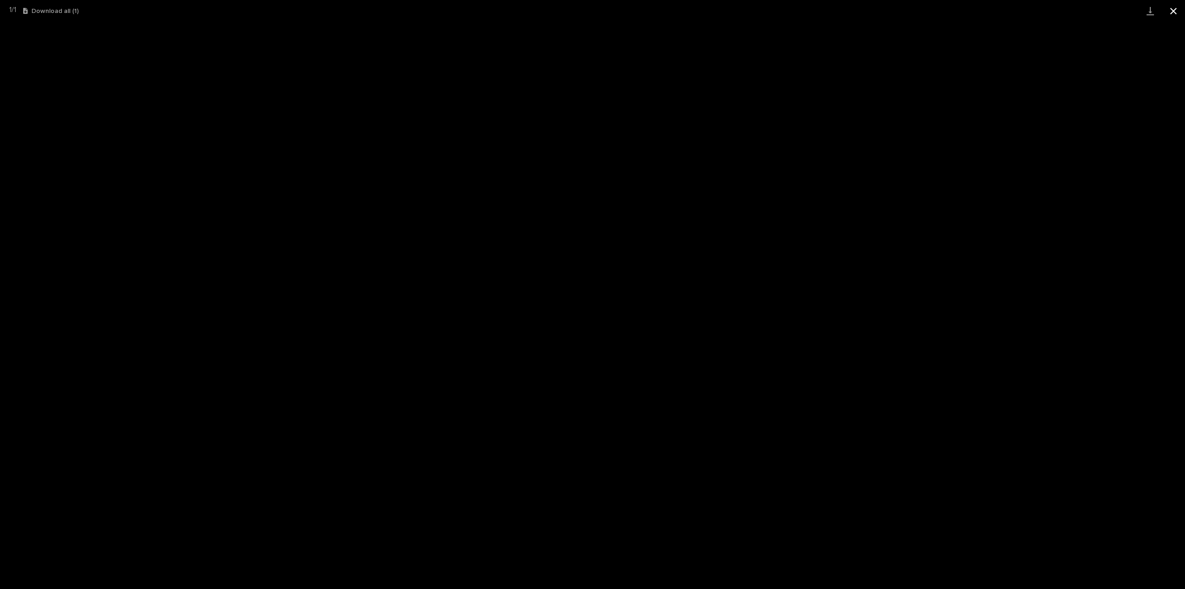
click at [1177, 19] on button "Close gallery" at bounding box center [1173, 11] width 23 height 22
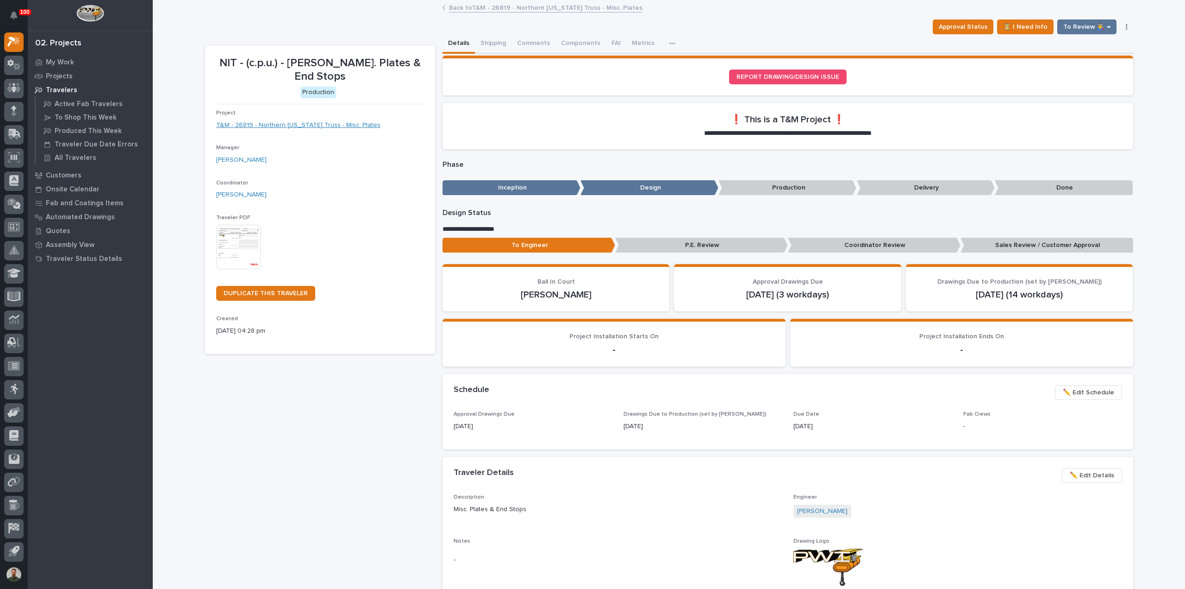
click at [318, 125] on link "T&M - 26819 - Northern [US_STATE] Truss - Misc. Plates" at bounding box center [298, 125] width 164 height 10
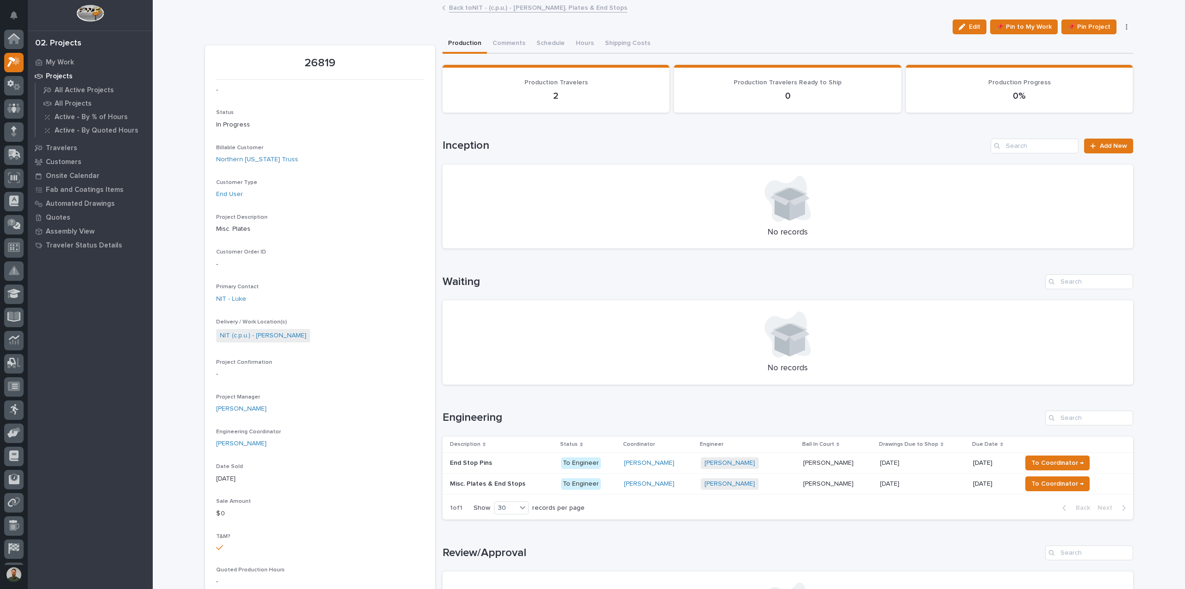
scroll to position [20, 0]
click at [481, 463] on p "End Stop Pins" at bounding box center [472, 462] width 44 height 10
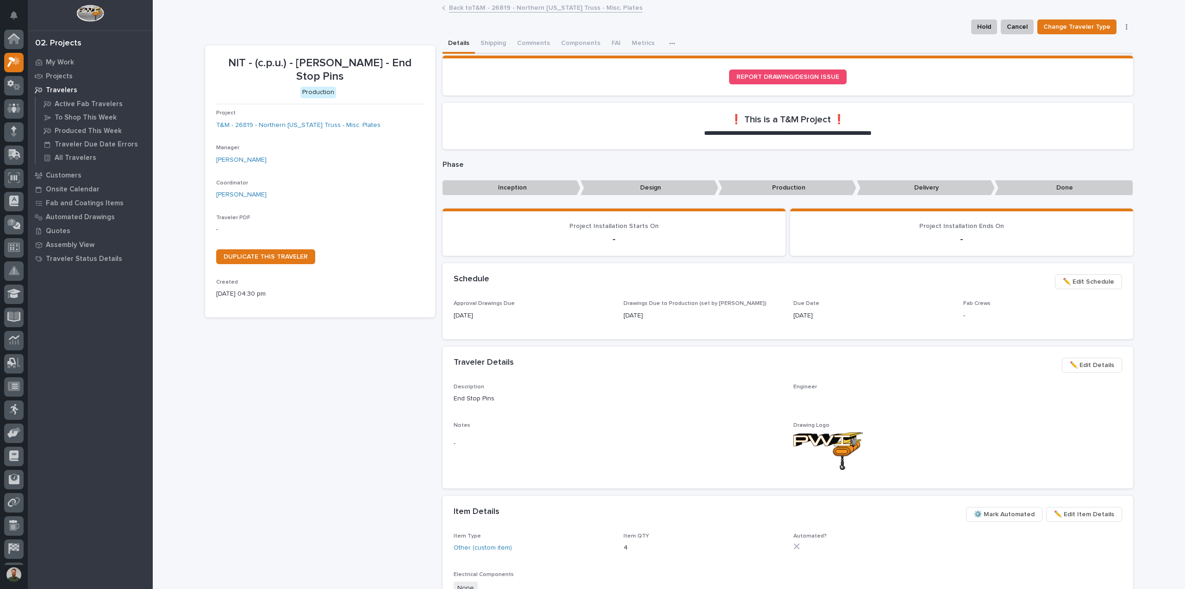
scroll to position [20, 0]
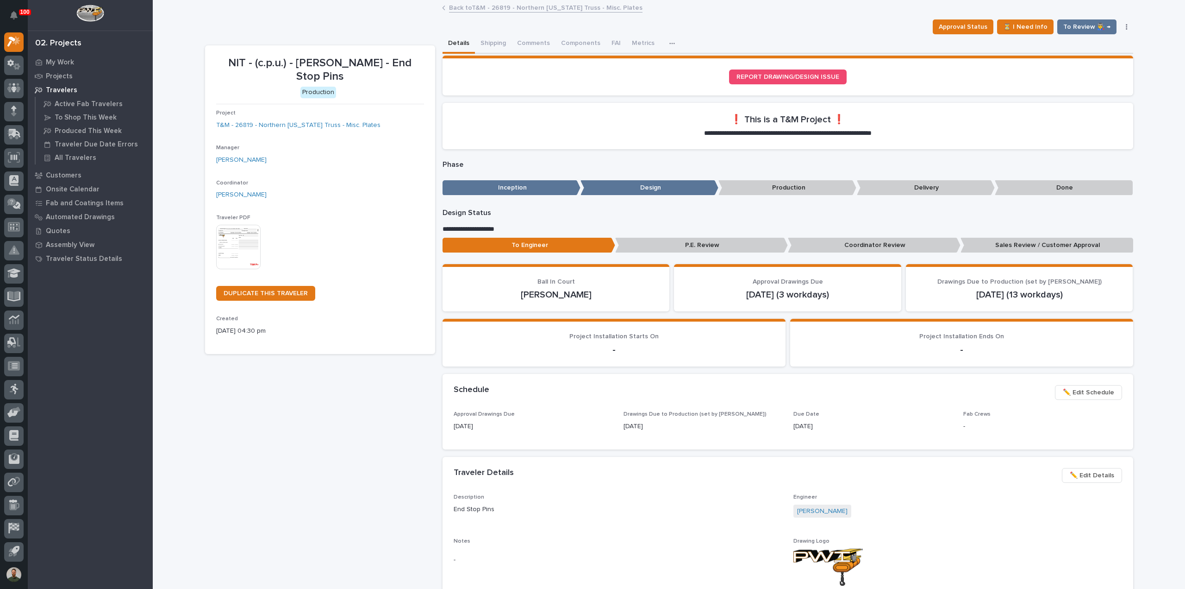
click at [253, 238] on img at bounding box center [238, 247] width 44 height 44
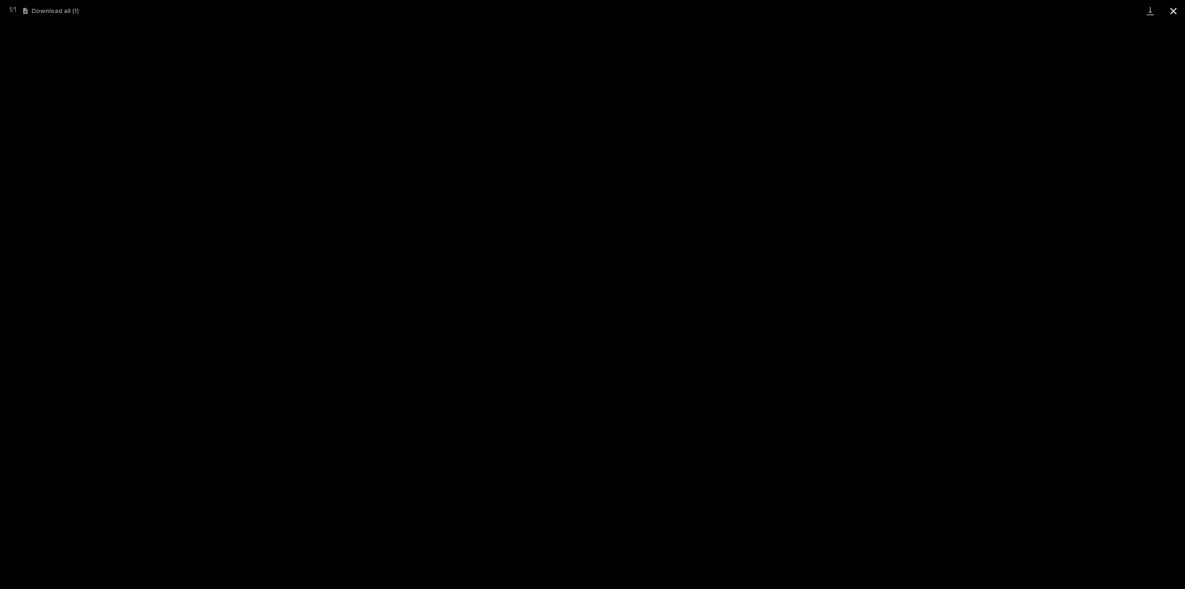
click at [1167, 14] on button "Close gallery" at bounding box center [1173, 11] width 23 height 22
